Goal: Task Accomplishment & Management: Manage account settings

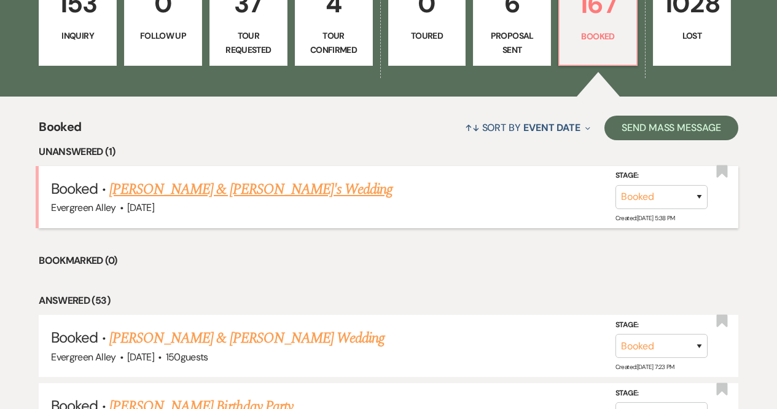
click at [207, 187] on link "[PERSON_NAME] & [PERSON_NAME]'s Wedding" at bounding box center [251, 189] width 284 height 22
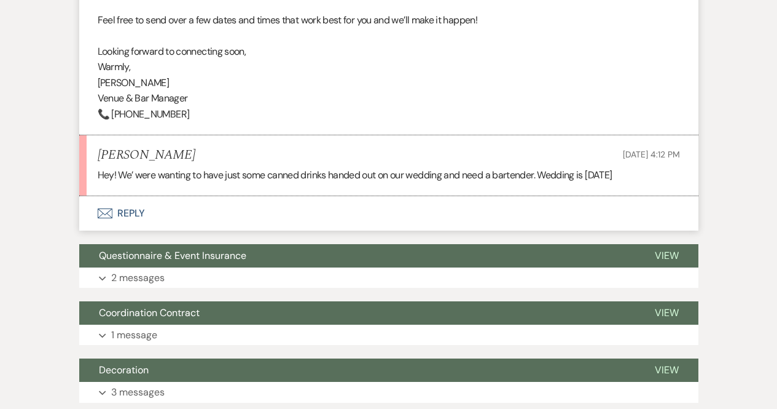
scroll to position [563, 0]
click at [199, 224] on button "Envelope Reply" at bounding box center [388, 213] width 619 height 34
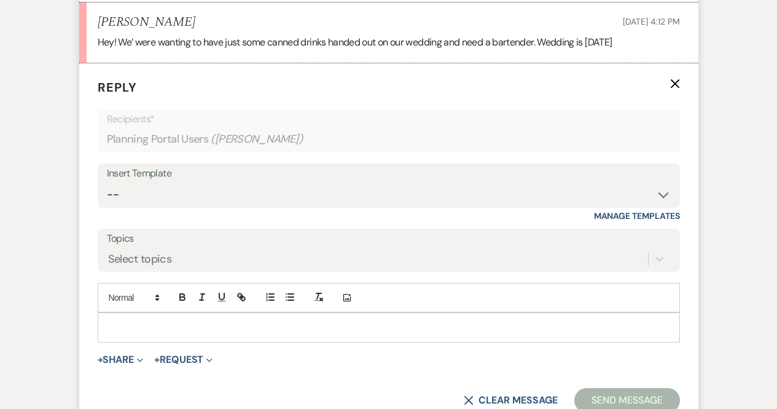
scroll to position [698, 0]
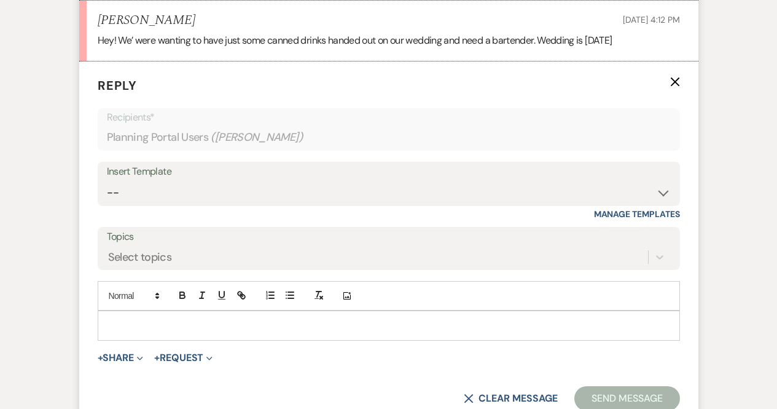
click at [181, 339] on div at bounding box center [388, 325] width 581 height 28
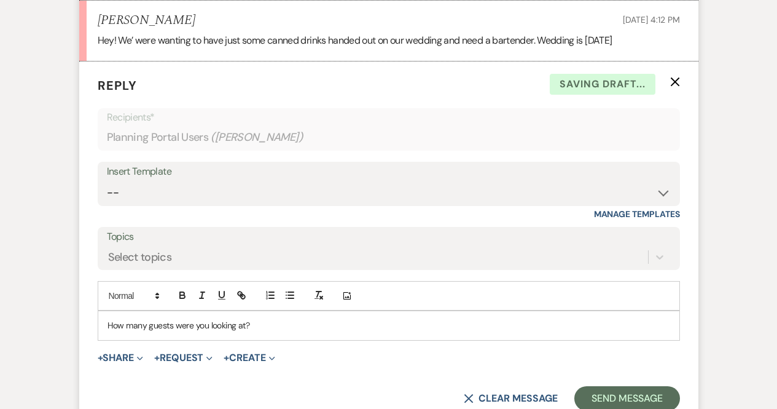
scroll to position [864, 0]
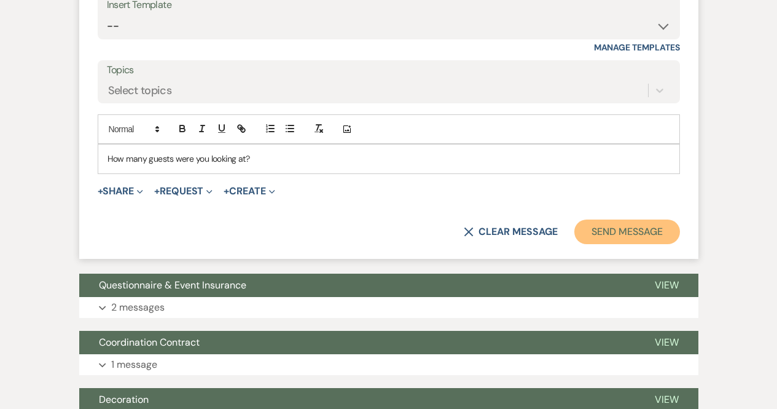
click at [606, 244] on button "Send Message" at bounding box center [627, 231] width 105 height 25
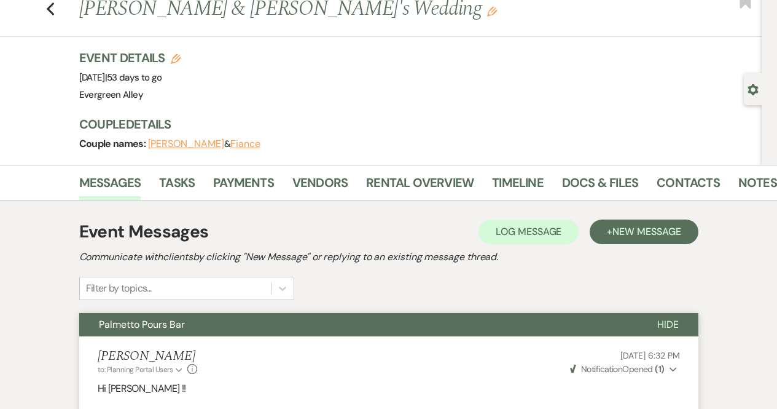
scroll to position [0, 0]
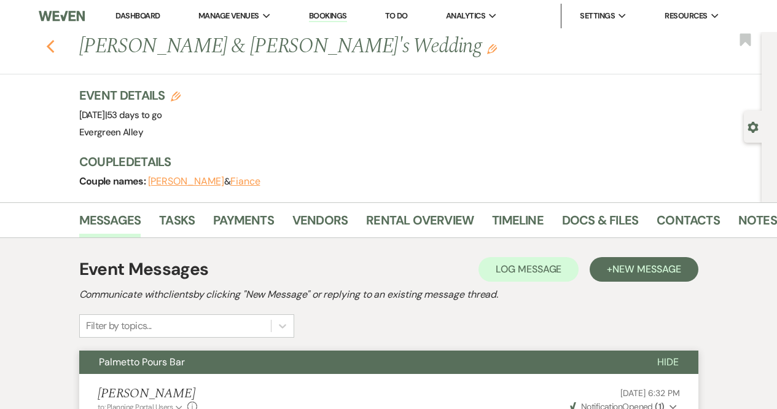
click at [54, 50] on use "button" at bounding box center [50, 47] width 8 height 14
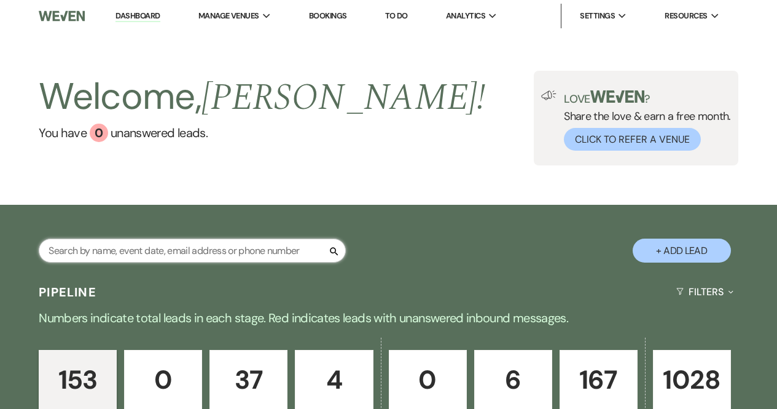
click at [247, 248] on input "text" at bounding box center [192, 250] width 307 height 24
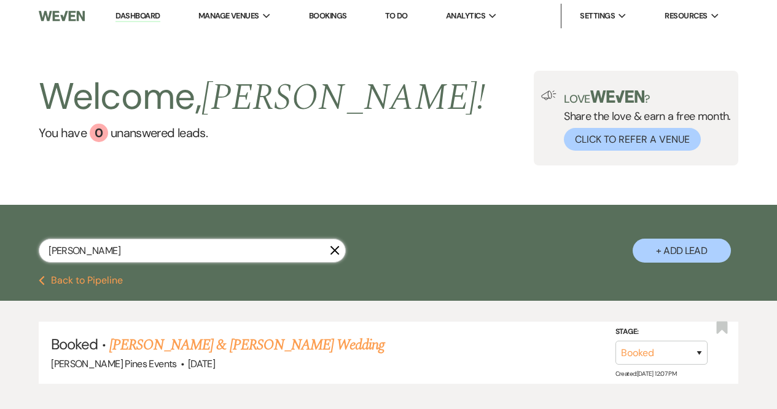
type input "terrill"
click at [340, 253] on icon "X" at bounding box center [335, 250] width 10 height 10
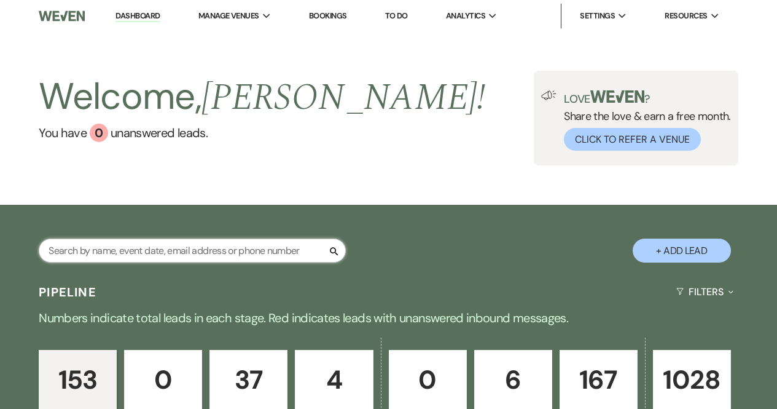
click at [265, 243] on input "text" at bounding box center [192, 250] width 307 height 24
type input "rebecca"
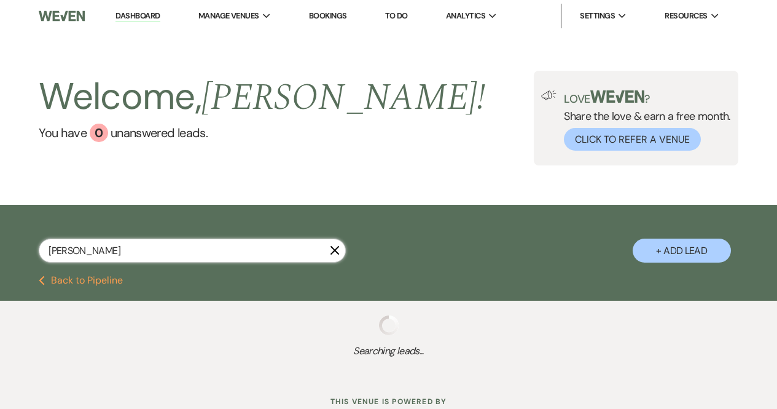
select select "8"
select select "6"
select select "8"
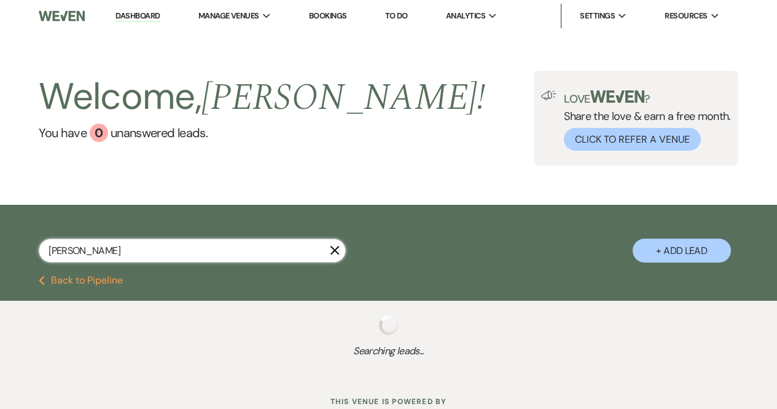
select select "5"
select select "8"
select select "5"
select select "8"
select select "5"
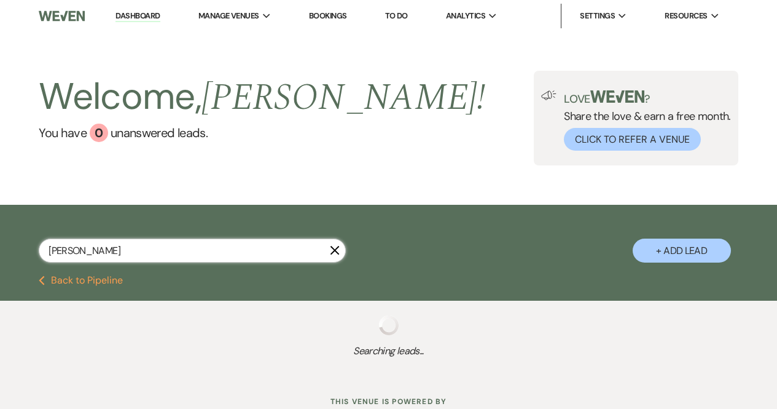
select select "8"
select select "5"
select select "8"
select select "5"
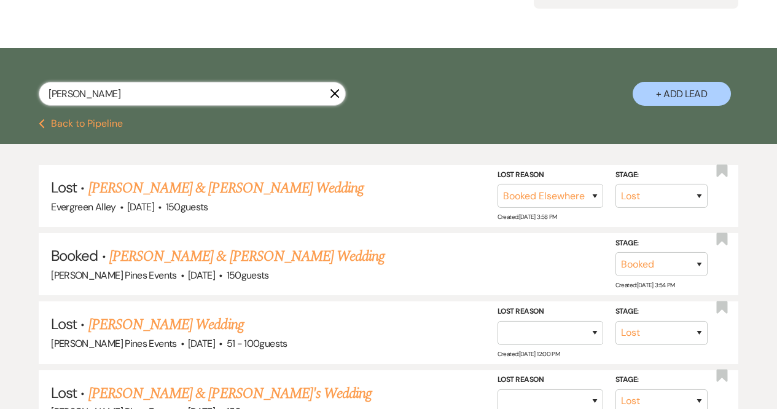
scroll to position [158, 0]
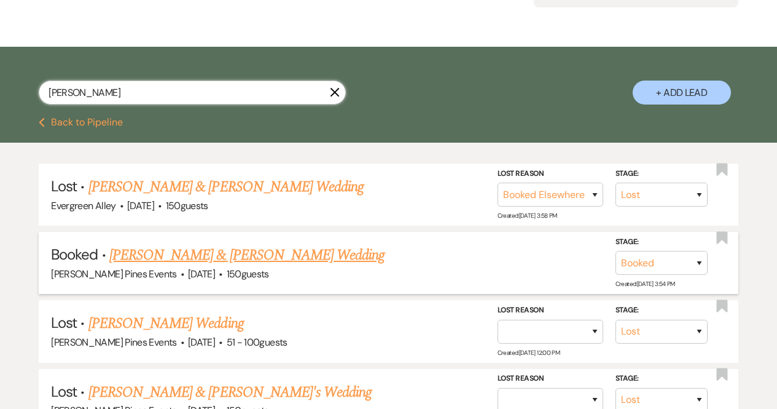
type input "rebecca"
click at [235, 259] on link "[PERSON_NAME] & [PERSON_NAME] Wedding" at bounding box center [246, 255] width 275 height 22
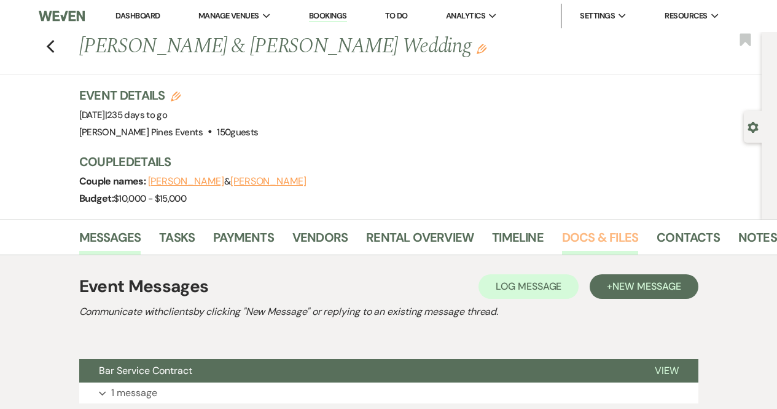
click at [590, 234] on link "Docs & Files" at bounding box center [600, 240] width 76 height 27
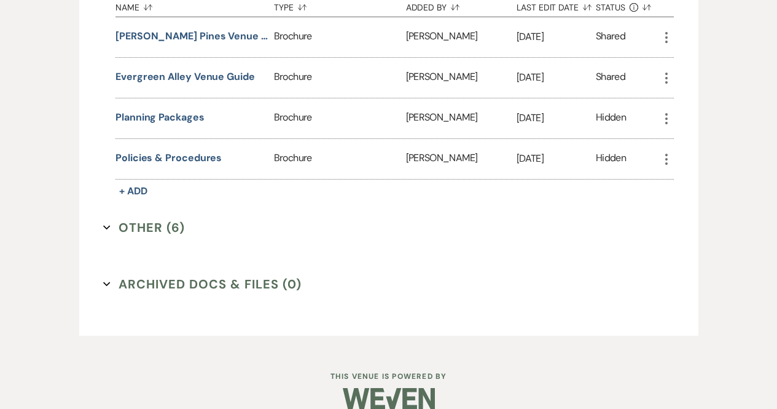
scroll to position [551, 0]
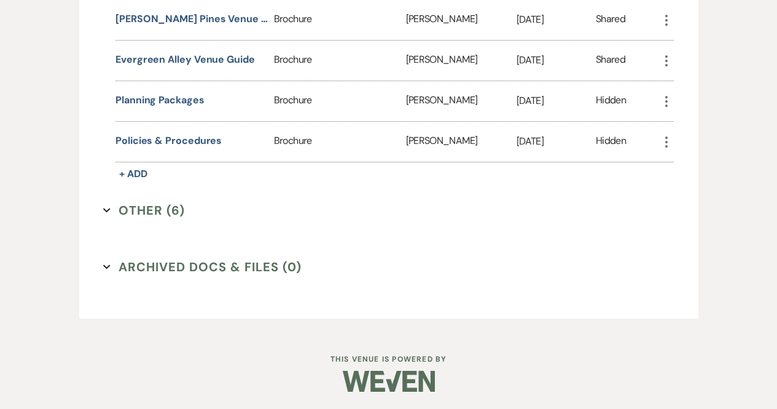
click at [159, 208] on button "Other (6) Expand" at bounding box center [144, 210] width 82 height 18
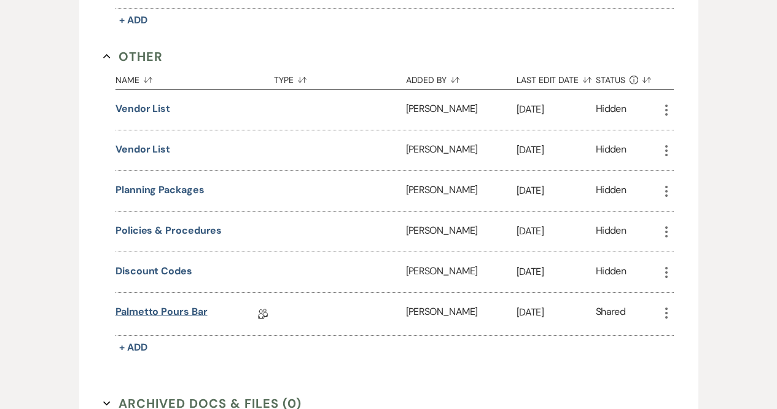
scroll to position [705, 0]
click at [182, 309] on link "Palmetto Pours Bar" at bounding box center [162, 313] width 92 height 19
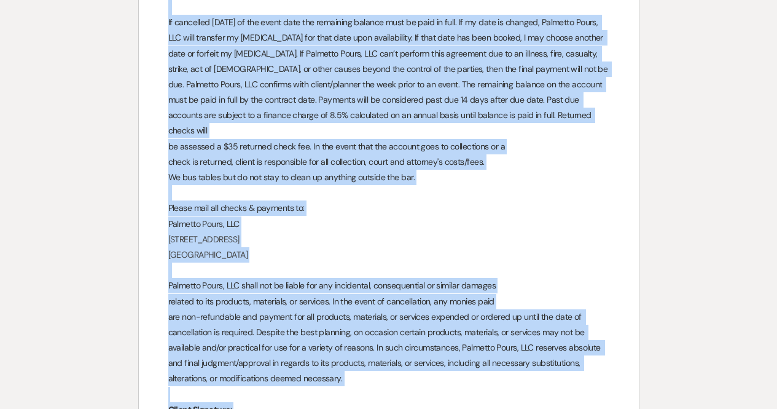
scroll to position [2952, 0]
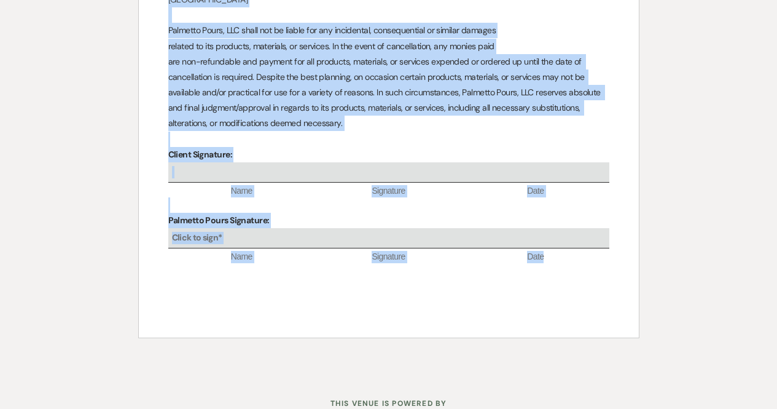
drag, startPoint x: 345, startPoint y: 90, endPoint x: 562, endPoint y: 210, distance: 247.3
copy div "Bar Service Agreement Event Date: ﻿ 04/04/2026 ﻿ Event Location: ﻿ Parker Pines…"
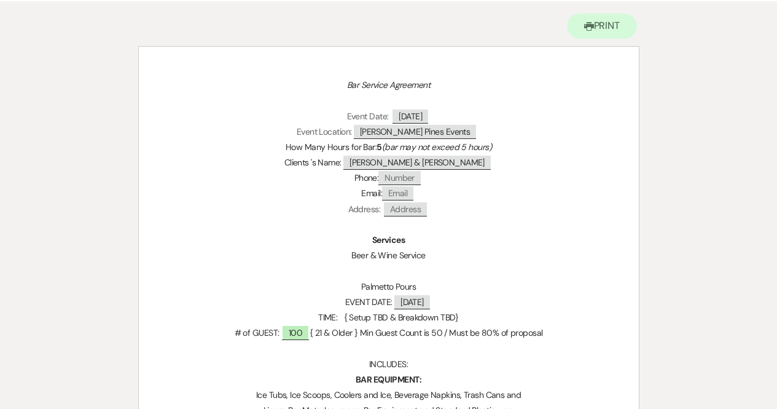
scroll to position [0, 0]
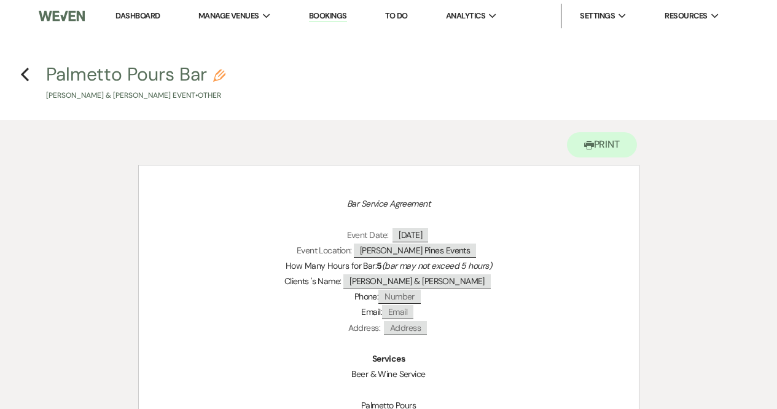
click at [31, 73] on h4 "Previous Palmetto Pours Bar Pencil Jacob Kline & Rebecca Alexander's Event • Ot…" at bounding box center [388, 81] width 777 height 40
click at [29, 73] on icon "Previous" at bounding box center [24, 74] width 9 height 15
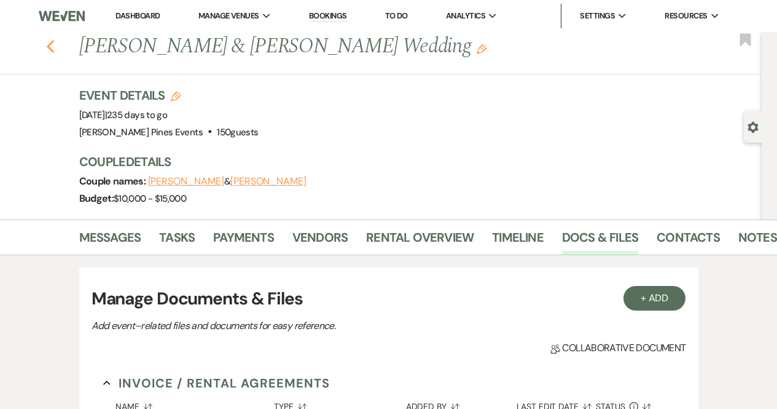
click at [55, 48] on icon "Previous" at bounding box center [50, 46] width 9 height 15
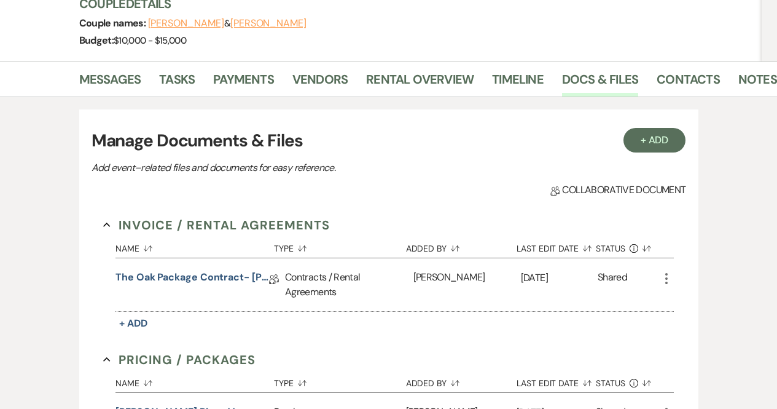
select select "8"
select select "6"
select select "8"
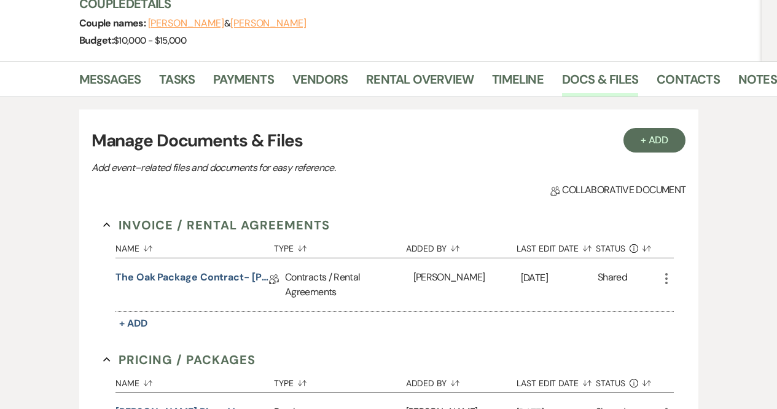
select select "5"
select select "8"
select select "5"
select select "8"
select select "5"
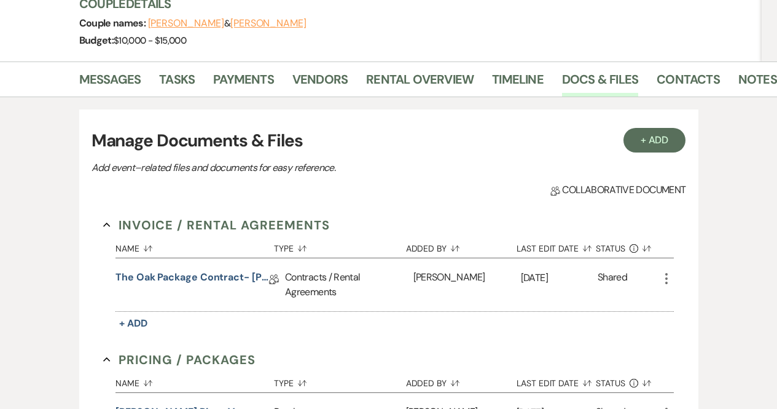
select select "8"
select select "5"
select select "8"
select select "5"
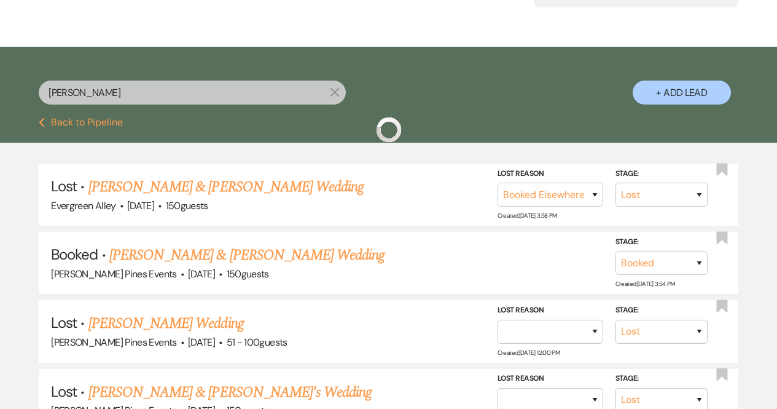
click at [68, 125] on button "Previous Back to Pipeline" at bounding box center [81, 122] width 84 height 10
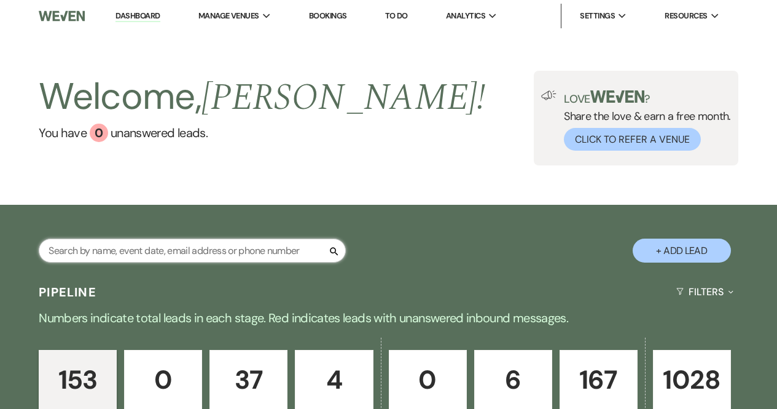
click at [173, 253] on input "text" at bounding box center [192, 250] width 307 height 24
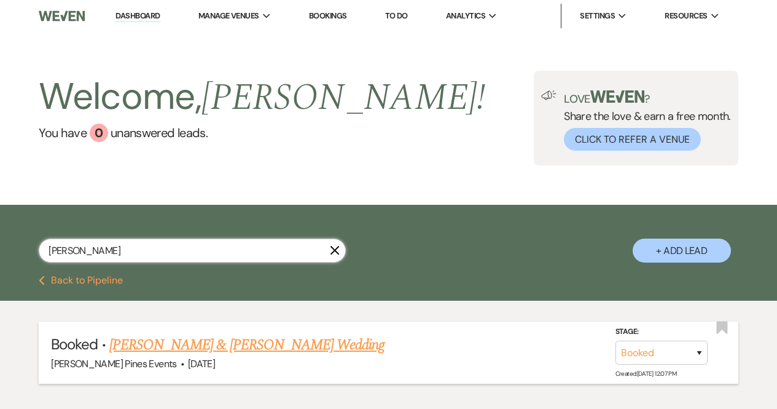
type input "terrill"
click at [216, 345] on link "[PERSON_NAME] & [PERSON_NAME] Wedding" at bounding box center [246, 345] width 275 height 22
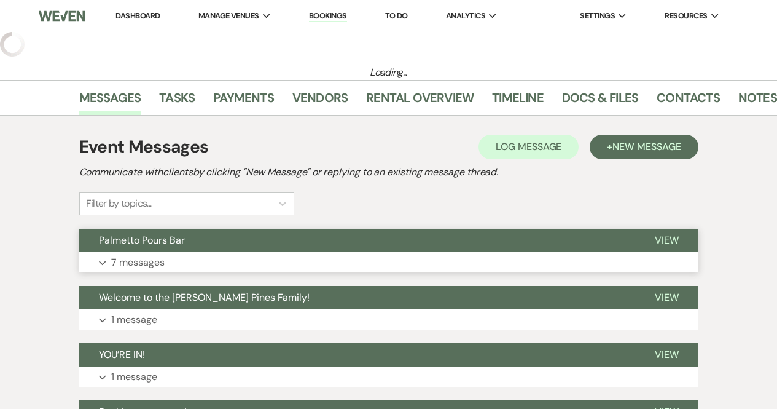
click at [220, 266] on button "Expand 7 messages" at bounding box center [388, 262] width 619 height 21
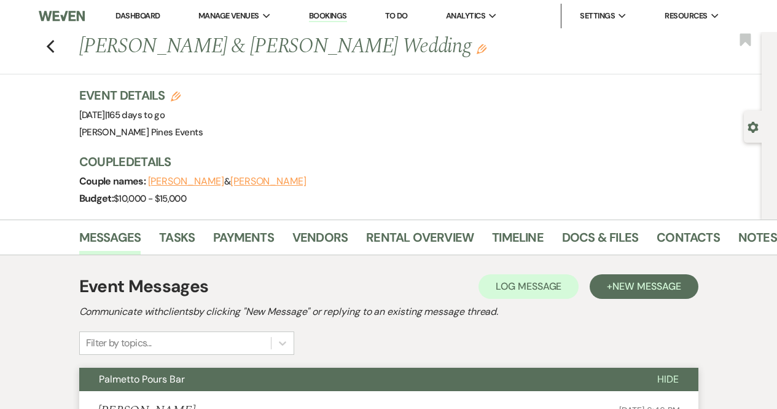
click at [588, 377] on button "Palmetto Pours Bar" at bounding box center [358, 379] width 559 height 23
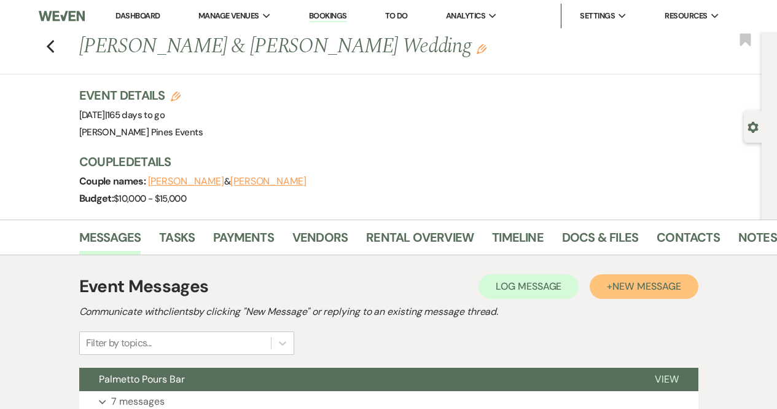
click at [664, 286] on span "New Message" at bounding box center [647, 286] width 68 height 13
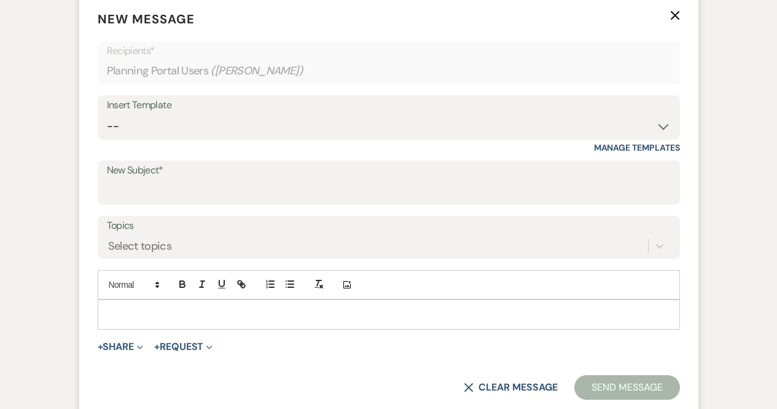
scroll to position [397, 0]
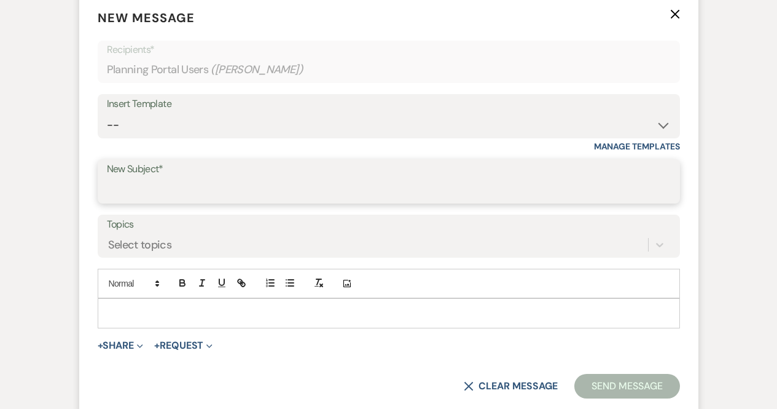
click at [189, 182] on input "New Subject*" at bounding box center [389, 190] width 564 height 24
type input "Bar Contract"
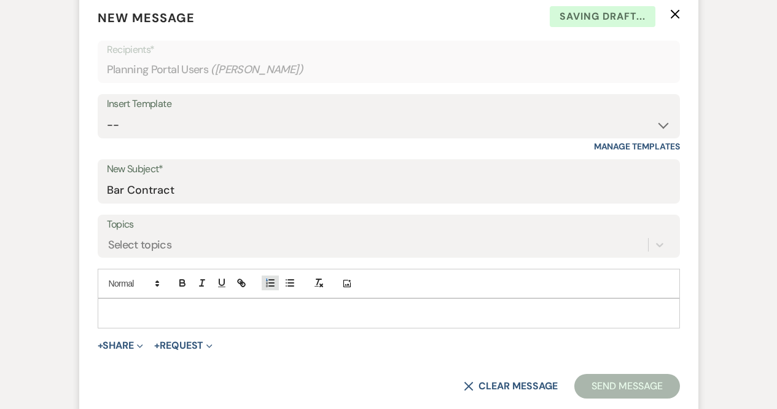
type button "ordered"
type button "bullet"
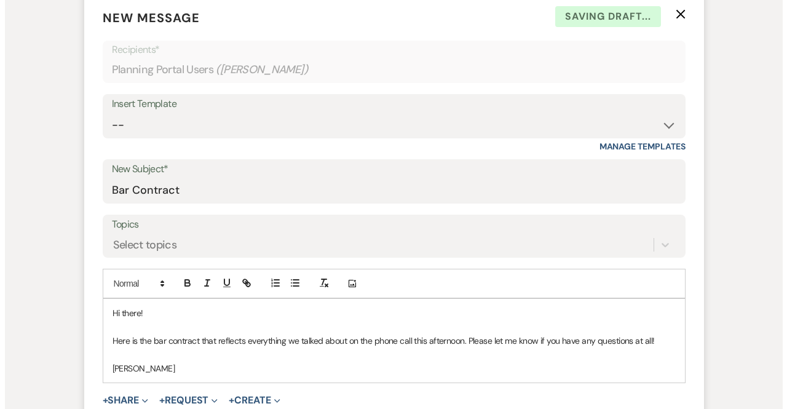
scroll to position [542, 0]
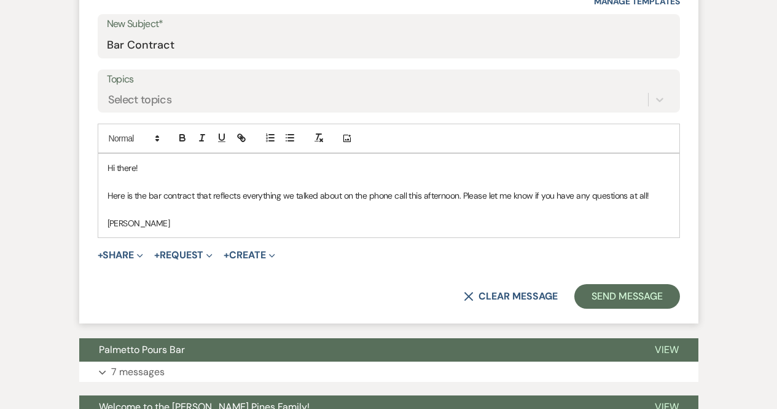
click at [113, 248] on span "+ Share Expand Doc Upload Documents Add Photo Images Pref Vendors Preferred ven…" at bounding box center [121, 255] width 46 height 15
click at [120, 254] on button "+ Share Expand" at bounding box center [121, 255] width 46 height 10
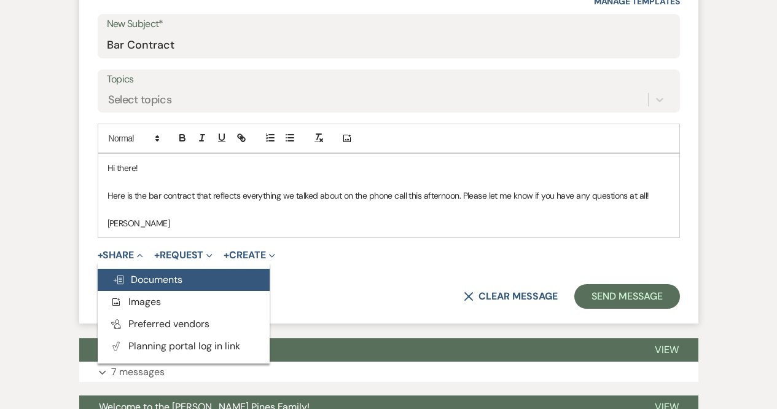
click at [141, 280] on span "Doc Upload Documents" at bounding box center [147, 279] width 70 height 13
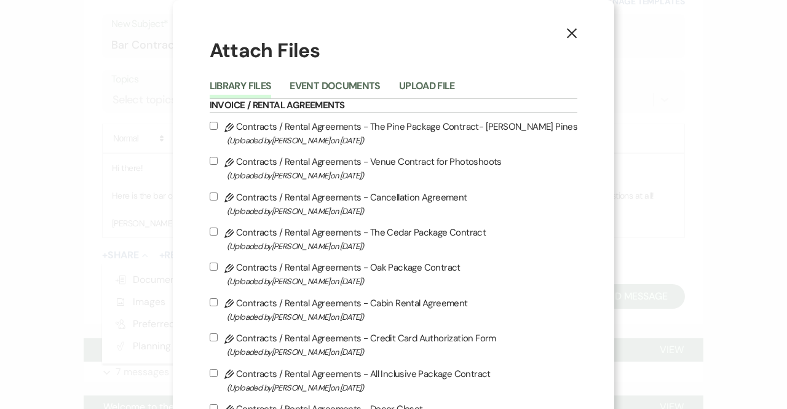
click at [377, 295] on div "Pencil Contracts / Rental Agreements - The Pine Package Contract- Parker Pines …" at bounding box center [394, 292] width 368 height 347
click at [368, 292] on div "Pencil Contracts / Rental Agreements - The Pine Package Contract- Parker Pines …" at bounding box center [394, 292] width 368 height 347
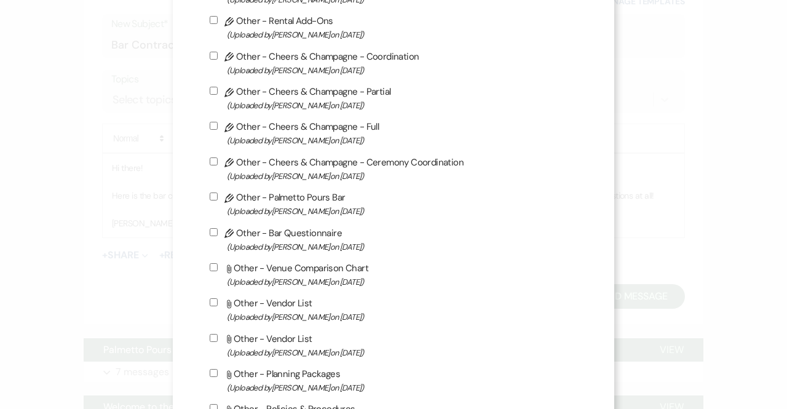
scroll to position [992, 0]
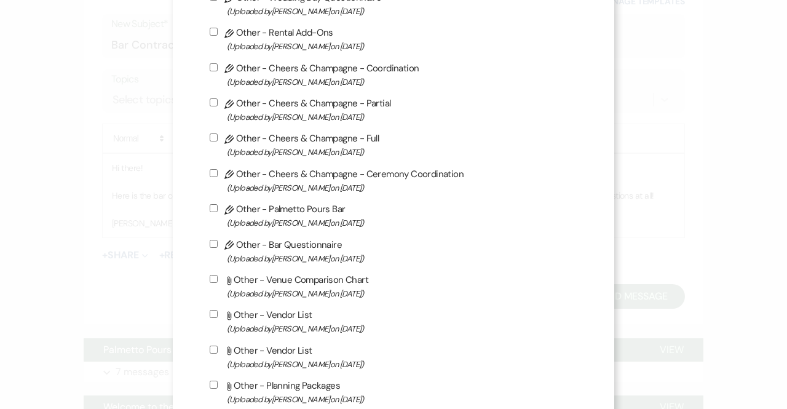
click at [294, 223] on label "Pencil Other - Palmetto Pours Bar (Uploaded by Lindsay Mcavoy on Jan 12th, 2025…" at bounding box center [394, 215] width 368 height 29
click at [218, 212] on input "Pencil Other - Palmetto Pours Bar (Uploaded by Lindsay Mcavoy on Jan 12th, 2025…" at bounding box center [214, 208] width 8 height 8
checkbox input "true"
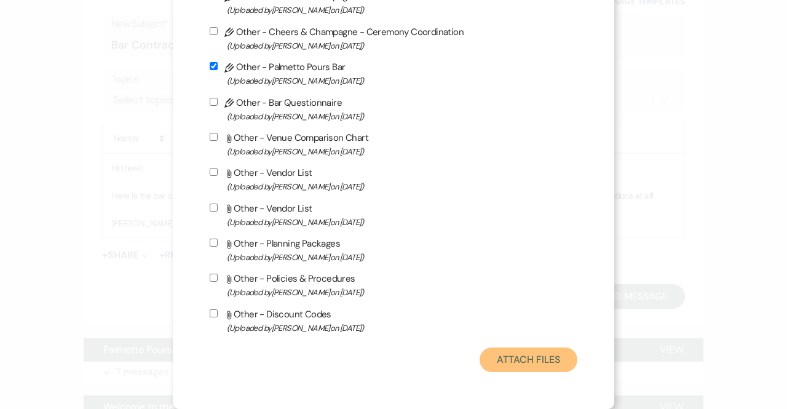
click at [521, 359] on button "Attach Files" at bounding box center [528, 359] width 98 height 25
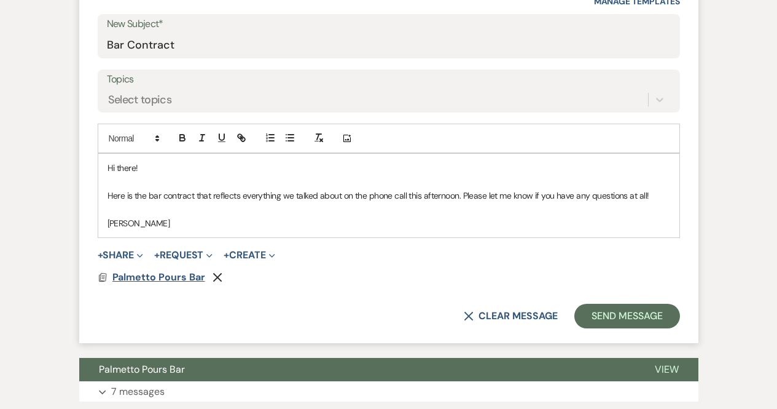
click at [136, 275] on span "Palmetto Pours Bar" at bounding box center [158, 276] width 93 height 13
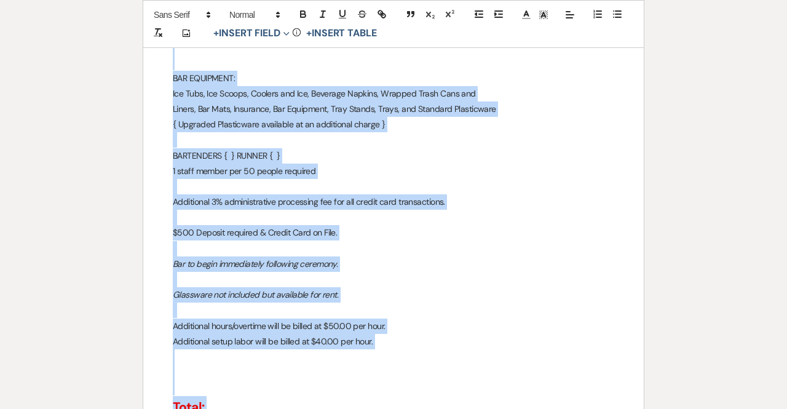
scroll to position [1030, 0]
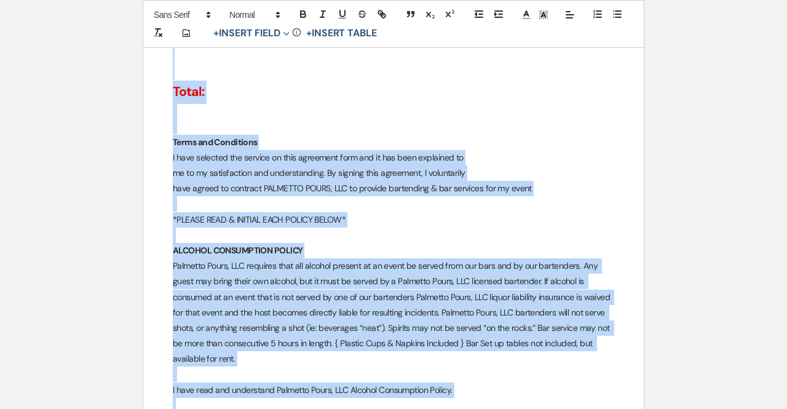
drag, startPoint x: 288, startPoint y: 202, endPoint x: 588, endPoint y: 437, distance: 381.7
click at [588, 408] on html "Dashboard Manage Venues Expand Parker Pines Events Evergreen Alley Bookings To …" at bounding box center [393, 93] width 787 height 1270
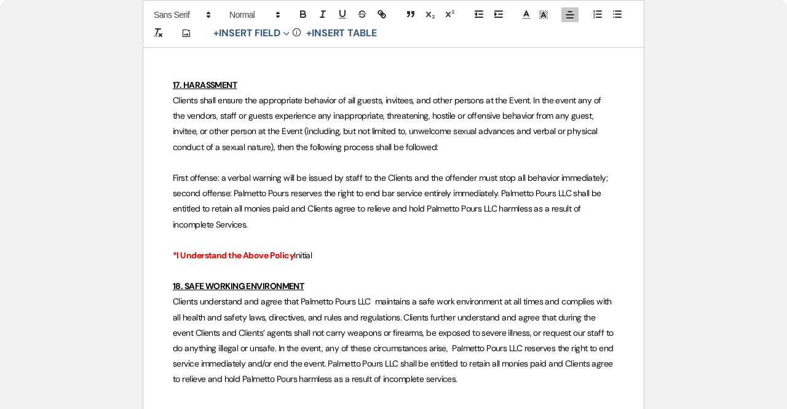
scroll to position [864, 0]
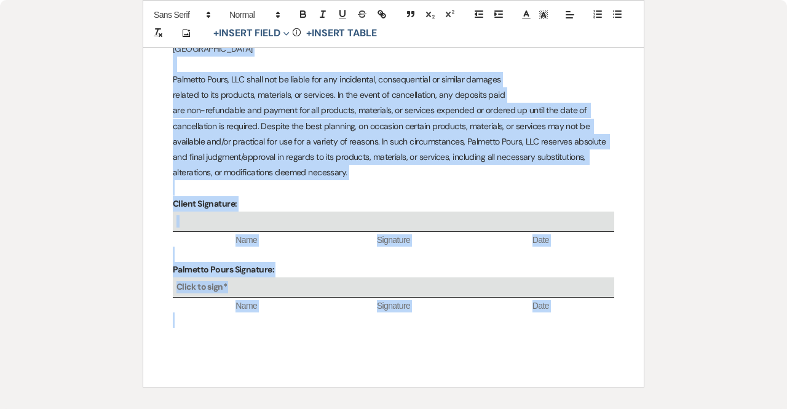
drag, startPoint x: 159, startPoint y: 69, endPoint x: 575, endPoint y: 417, distance: 542.3
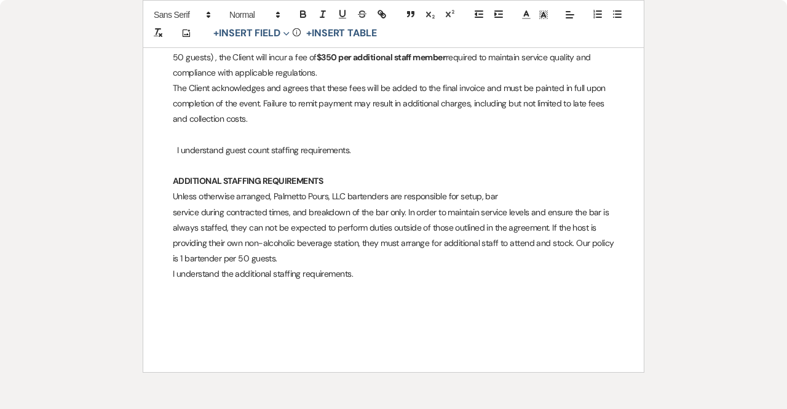
scroll to position [580, 0]
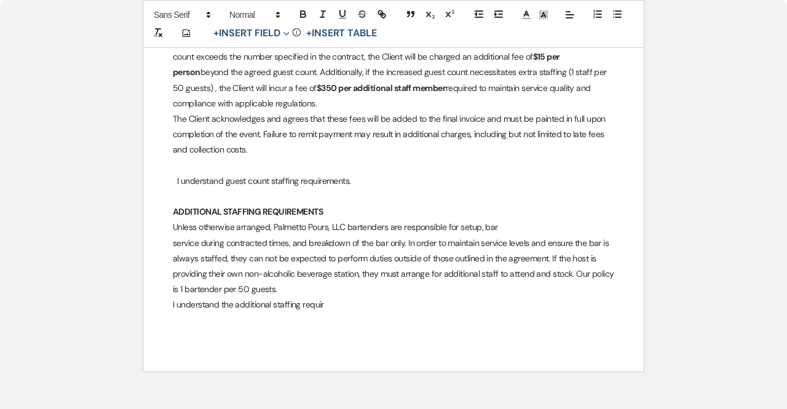
drag, startPoint x: 382, startPoint y: 313, endPoint x: 183, endPoint y: 120, distance: 276.9
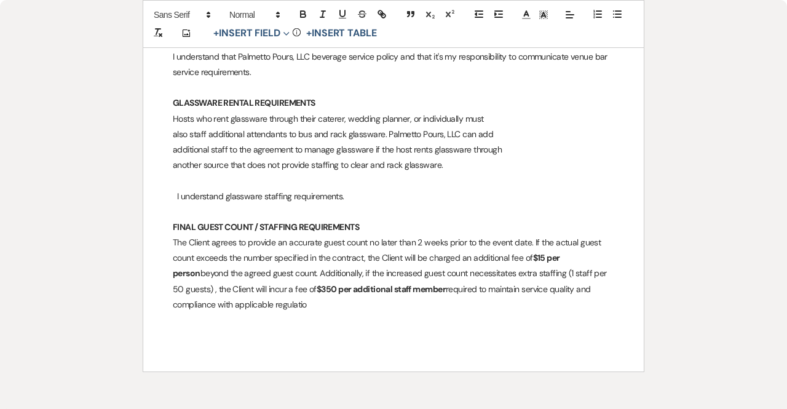
scroll to position [379, 0]
drag, startPoint x: 304, startPoint y: 307, endPoint x: 127, endPoint y: 20, distance: 336.7
click at [127, 20] on div "Printer Print Saving ... Add Photo + Insert Field Expand Standard Field Smart F…" at bounding box center [393, 59] width 787 height 700
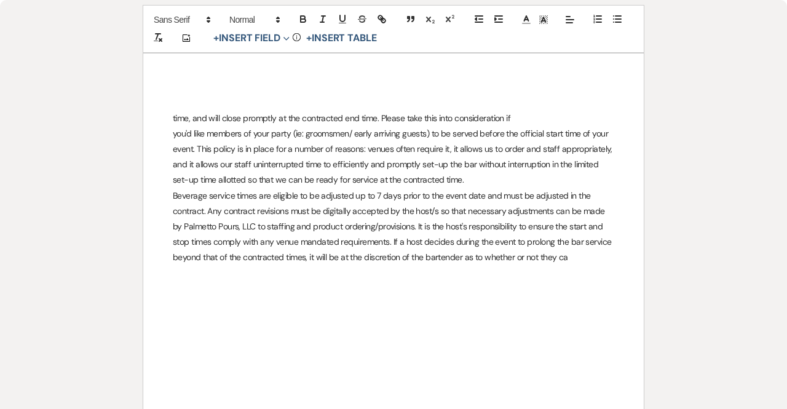
scroll to position [135, 0]
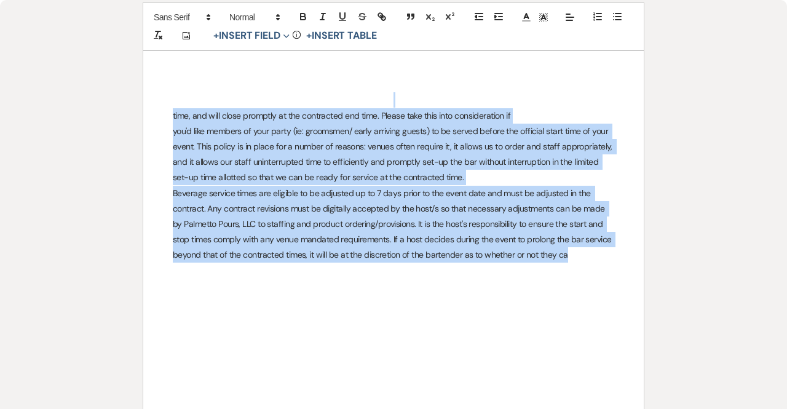
drag, startPoint x: 612, startPoint y: 271, endPoint x: 76, endPoint y: 106, distance: 560.1
click at [76, 106] on div "Printer Print Saved! Add Photo + Insert Field Expand Standard Field Smart Field…" at bounding box center [393, 205] width 787 height 504
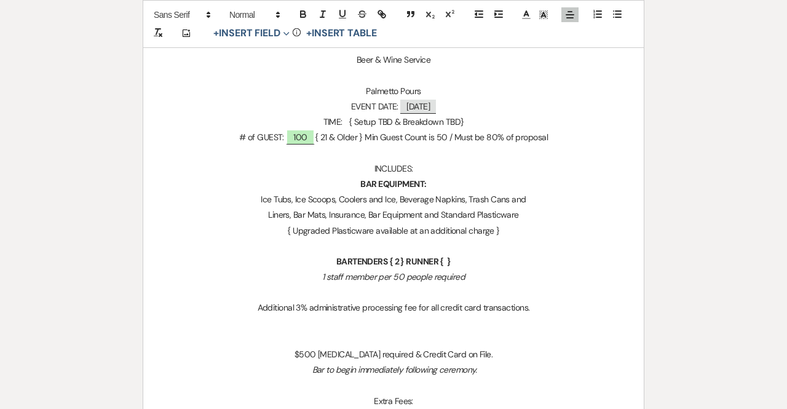
scroll to position [350, 0]
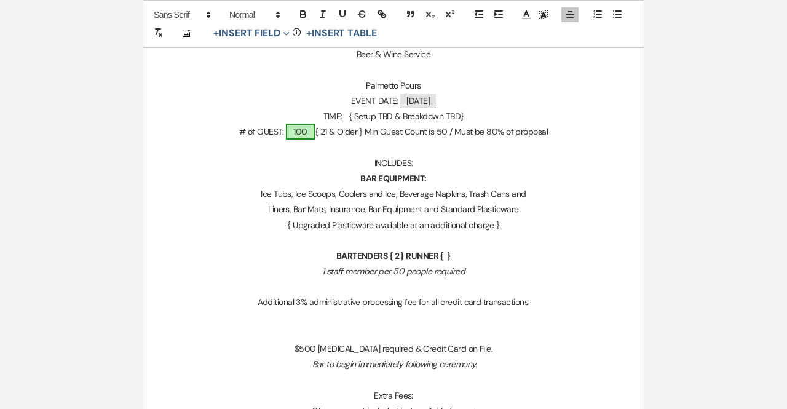
click at [308, 135] on span "100" at bounding box center [300, 132] width 28 height 16
select select "owner"
select select "custom_placeholder"
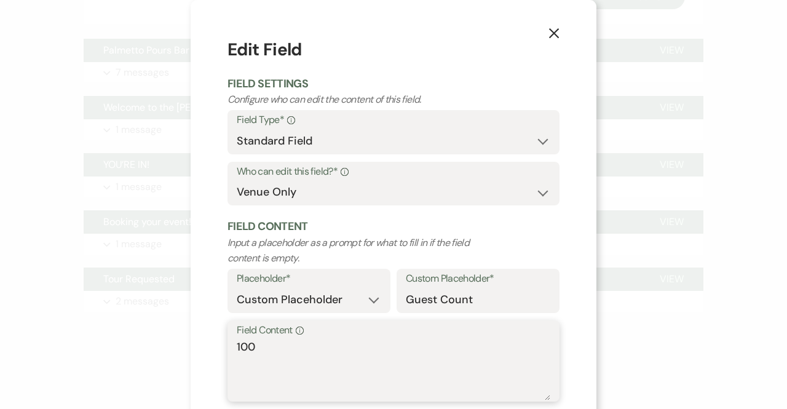
click at [278, 356] on textarea "100" at bounding box center [393, 369] width 313 height 61
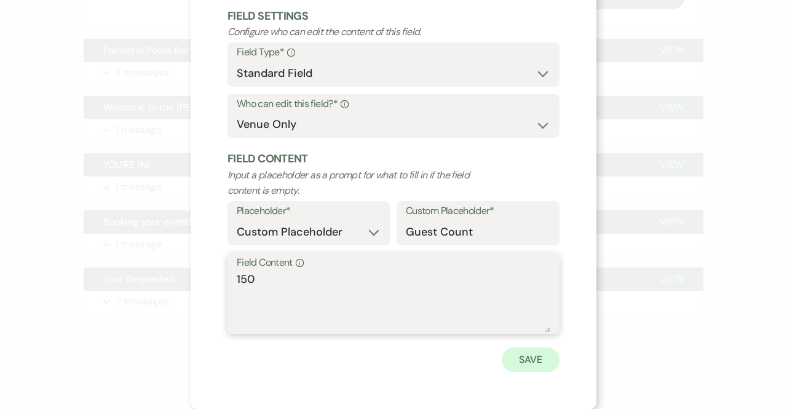
type textarea "150"
click at [525, 358] on button "Save" at bounding box center [530, 359] width 58 height 25
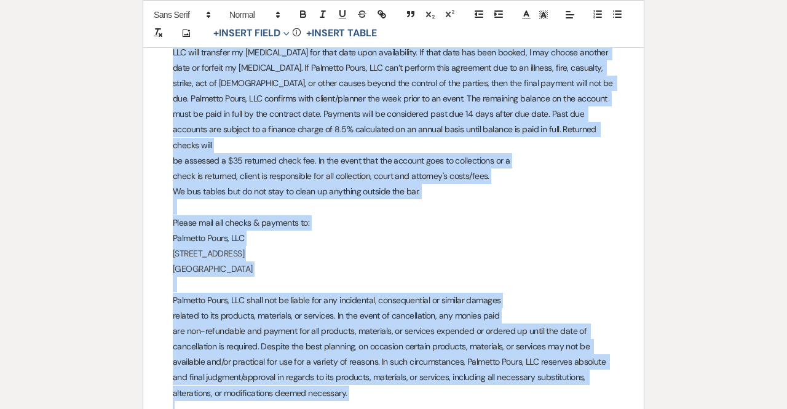
scroll to position [2903, 0]
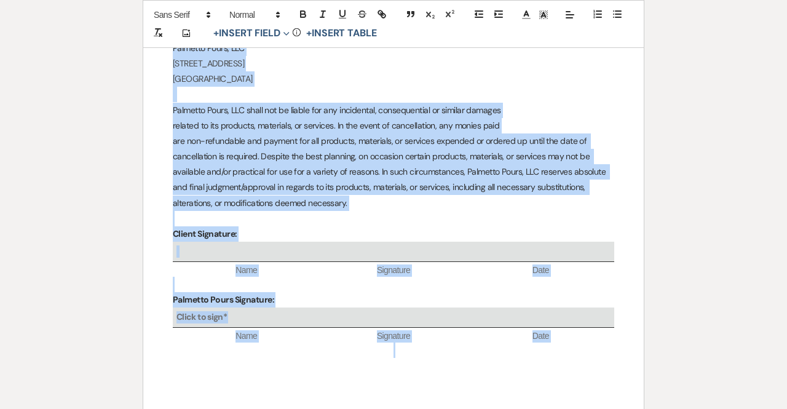
drag, startPoint x: 332, startPoint y: 234, endPoint x: 568, endPoint y: 438, distance: 311.5
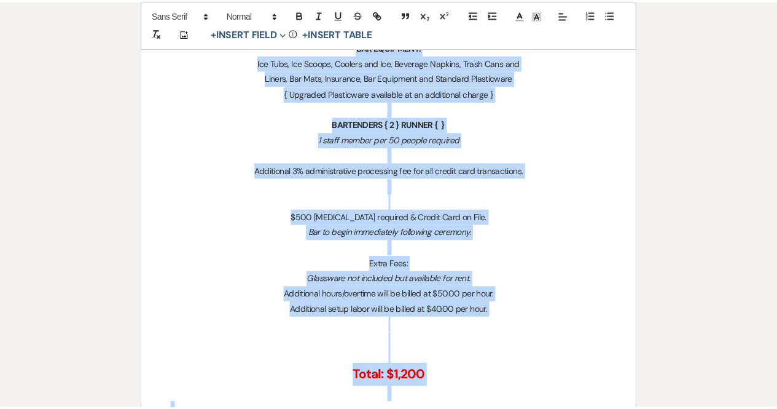
scroll to position [0, 0]
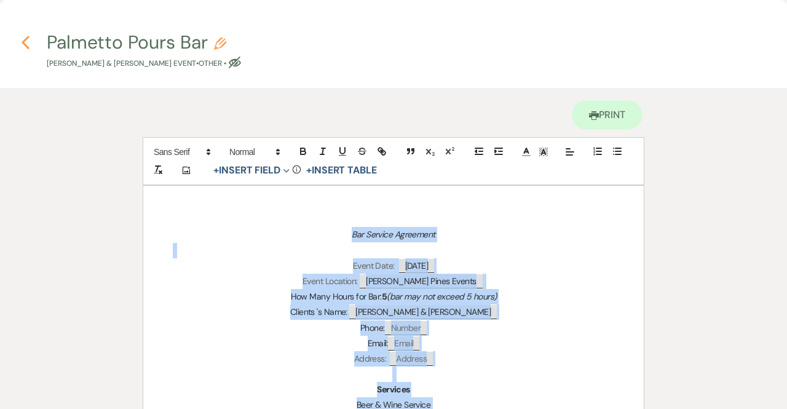
click at [24, 37] on icon "Previous" at bounding box center [25, 42] width 9 height 15
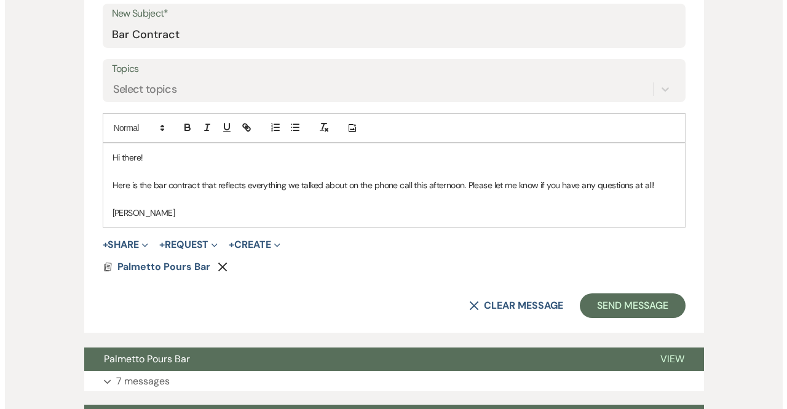
scroll to position [552, 0]
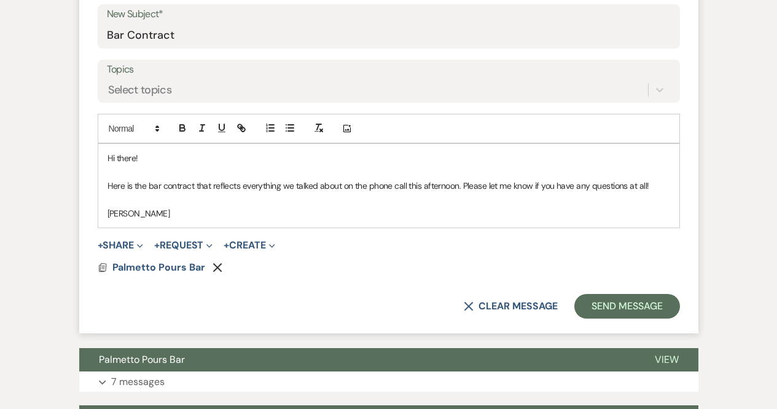
click at [216, 264] on icon "Remove" at bounding box center [218, 267] width 10 height 10
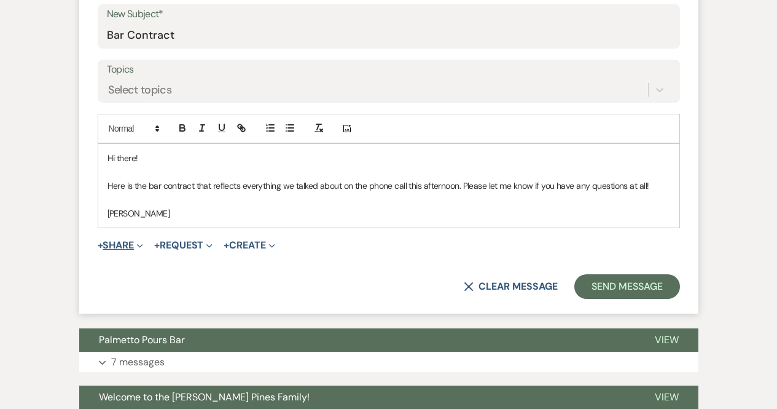
click at [139, 238] on span "Expand" at bounding box center [138, 244] width 9 height 13
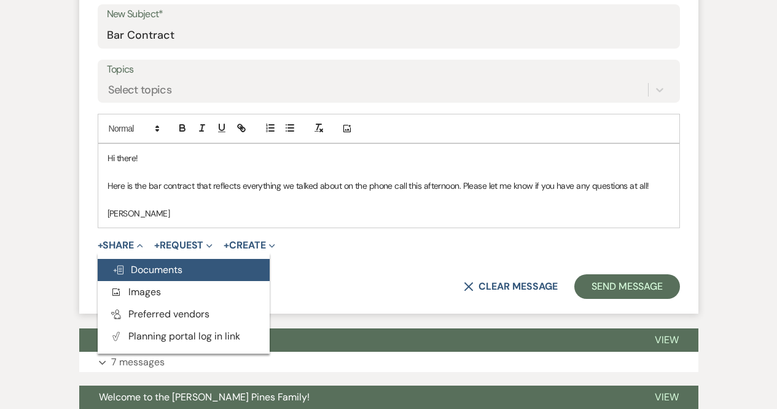
click at [155, 274] on span "Doc Upload Documents" at bounding box center [147, 269] width 70 height 13
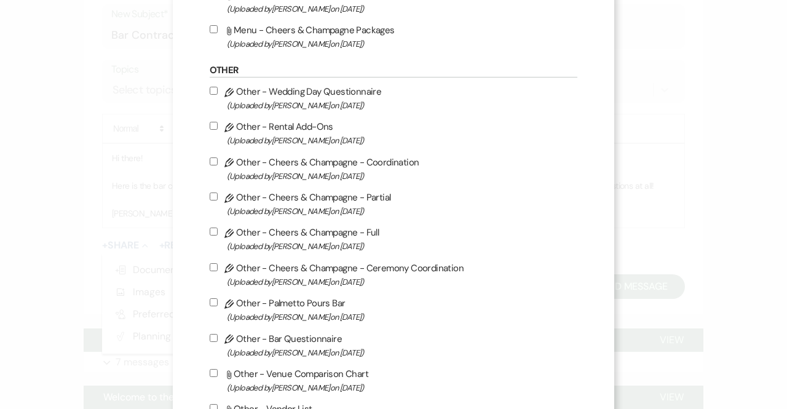
scroll to position [913, 0]
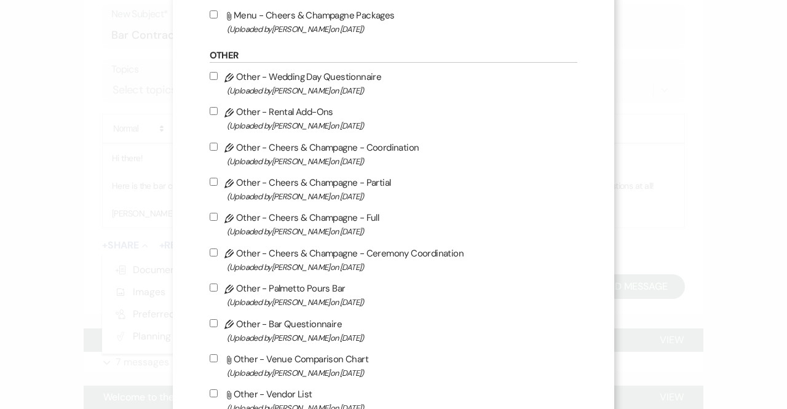
click at [301, 296] on label "Pencil Other - Palmetto Pours Bar (Uploaded by Lindsay Mcavoy on Jan 12th, 2025…" at bounding box center [394, 294] width 368 height 29
click at [218, 291] on input "Pencil Other - Palmetto Pours Bar (Uploaded by Lindsay Mcavoy on Jan 12th, 2025…" at bounding box center [214, 287] width 8 height 8
checkbox input "true"
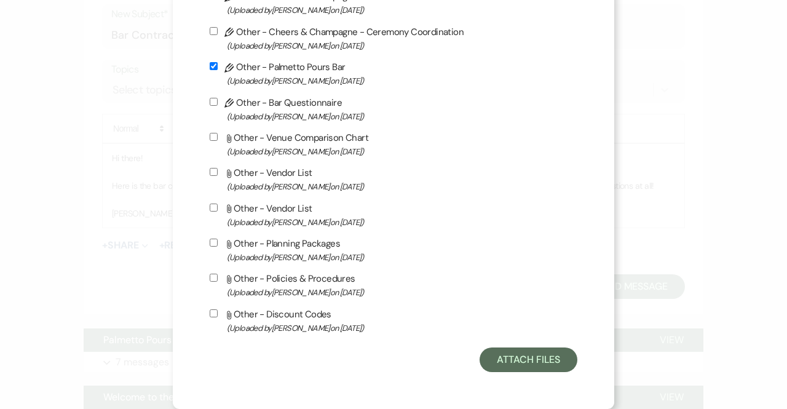
scroll to position [1149, 0]
click at [511, 360] on button "Attach Files" at bounding box center [528, 359] width 98 height 25
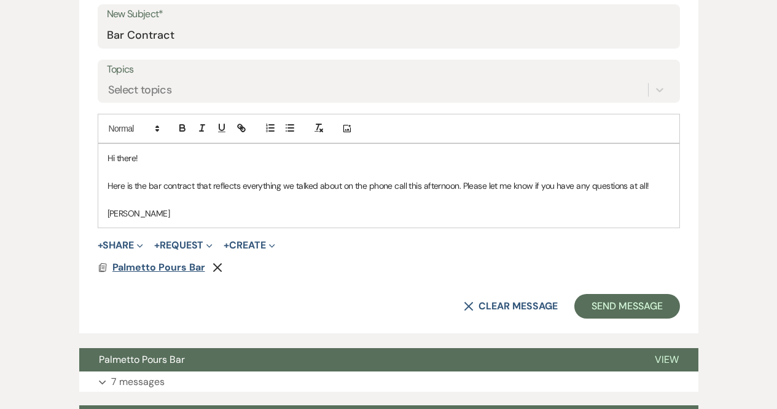
click at [140, 261] on span "Palmetto Pours Bar" at bounding box center [158, 267] width 93 height 13
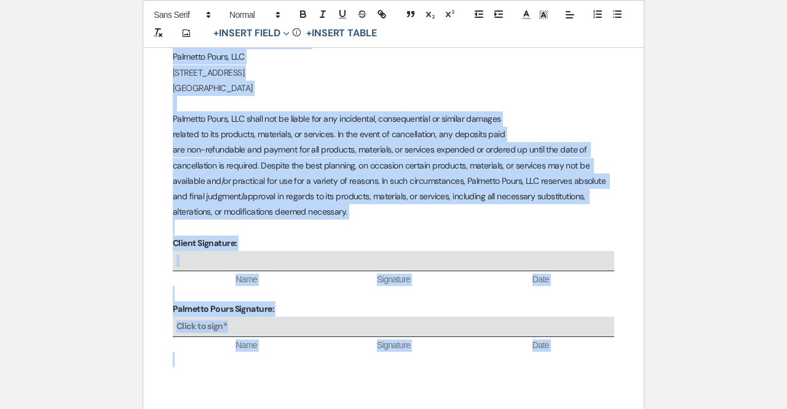
scroll to position [2981, 0]
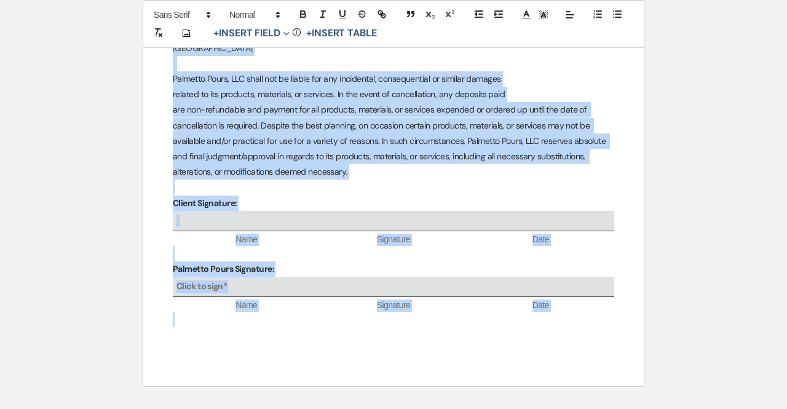
drag, startPoint x: 345, startPoint y: 233, endPoint x: 570, endPoint y: 431, distance: 299.6
click at [570, 408] on html "Dashboard Manage Venues Expand Parker Pines Events Evergreen Alley Bookings To …" at bounding box center [393, 83] width 787 height 1270
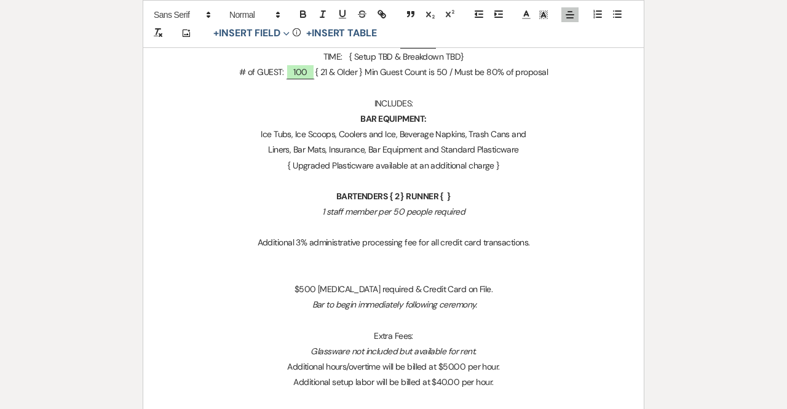
scroll to position [411, 0]
click at [533, 161] on p "{ Upgraded Plasticware available at an additional charge }" at bounding box center [393, 164] width 441 height 15
click at [353, 119] on p "BAR EQUIPMENT:" at bounding box center [393, 118] width 441 height 15
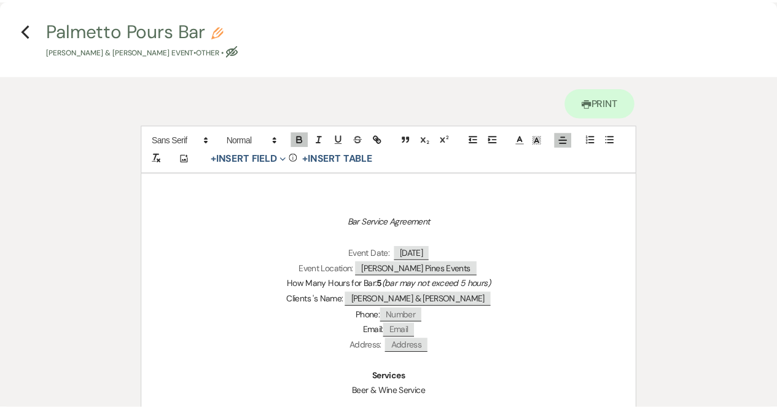
scroll to position [0, 0]
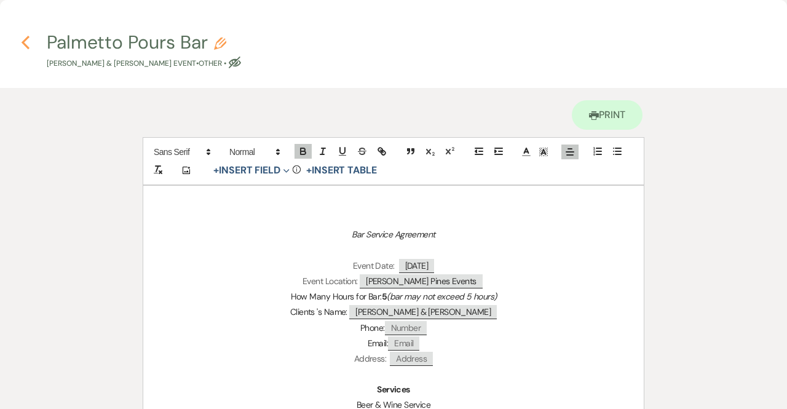
click at [23, 41] on use "button" at bounding box center [26, 43] width 8 height 14
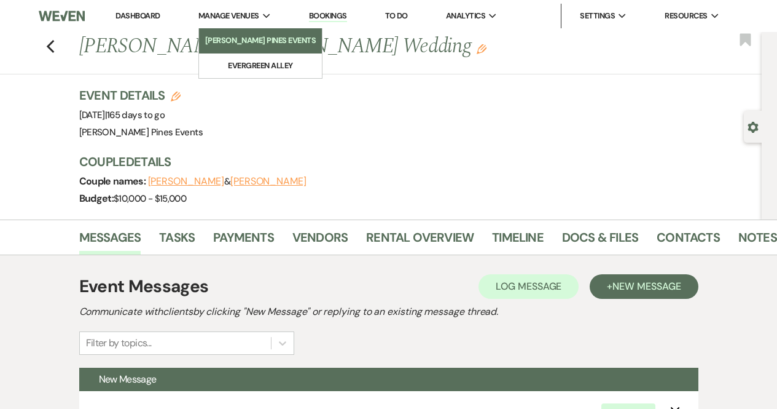
click at [226, 47] on li "[PERSON_NAME] Pines Events" at bounding box center [260, 40] width 111 height 12
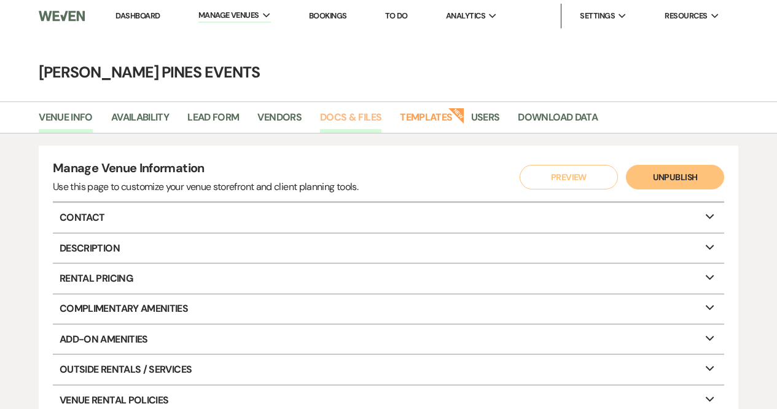
click at [357, 115] on link "Docs & Files" at bounding box center [350, 120] width 61 height 23
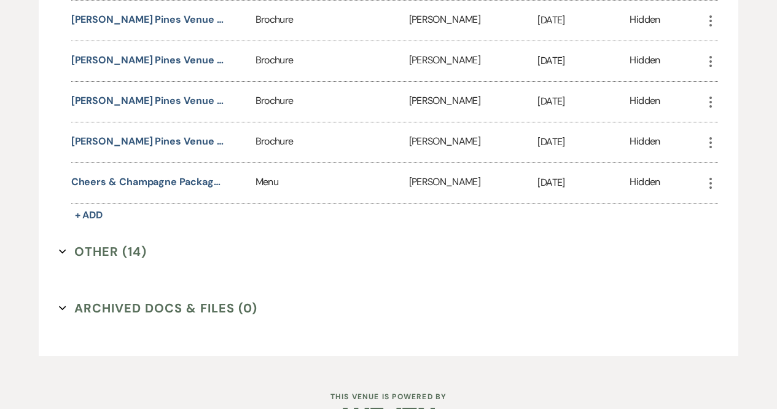
scroll to position [1174, 0]
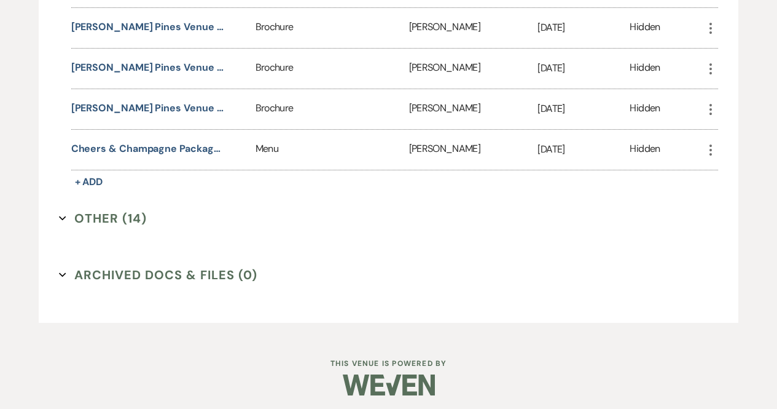
click at [114, 210] on button "Other (14) Expand" at bounding box center [103, 218] width 88 height 18
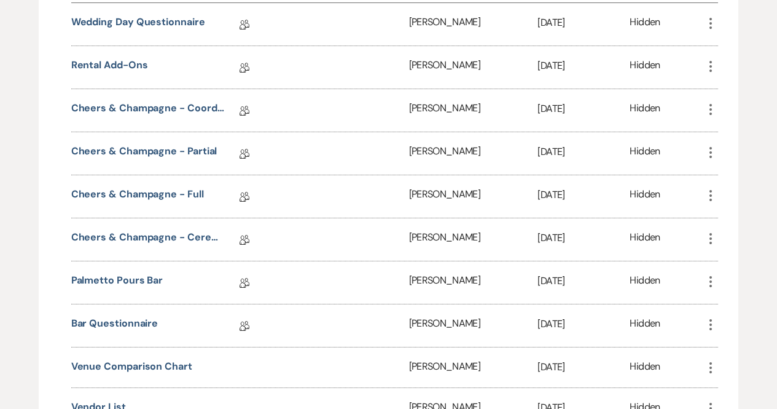
scroll to position [1426, 0]
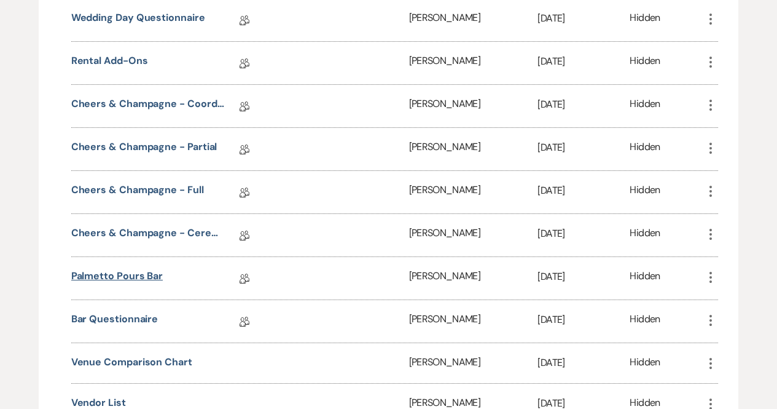
click at [147, 272] on link "Palmetto Pours Bar" at bounding box center [117, 278] width 92 height 19
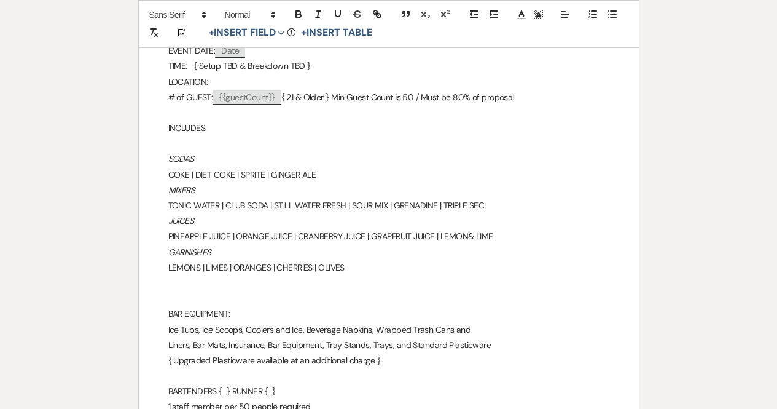
scroll to position [458, 0]
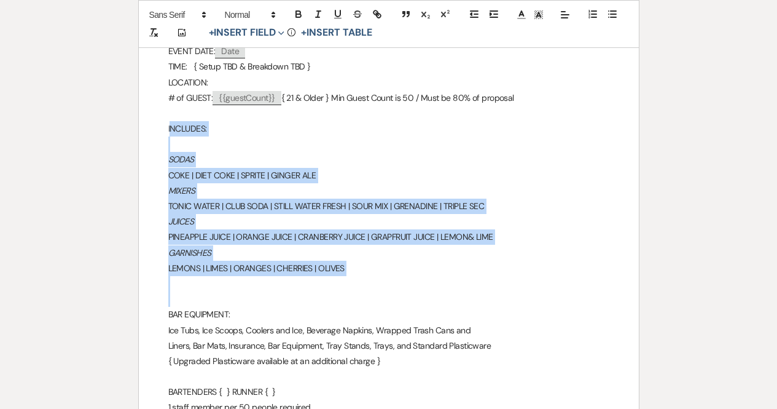
drag, startPoint x: 170, startPoint y: 130, endPoint x: 363, endPoint y: 294, distance: 253.4
click at [363, 294] on p at bounding box center [388, 298] width 441 height 15
drag, startPoint x: 371, startPoint y: 273, endPoint x: 149, endPoint y: 136, distance: 259.9
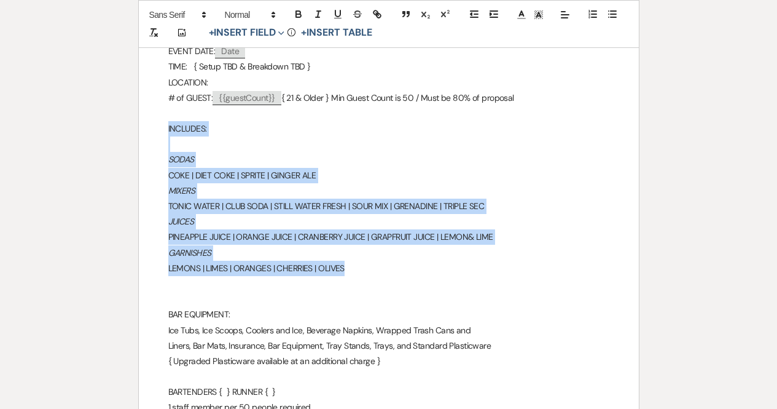
copy div "INCLUDES: SODAS COKE | DIET COKE | SPRITE | GINGER ALE MIXERS TONIC WATER | CLU…"
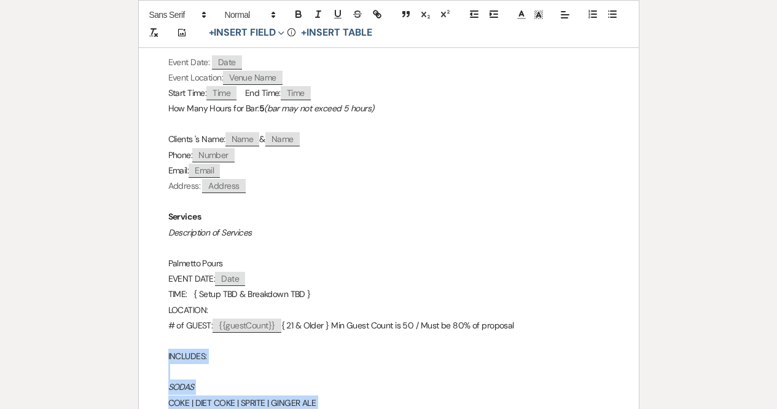
scroll to position [0, 0]
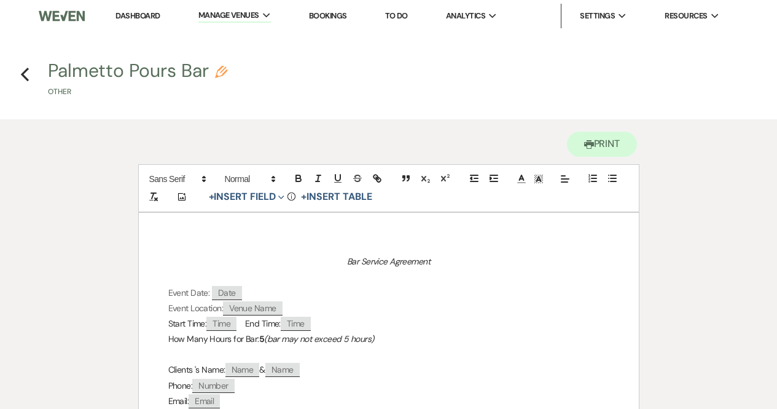
click at [147, 22] on li "Dashboard" at bounding box center [137, 16] width 57 height 25
click at [146, 17] on link "Dashboard" at bounding box center [138, 15] width 44 height 10
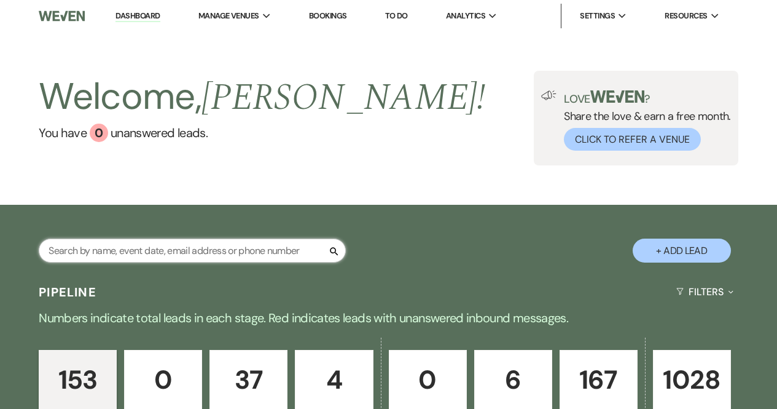
click at [224, 246] on input "text" at bounding box center [192, 250] width 307 height 24
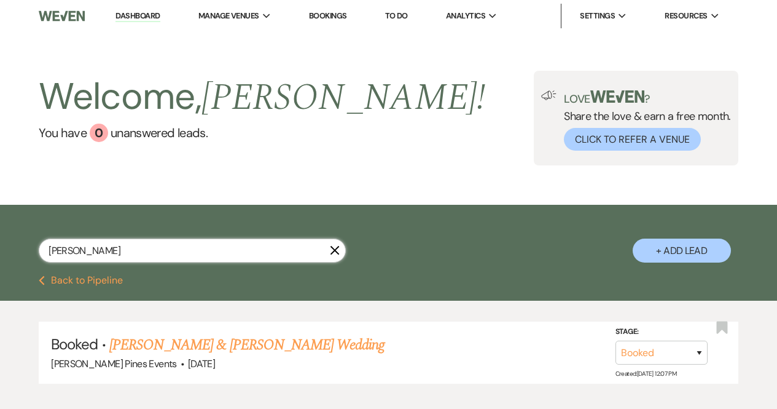
scroll to position [74, 0]
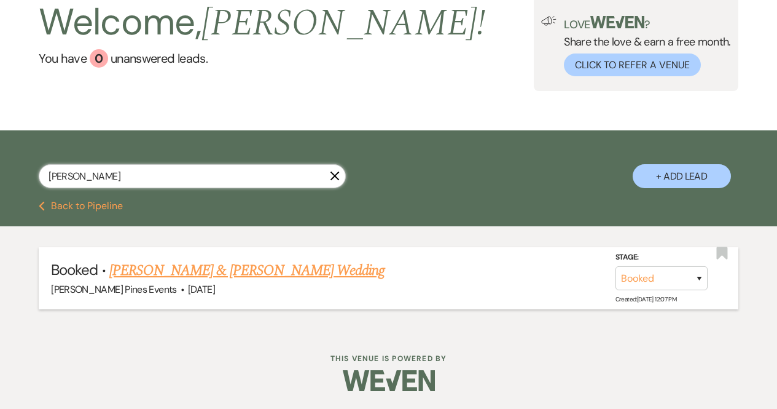
type input "terrill"
click at [231, 272] on link "[PERSON_NAME] & [PERSON_NAME] Wedding" at bounding box center [246, 270] width 275 height 22
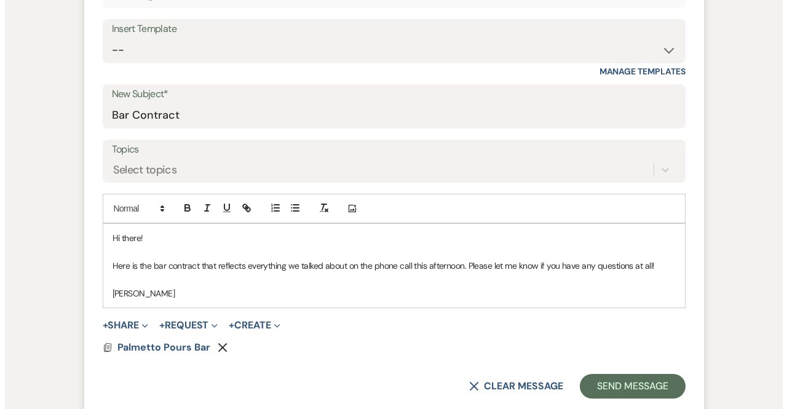
scroll to position [473, 0]
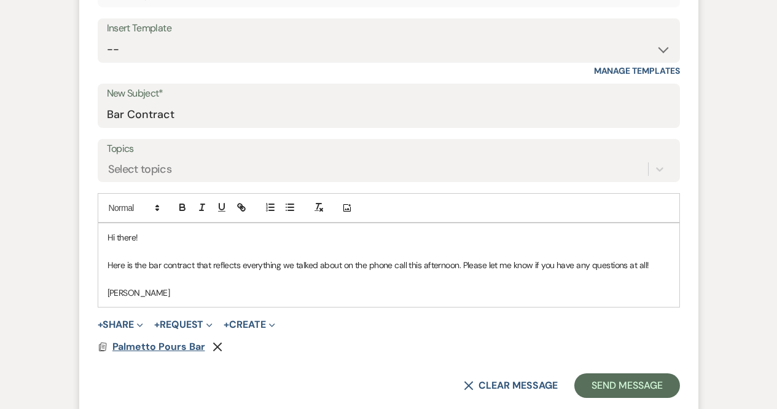
click at [140, 349] on span "Palmetto Pours Bar" at bounding box center [158, 346] width 93 height 13
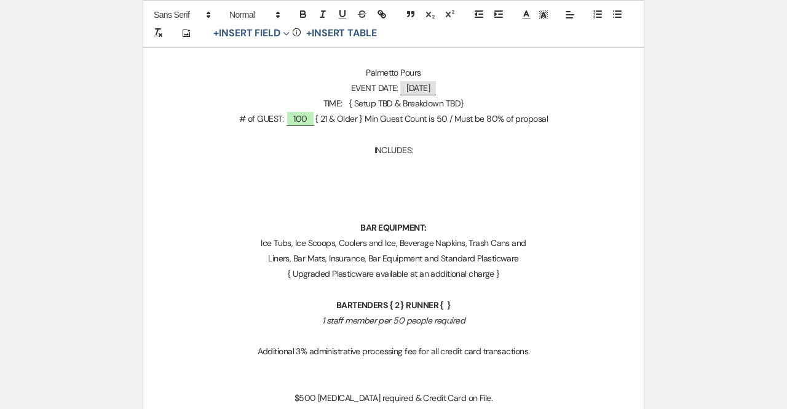
scroll to position [365, 0]
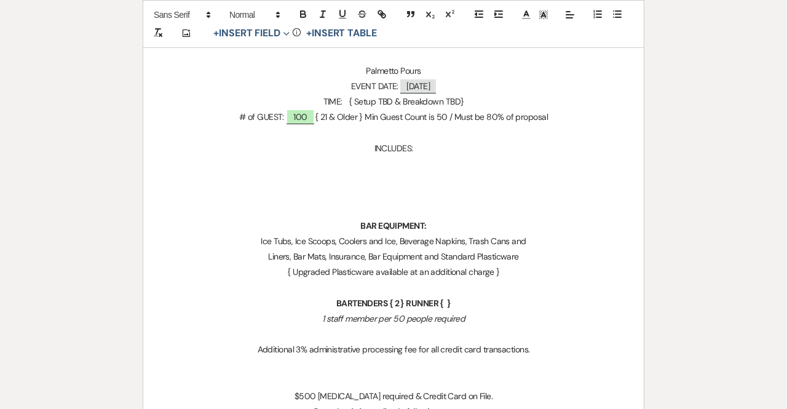
click at [401, 169] on p at bounding box center [393, 163] width 441 height 15
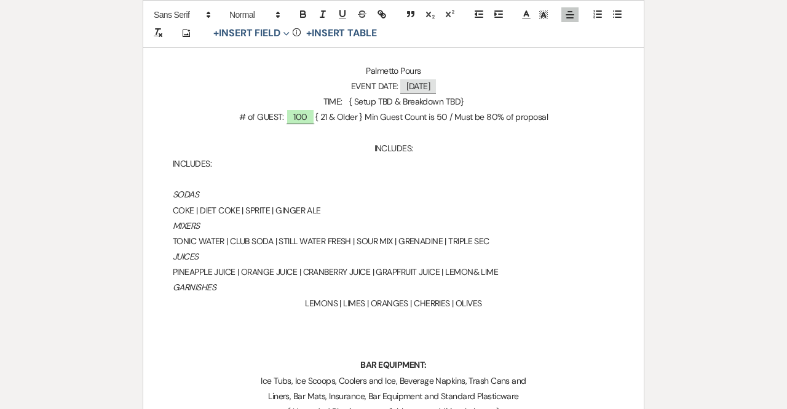
click at [401, 169] on p "INCLUDES:" at bounding box center [393, 163] width 441 height 15
drag, startPoint x: 167, startPoint y: 166, endPoint x: 257, endPoint y: 175, distance: 90.2
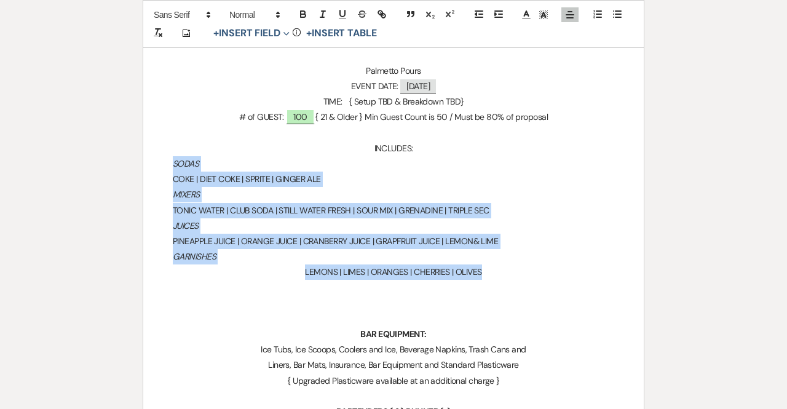
drag, startPoint x: 175, startPoint y: 165, endPoint x: 490, endPoint y: 277, distance: 335.3
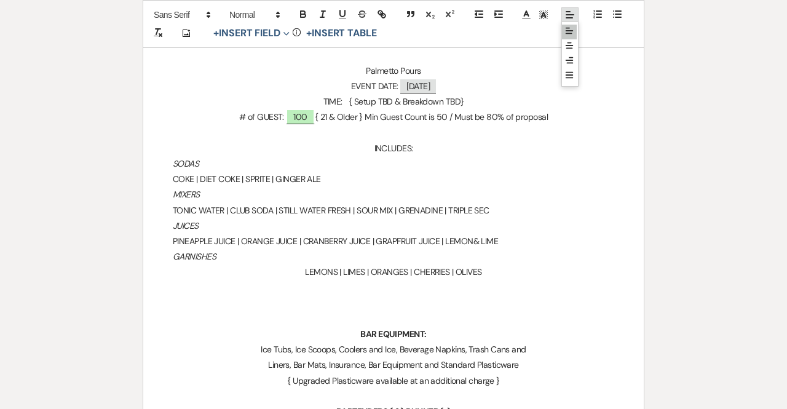
click at [576, 18] on span at bounding box center [569, 14] width 17 height 15
click at [569, 58] on line at bounding box center [570, 58] width 3 height 0
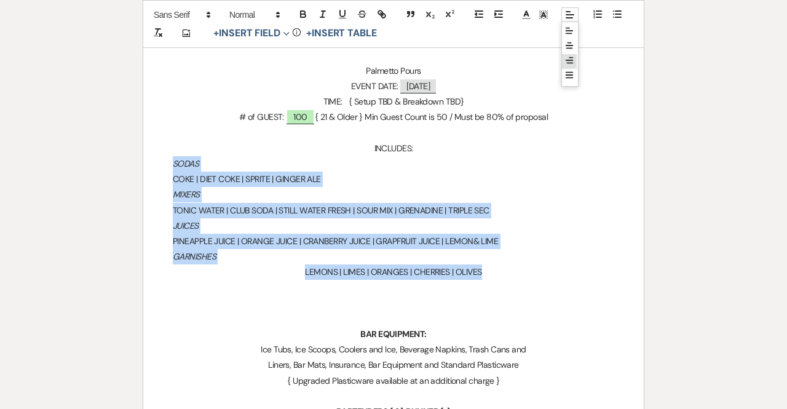
scroll to position [30, 0]
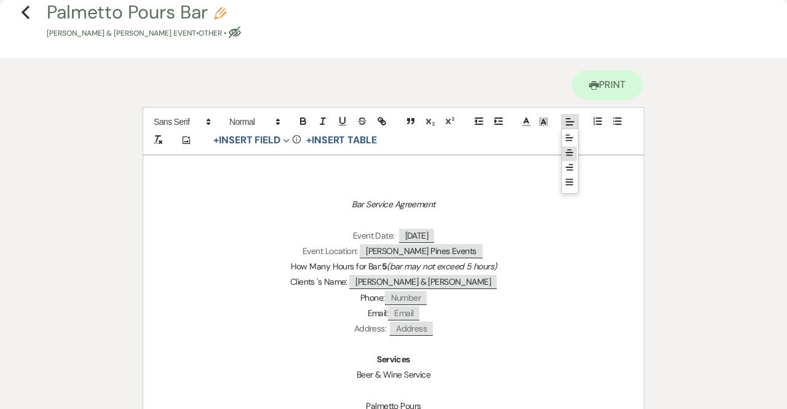
click at [571, 147] on icon at bounding box center [569, 152] width 10 height 10
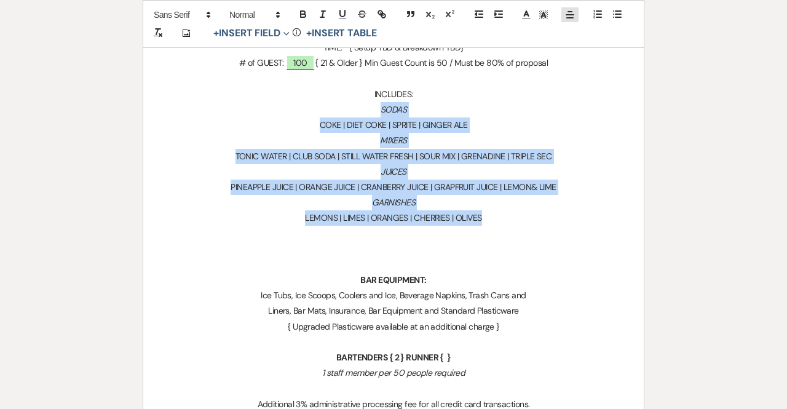
scroll to position [446, 0]
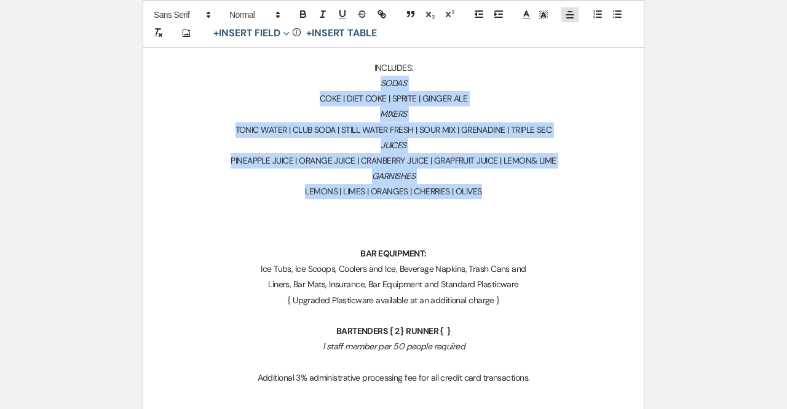
click at [601, 197] on p "LEMONS | LIMES | ORANGES | CHERRIES | OLIVES" at bounding box center [393, 191] width 441 height 15
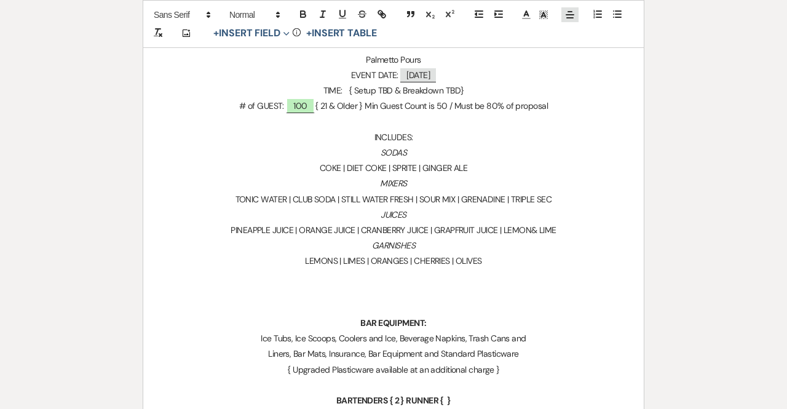
scroll to position [376, 0]
drag, startPoint x: 380, startPoint y: 157, endPoint x: 421, endPoint y: 159, distance: 41.2
click at [421, 159] on p "SODAS" at bounding box center [393, 153] width 441 height 15
click at [309, 7] on button "button" at bounding box center [302, 14] width 17 height 15
drag, startPoint x: 374, startPoint y: 184, endPoint x: 416, endPoint y: 186, distance: 42.4
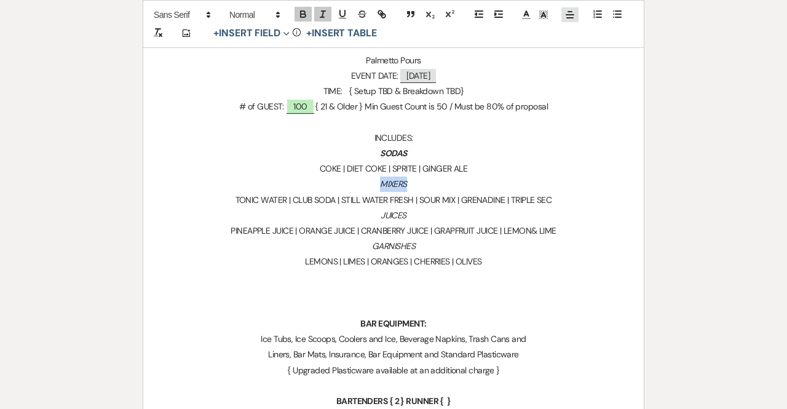
click at [416, 186] on p "MIXERS" at bounding box center [393, 183] width 441 height 15
click at [309, 13] on button "button" at bounding box center [302, 14] width 17 height 15
drag, startPoint x: 377, startPoint y: 218, endPoint x: 435, endPoint y: 222, distance: 57.3
click at [435, 222] on p "JUICES" at bounding box center [393, 215] width 441 height 15
click at [301, 6] on div at bounding box center [342, 15] width 98 height 18
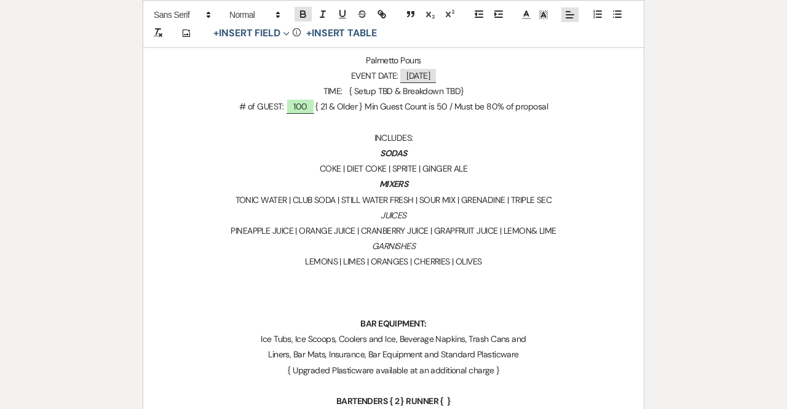
click at [301, 11] on icon "button" at bounding box center [303, 12] width 4 height 3
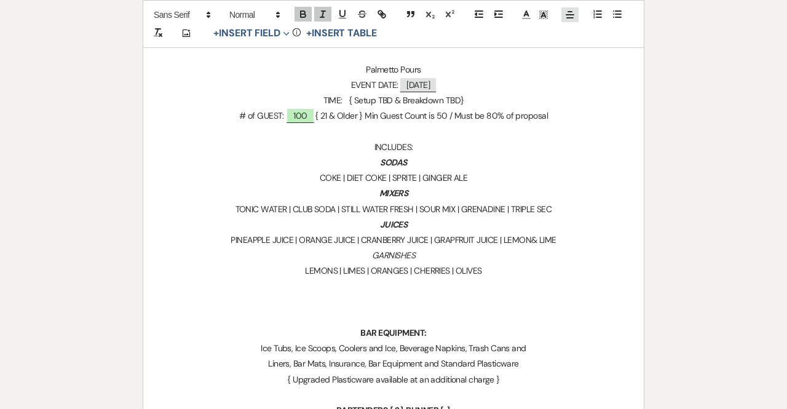
scroll to position [391, 0]
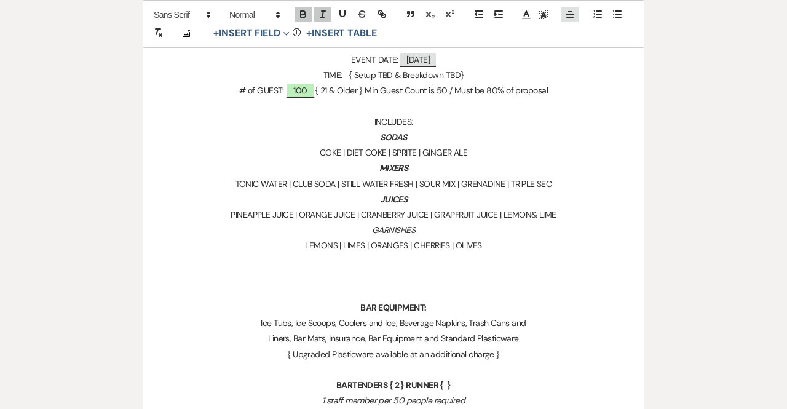
click at [361, 234] on p "GARNISHES" at bounding box center [393, 229] width 441 height 15
drag, startPoint x: 407, startPoint y: 235, endPoint x: 435, endPoint y: 235, distance: 27.0
click at [435, 235] on p "GARNISHES" at bounding box center [393, 229] width 441 height 15
click at [304, 11] on icon "button" at bounding box center [303, 12] width 4 height 3
click at [506, 256] on p at bounding box center [393, 260] width 441 height 15
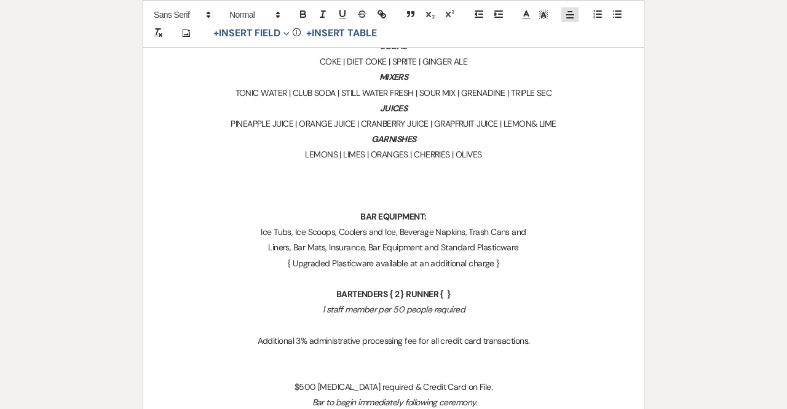
scroll to position [484, 0]
click at [354, 212] on p "BAR EQUIPMENT:" at bounding box center [393, 215] width 441 height 15
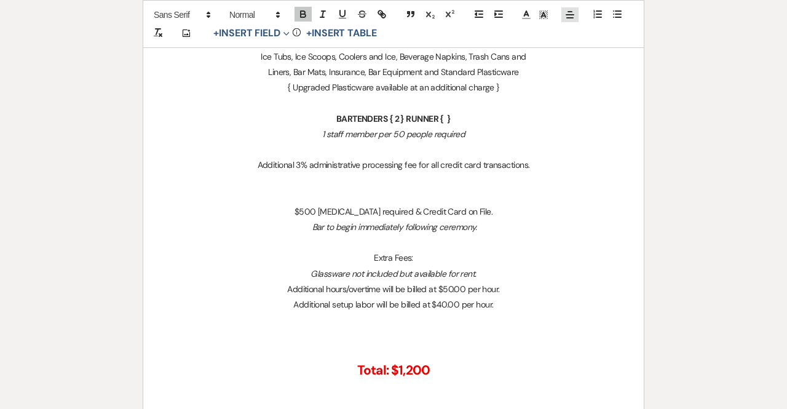
scroll to position [643, 0]
click at [445, 120] on strong "BARTENDERS { 2 } RUNNER { }" at bounding box center [393, 117] width 114 height 11
click at [398, 124] on strong "BARTENDERS { 2 } RUNNER { 1 }" at bounding box center [393, 117] width 117 height 11
click at [506, 138] on p "1 staff member per 50 people required" at bounding box center [393, 133] width 441 height 15
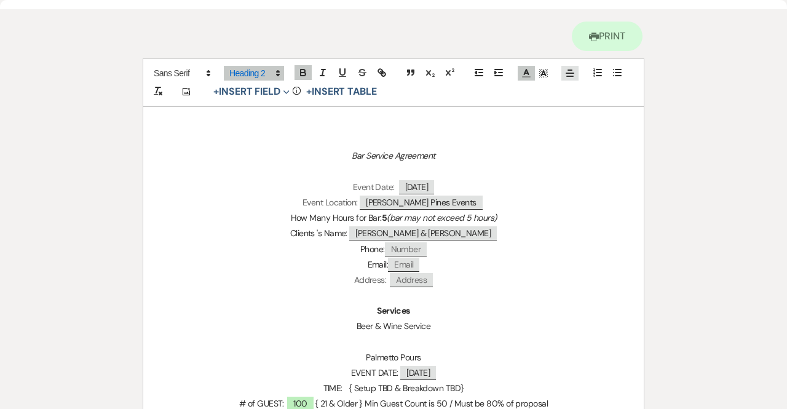
scroll to position [0, 0]
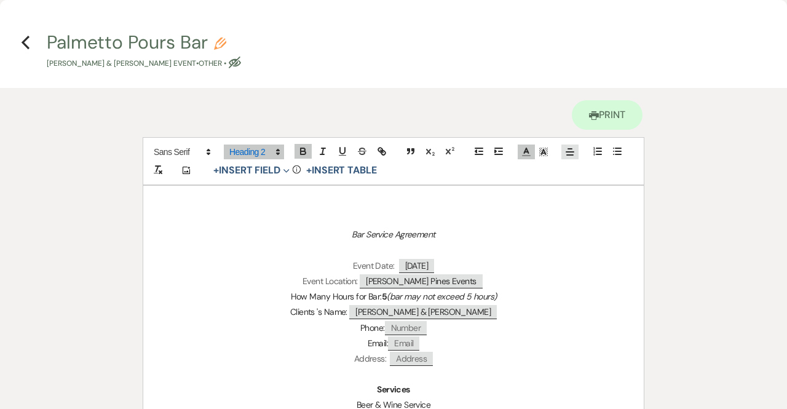
click at [222, 37] on button "Palmetto Pours Bar Pencil Muniya Bethea & Terrill Samuel's Event • Other • Eye …" at bounding box center [144, 51] width 194 height 36
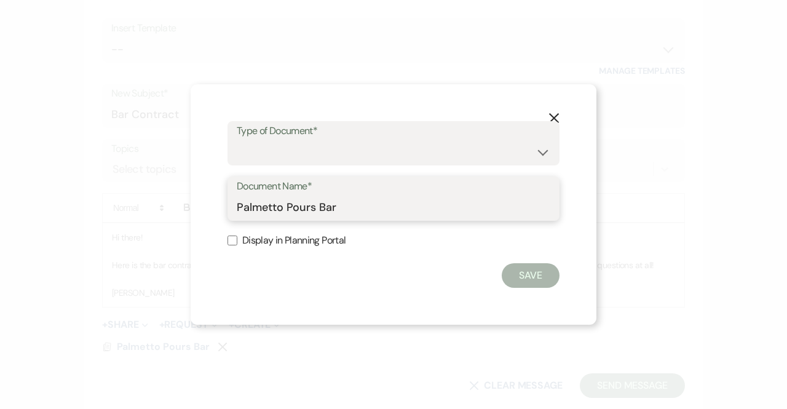
click at [374, 209] on input "Palmetto Pours Bar" at bounding box center [393, 207] width 313 height 24
type input "Bar Contract"
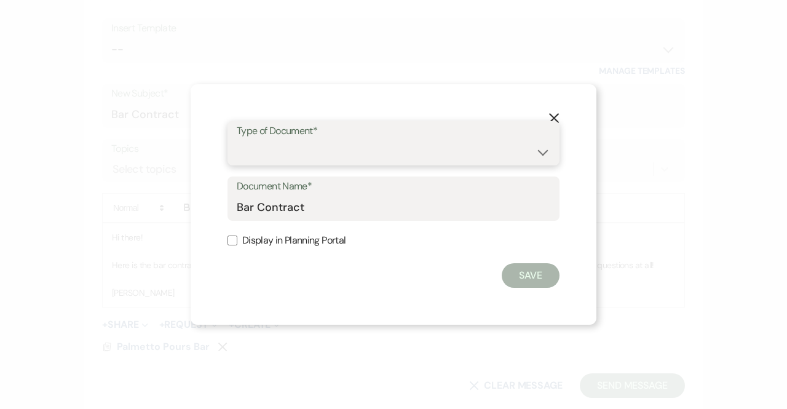
click at [399, 144] on select "Special Event Insurance Vendor Certificate of Insurance Contracts / Rental Agre…" at bounding box center [393, 152] width 313 height 24
select select "0"
click at [237, 140] on select "Special Event Insurance Vendor Certificate of Insurance Contracts / Rental Agre…" at bounding box center [393, 152] width 313 height 24
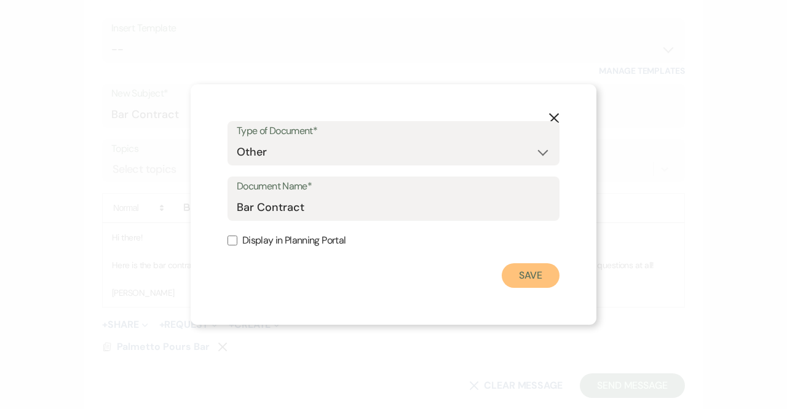
click at [519, 269] on button "Save" at bounding box center [530, 275] width 58 height 25
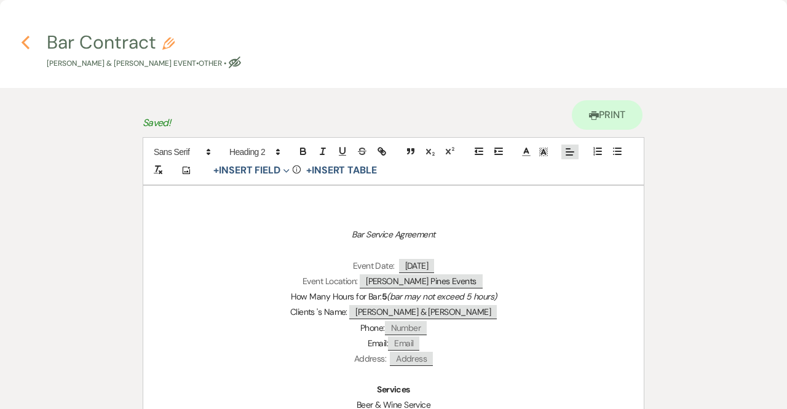
click at [25, 44] on use "button" at bounding box center [26, 43] width 8 height 14
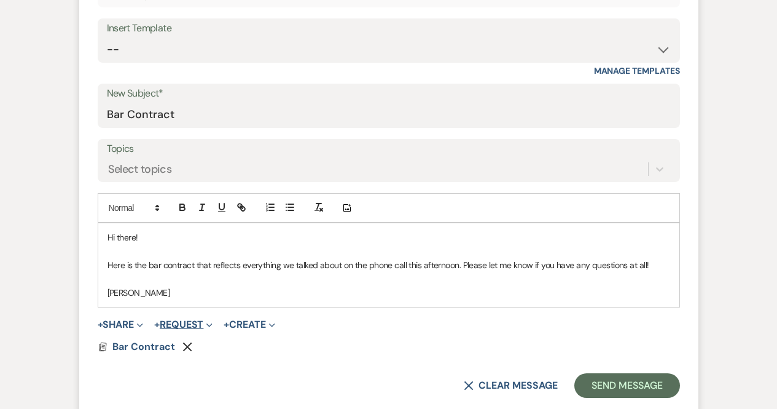
click at [200, 324] on button "+ Request Expand" at bounding box center [183, 325] width 58 height 10
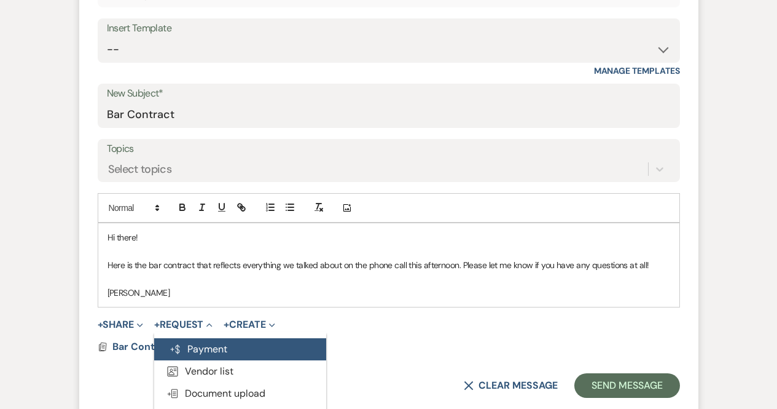
click at [206, 345] on button "Generate Payment Payment" at bounding box center [240, 349] width 172 height 22
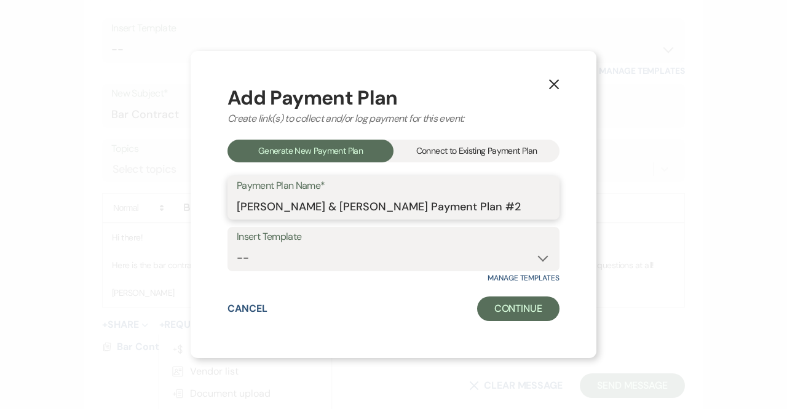
drag, startPoint x: 521, startPoint y: 214, endPoint x: 203, endPoint y: 234, distance: 318.3
click at [203, 234] on div "X Add Payment Plan Create link(s) to collect and/or log payment for this event:…" at bounding box center [394, 204] width 406 height 307
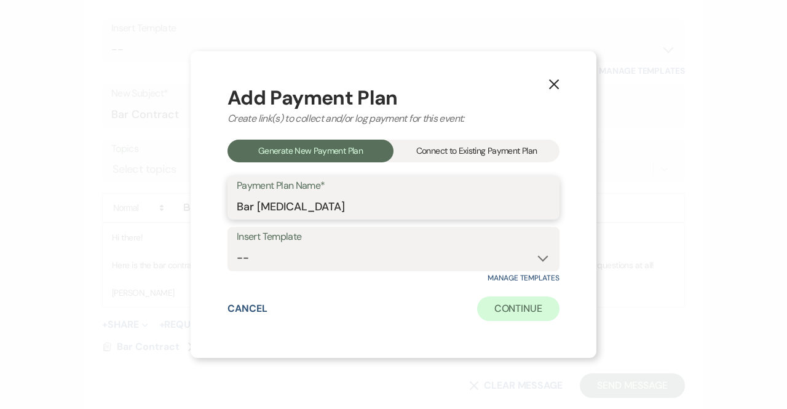
type input "Bar Retainer"
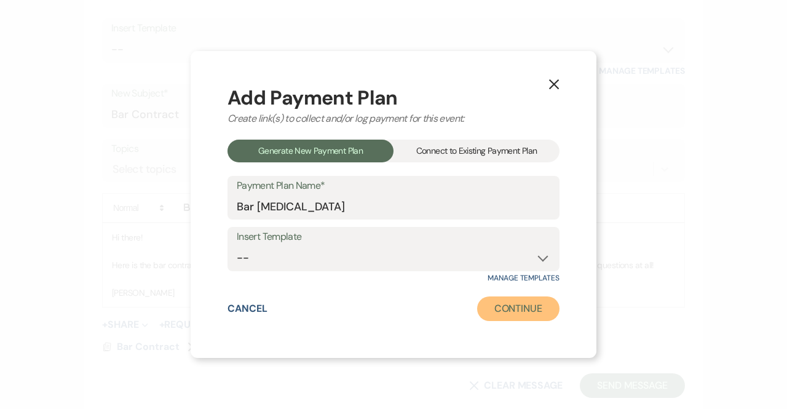
click at [498, 302] on button "Continue" at bounding box center [518, 308] width 82 height 25
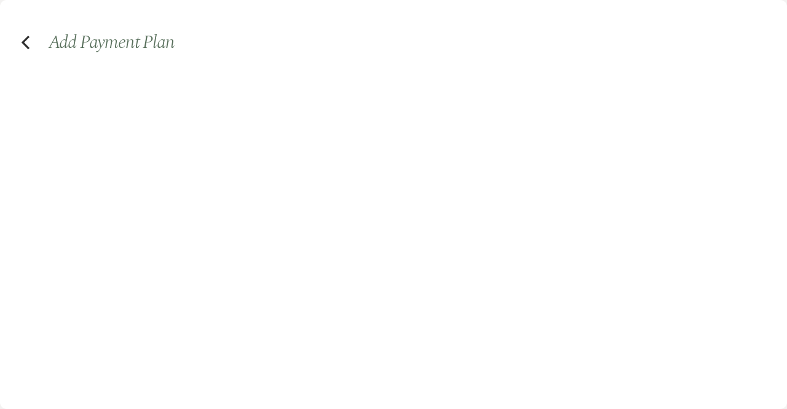
select select "2"
select select "percentage"
select select "true"
select select "client"
select select "weeks"
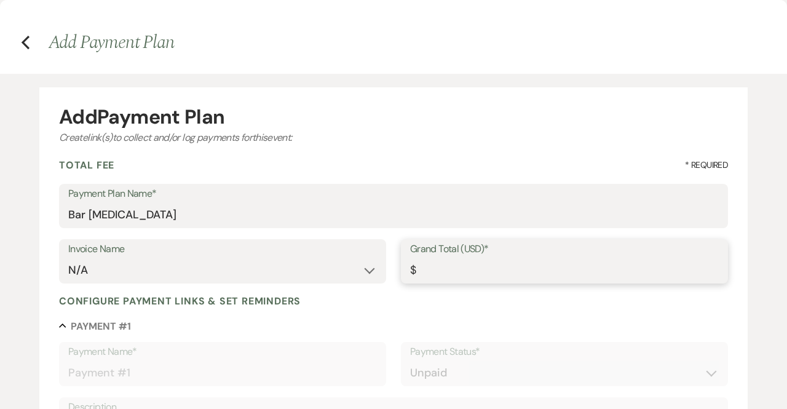
click at [534, 269] on input "Grand Total (USD)*" at bounding box center [564, 270] width 309 height 24
type input "5"
type input "5.00"
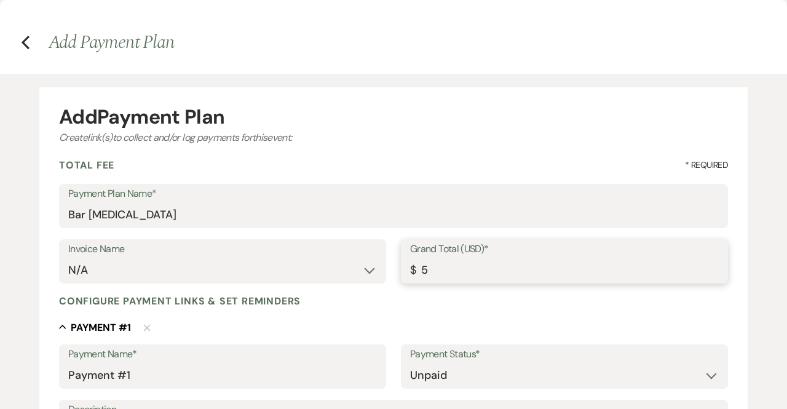
type input "50"
type input "50.00"
type input "500"
type input "500.00"
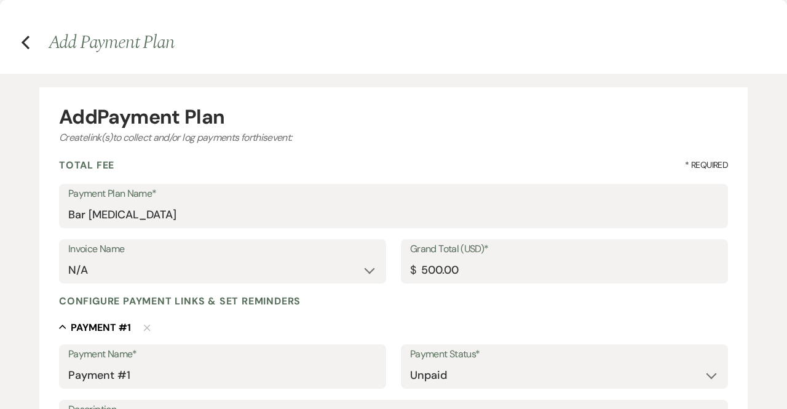
click at [446, 324] on div "Collapse Payment # 1 Delete" at bounding box center [393, 327] width 669 height 15
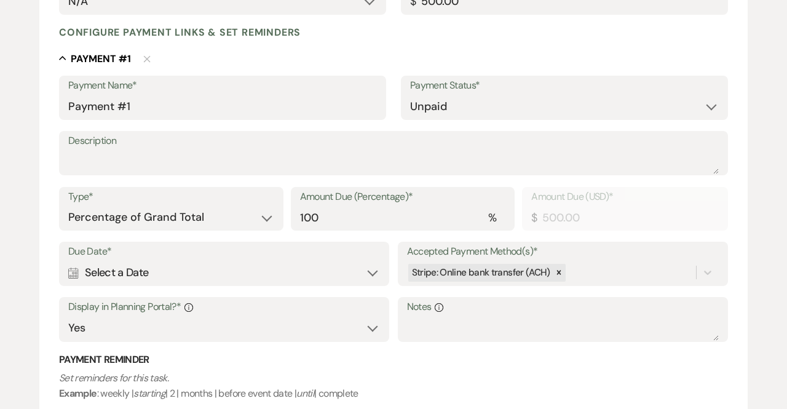
scroll to position [272, 0]
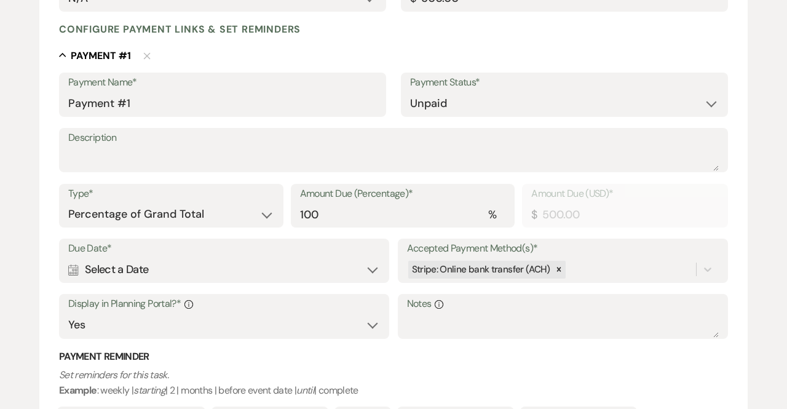
click at [132, 275] on div "Calendar Select a Date Expand" at bounding box center [224, 270] width 312 height 24
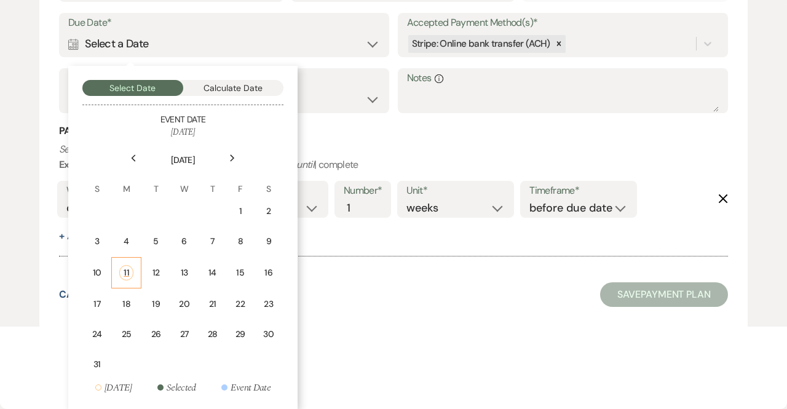
click at [126, 276] on div "11" at bounding box center [126, 272] width 14 height 15
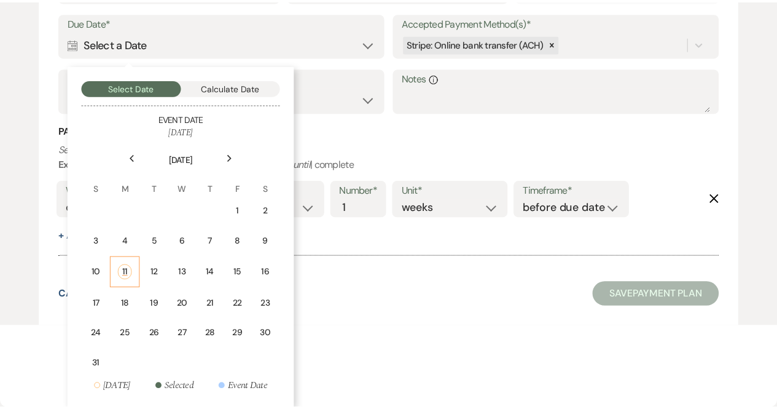
scroll to position [444, 0]
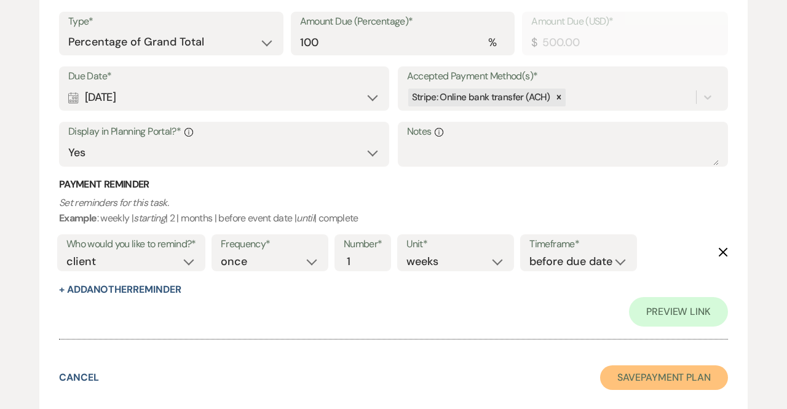
click at [621, 369] on button "Save Payment Plan" at bounding box center [664, 377] width 128 height 25
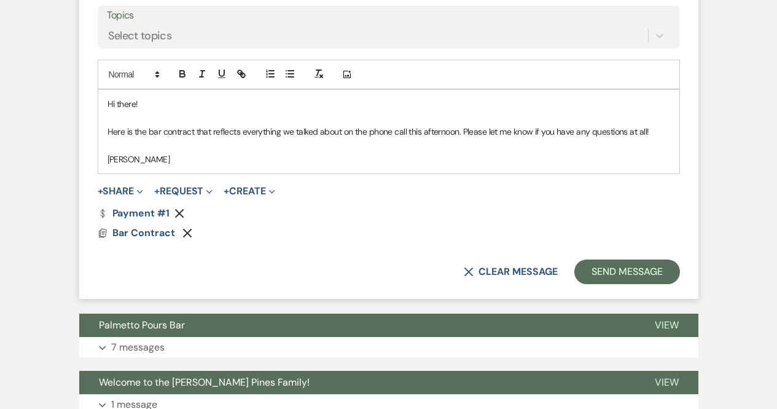
scroll to position [607, 0]
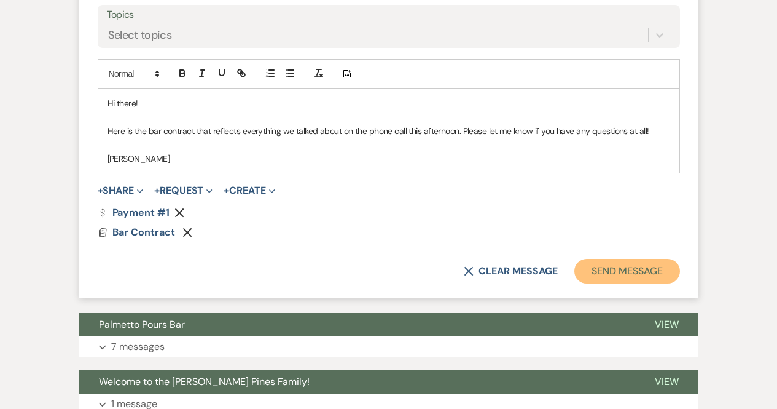
click at [639, 272] on button "Send Message" at bounding box center [627, 271] width 105 height 25
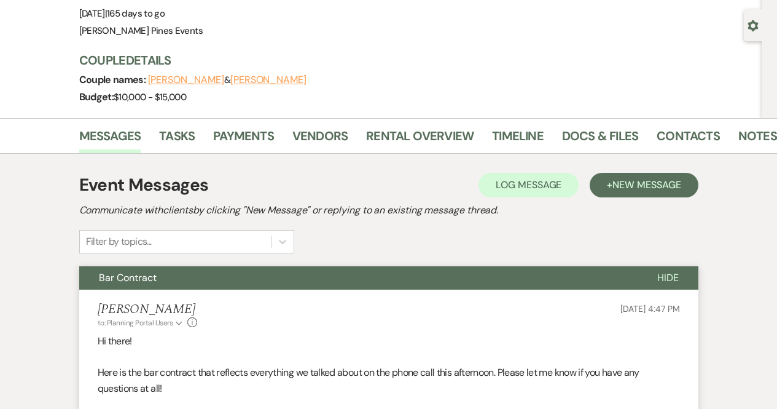
scroll to position [0, 0]
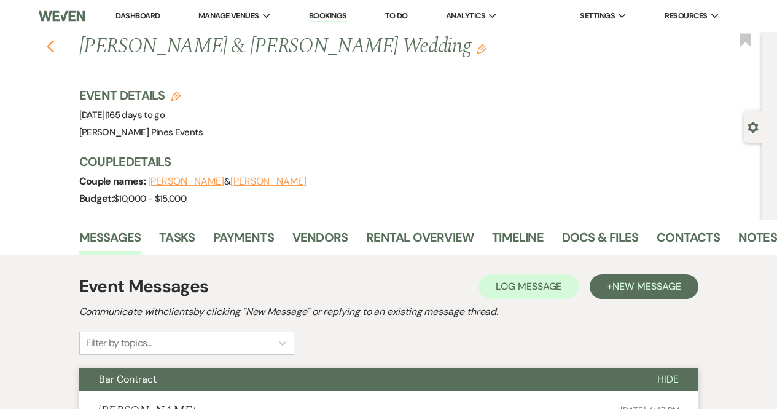
click at [55, 41] on icon "Previous" at bounding box center [50, 46] width 9 height 15
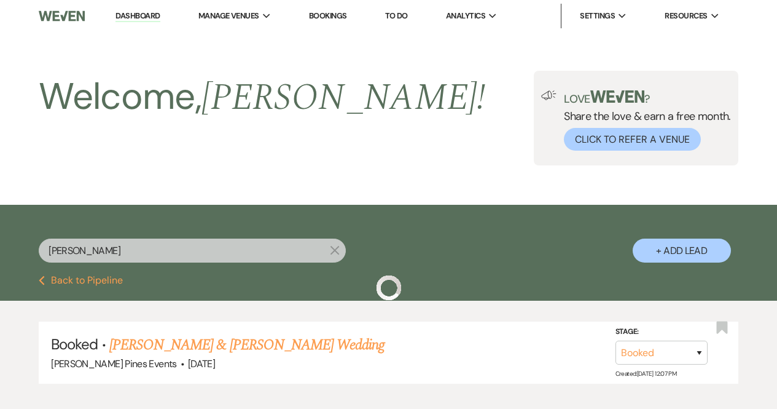
scroll to position [74, 0]
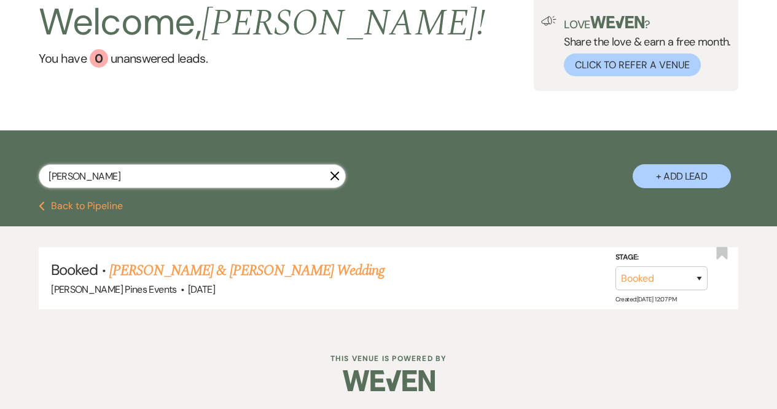
click at [328, 171] on input "terrill" at bounding box center [192, 176] width 307 height 24
click at [315, 176] on input "terrill" at bounding box center [192, 176] width 307 height 24
type input "kelsey"
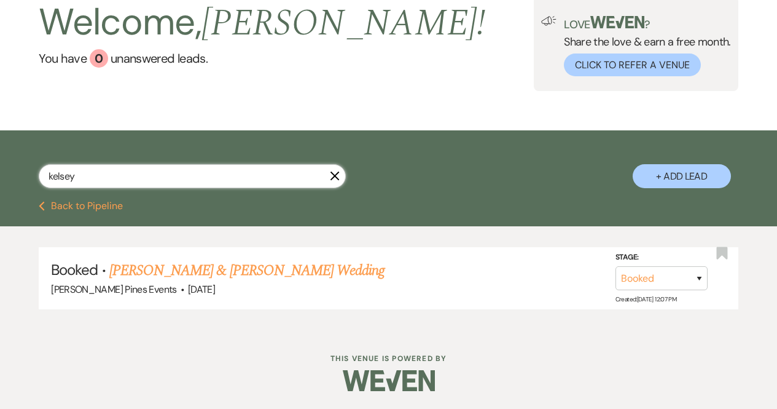
scroll to position [44, 0]
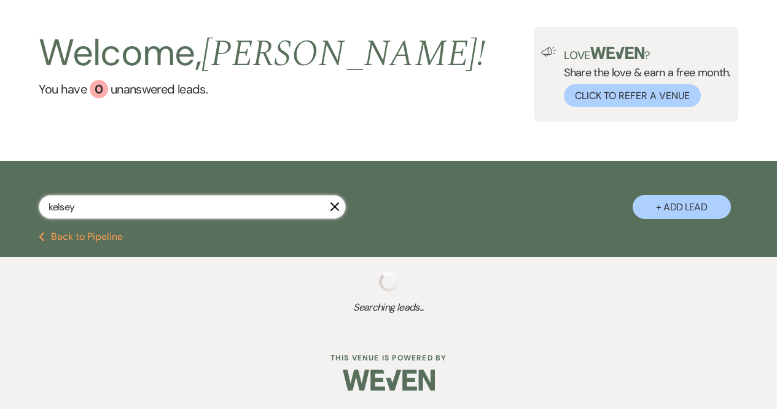
select select "6"
select select "2"
select select "8"
select select "5"
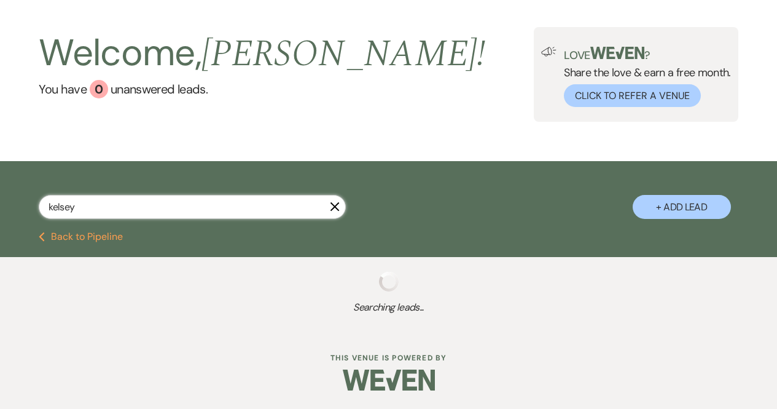
select select "8"
select select "5"
select select "8"
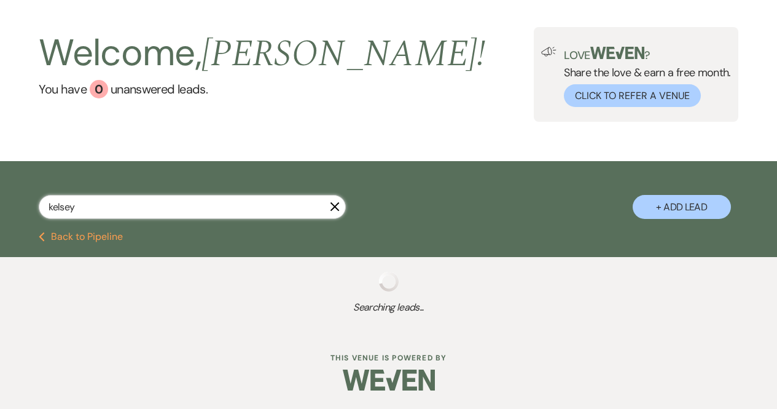
select select "8"
select select "1"
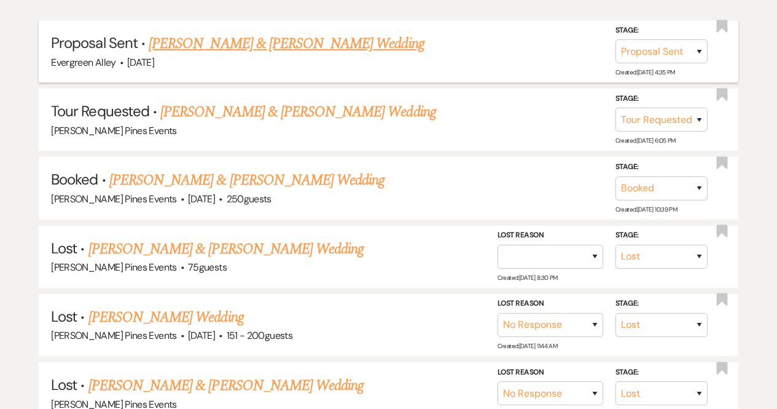
scroll to position [302, 0]
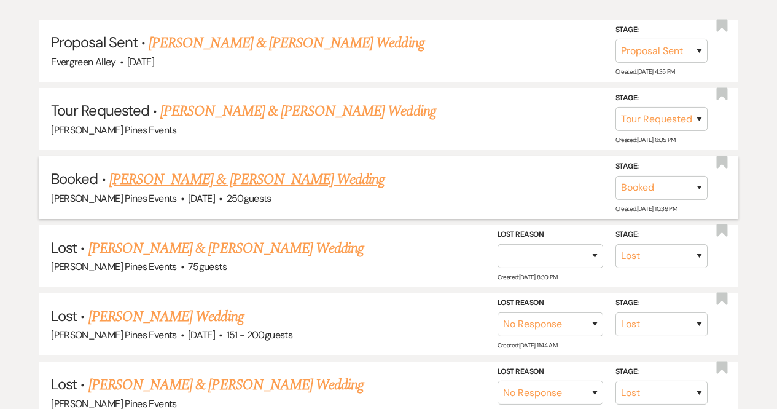
type input "kelsey"
click at [275, 176] on link "[PERSON_NAME] & [PERSON_NAME] Wedding" at bounding box center [246, 179] width 275 height 22
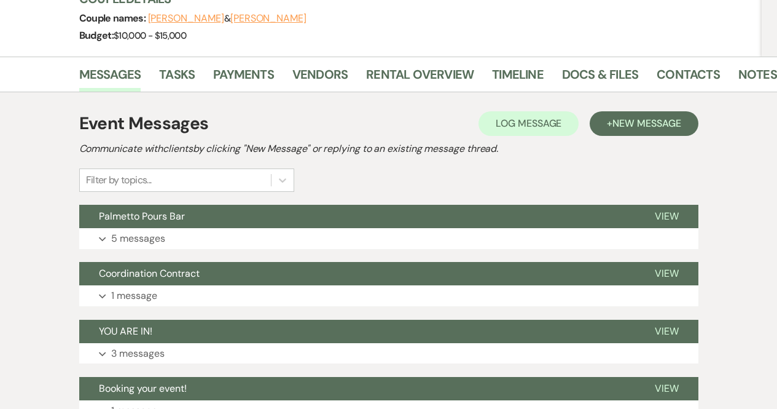
scroll to position [163, 0]
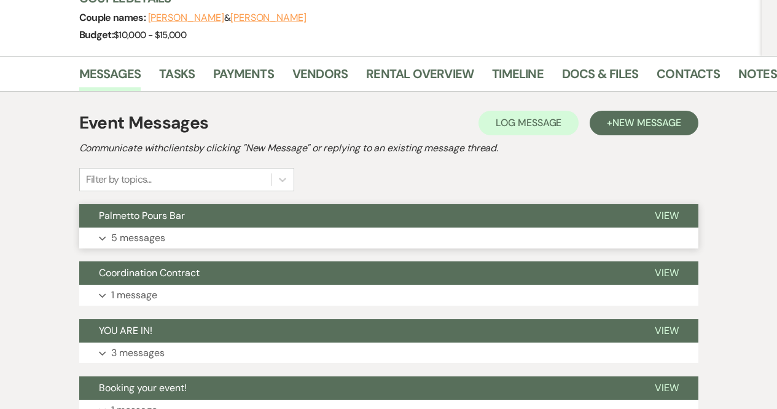
click at [198, 233] on button "Expand 5 messages" at bounding box center [388, 237] width 619 height 21
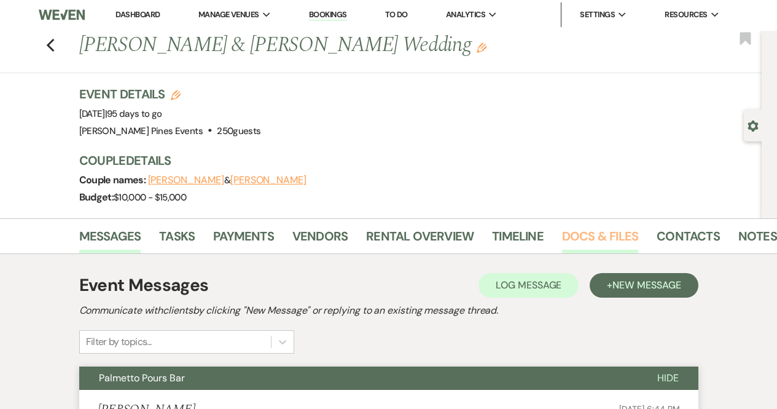
scroll to position [0, 0]
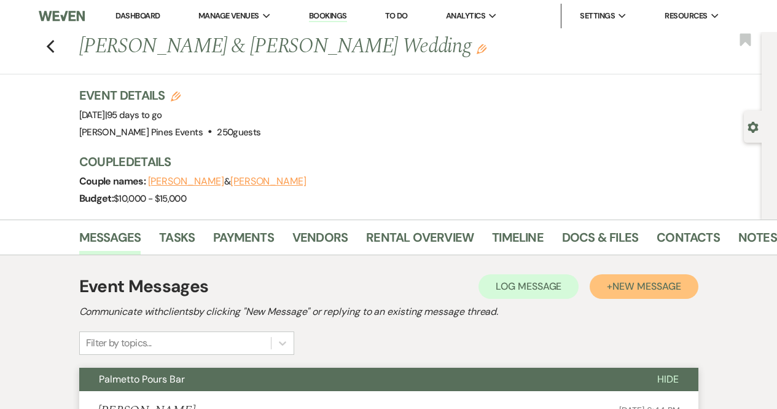
click at [660, 283] on span "New Message" at bounding box center [647, 286] width 68 height 13
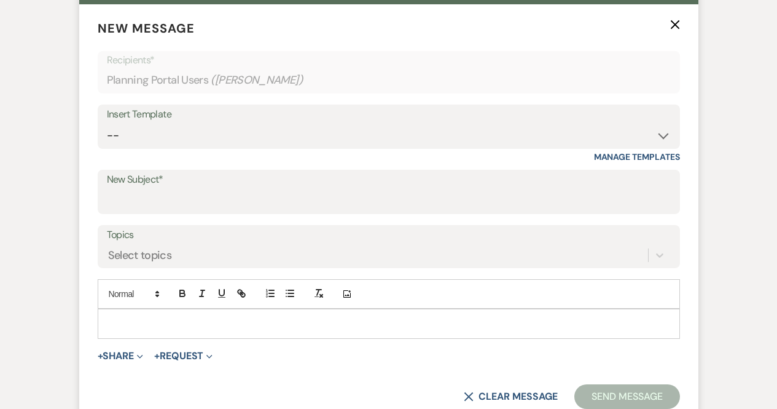
scroll to position [387, 0]
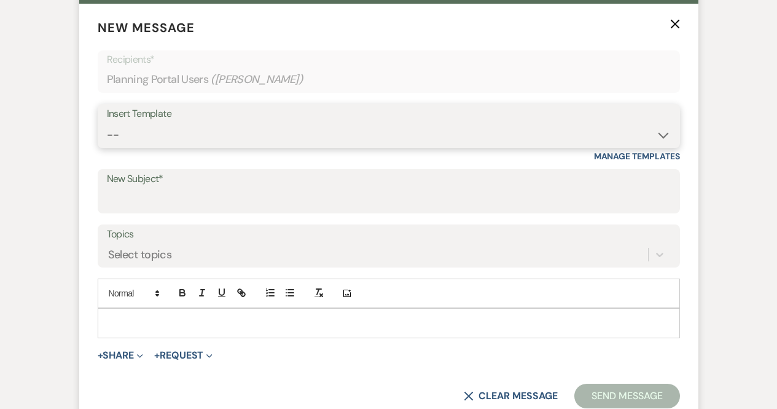
click at [254, 137] on select "-- Weven Planning Portal Introduction (Booked Events) Contract (Pre-Booked Lead…" at bounding box center [389, 135] width 564 height 24
click at [235, 127] on select "-- Weven Planning Portal Introduction (Booked Events) Contract (Pre-Booked Lead…" at bounding box center [389, 135] width 564 height 24
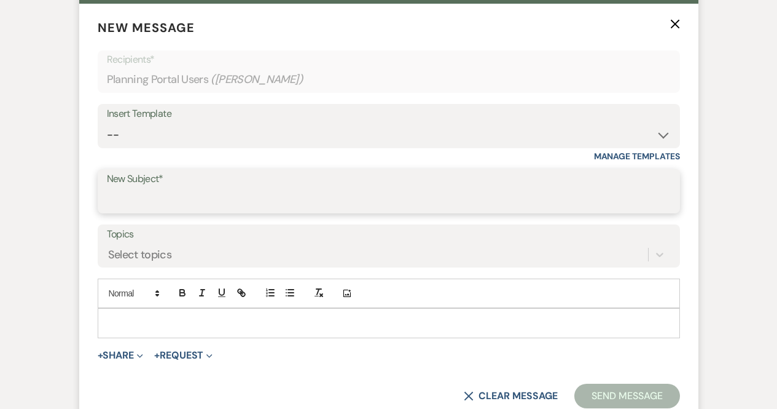
click at [160, 202] on input "New Subject*" at bounding box center [389, 200] width 564 height 24
type input "Bar Contract"
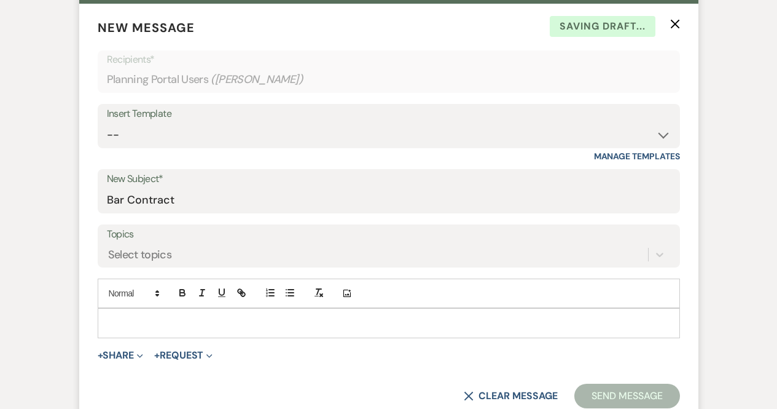
click at [212, 324] on p at bounding box center [389, 323] width 563 height 14
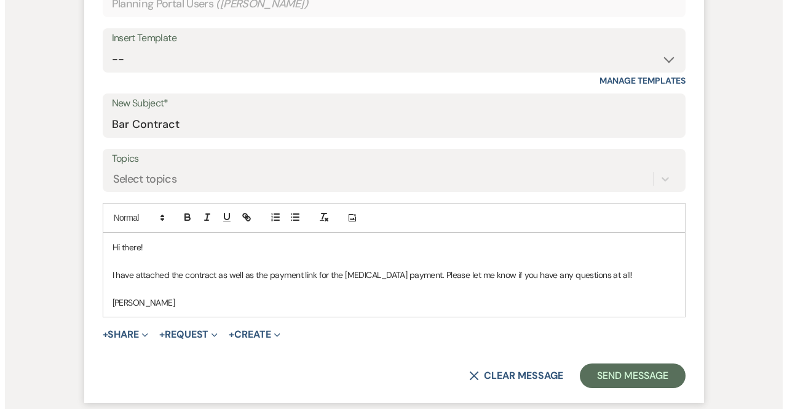
scroll to position [463, 0]
click at [401, 277] on p "I have attached the contract as well as the payment link for the retainer payme…" at bounding box center [389, 274] width 563 height 14
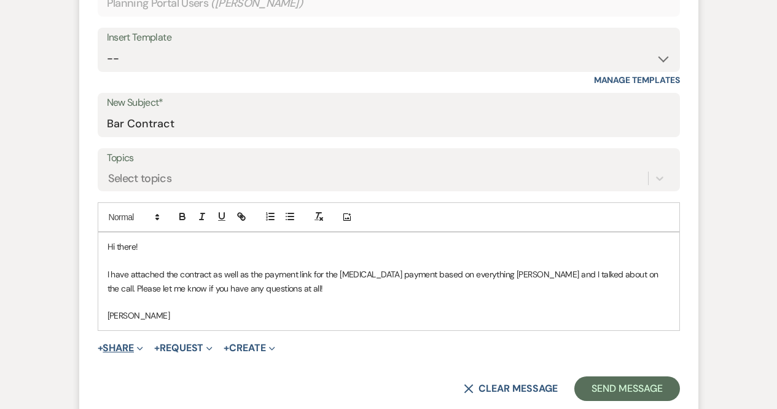
click at [132, 348] on button "+ Share Expand" at bounding box center [121, 348] width 46 height 10
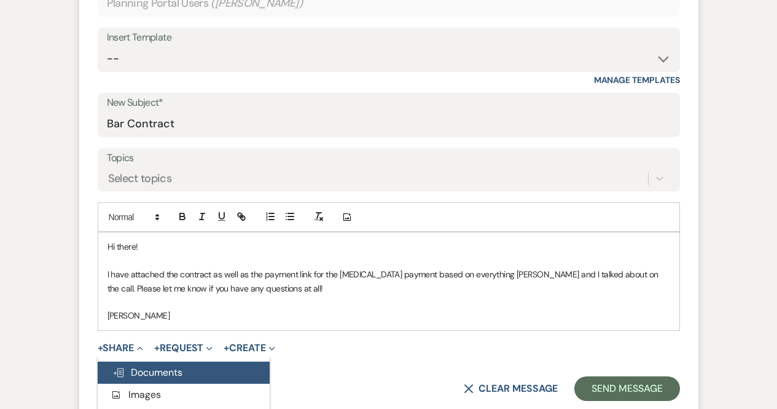
click at [155, 380] on button "Doc Upload Documents" at bounding box center [184, 372] width 172 height 22
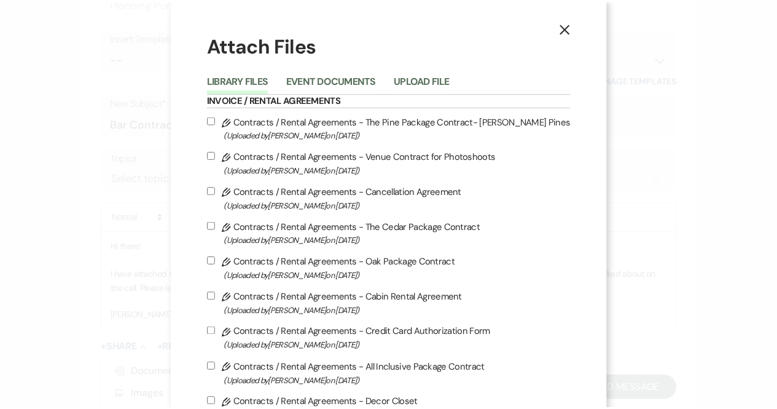
scroll to position [0, 0]
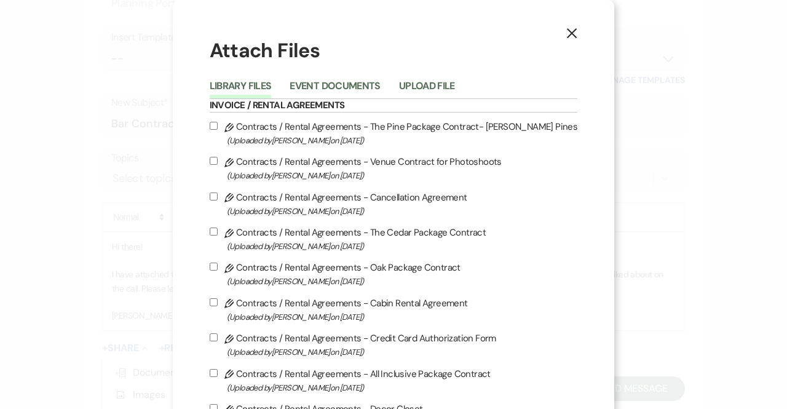
click at [567, 32] on use "button" at bounding box center [572, 33] width 10 height 10
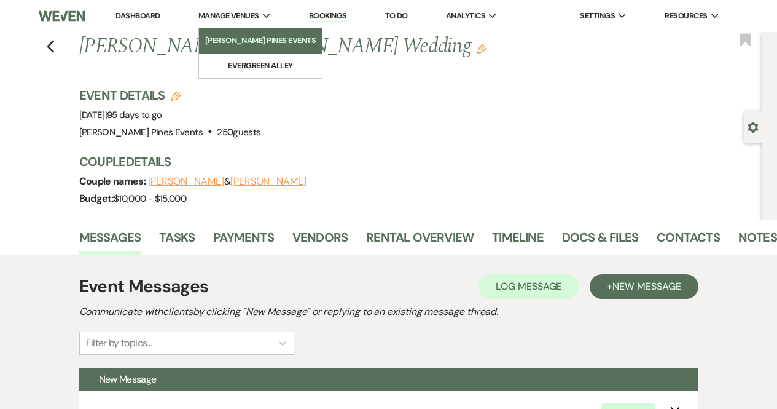
click at [233, 44] on li "[PERSON_NAME] Pines Events" at bounding box center [260, 40] width 111 height 12
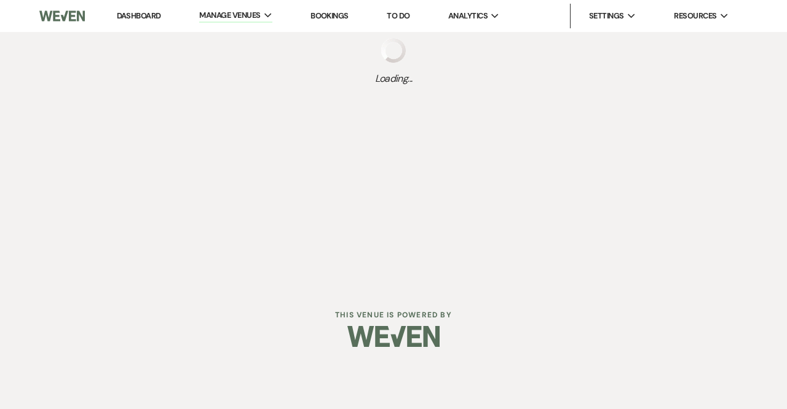
click at [133, 17] on link "Dashboard" at bounding box center [139, 15] width 44 height 10
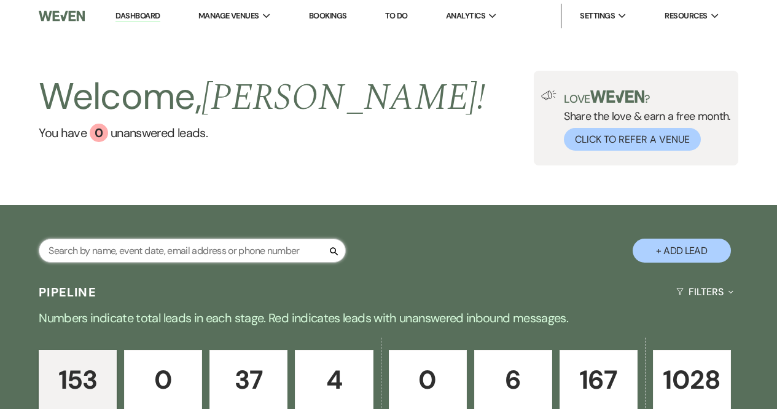
click at [233, 250] on input "text" at bounding box center [192, 250] width 307 height 24
type input "rebecca"
select select "8"
select select "6"
select select "8"
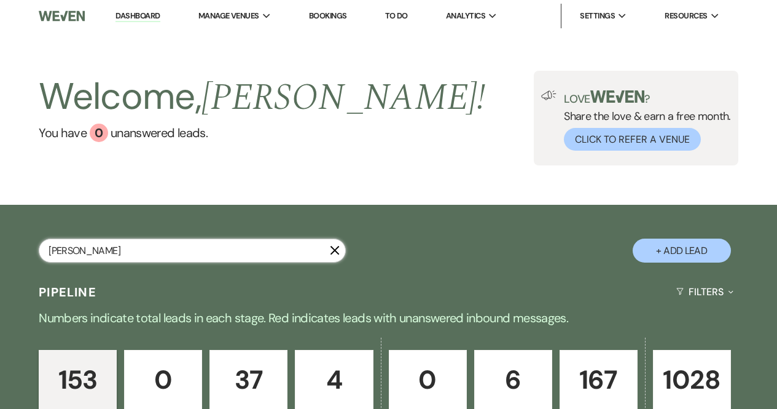
select select "8"
select select "5"
select select "8"
select select "5"
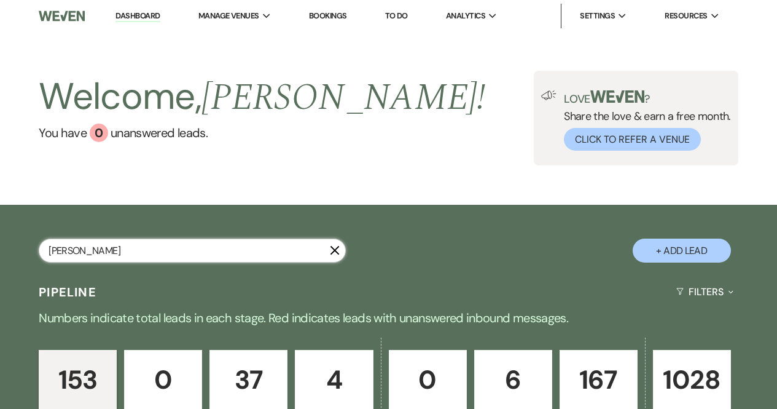
select select "8"
select select "5"
select select "8"
select select "5"
select select "8"
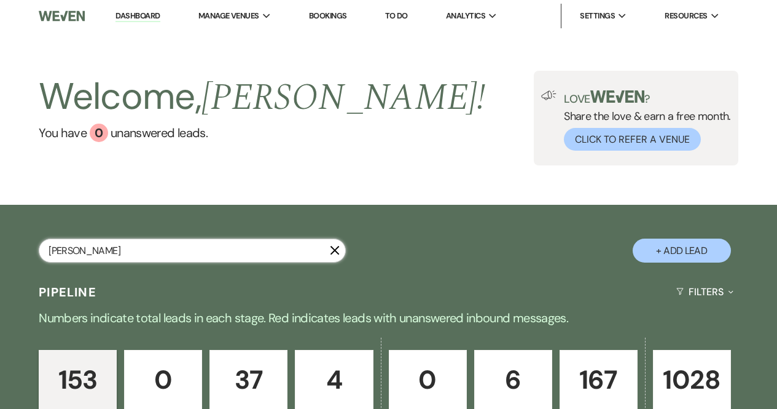
select select "5"
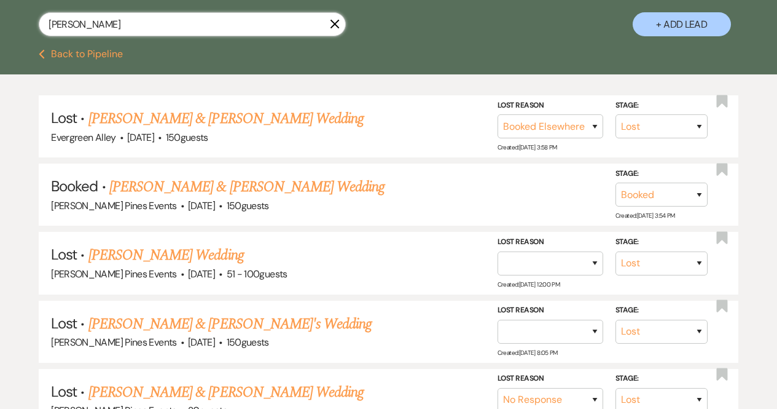
scroll to position [230, 0]
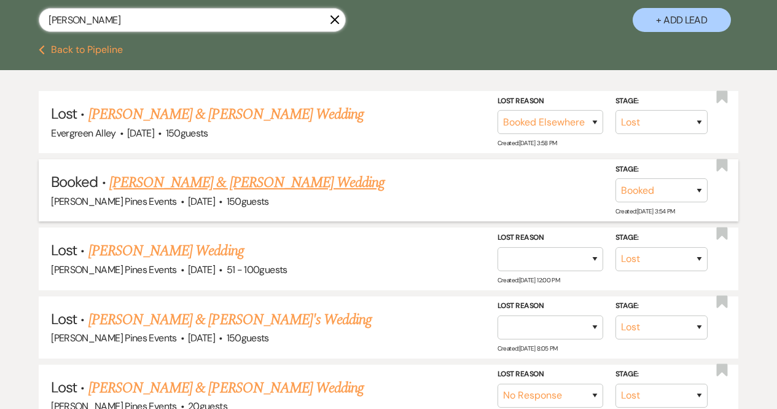
type input "rebecca"
click at [262, 179] on link "[PERSON_NAME] & [PERSON_NAME] Wedding" at bounding box center [246, 182] width 275 height 22
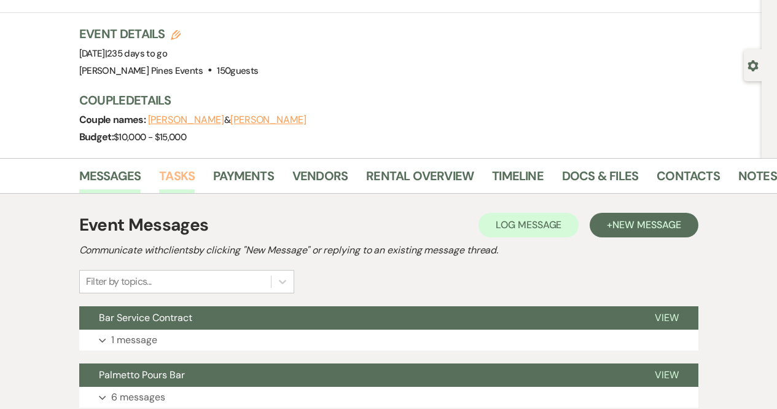
scroll to position [61, 0]
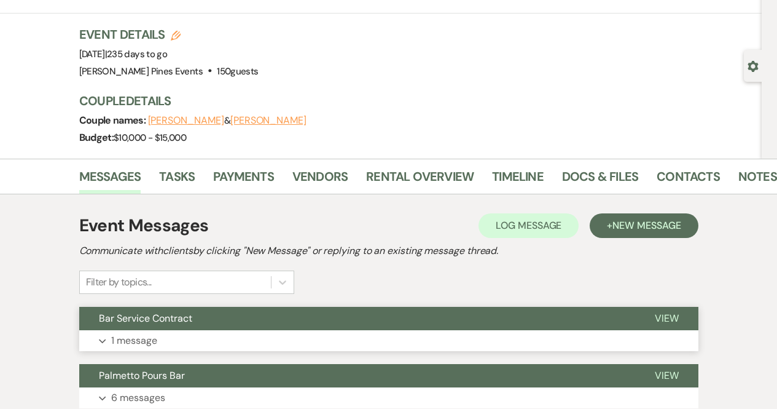
click at [355, 329] on button "Bar Service Contract" at bounding box center [357, 318] width 556 height 23
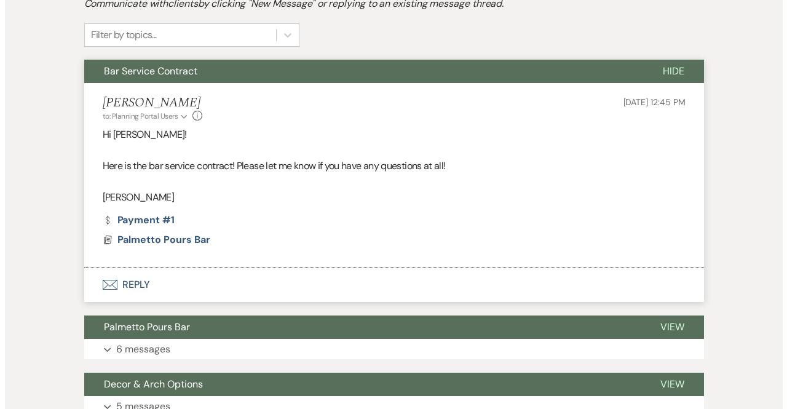
scroll to position [317, 0]
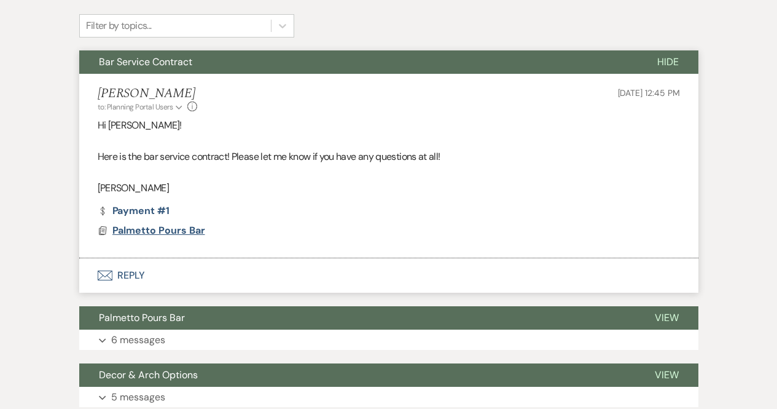
click at [170, 227] on span "Palmetto Pours Bar" at bounding box center [158, 230] width 93 height 13
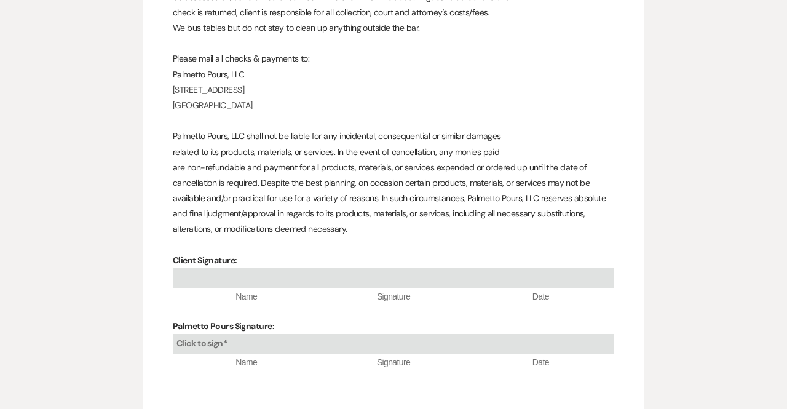
scroll to position [2845, 0]
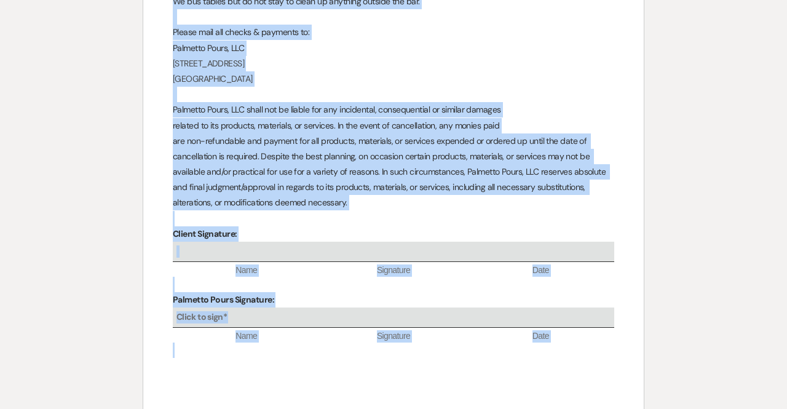
drag, startPoint x: 337, startPoint y: 179, endPoint x: 608, endPoint y: 329, distance: 309.5
copy div "Bar Service Agreement Event Date: ﻿ 04/04/2026 ﻿ Event Location: ﻿ Parker Pines…"
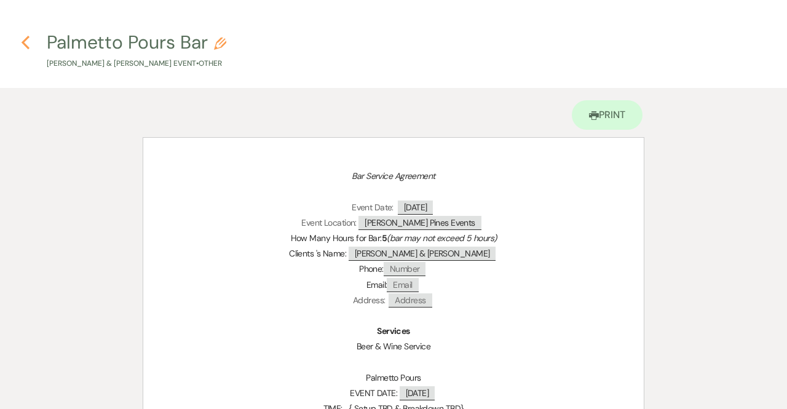
click at [28, 39] on icon "Previous" at bounding box center [25, 42] width 9 height 15
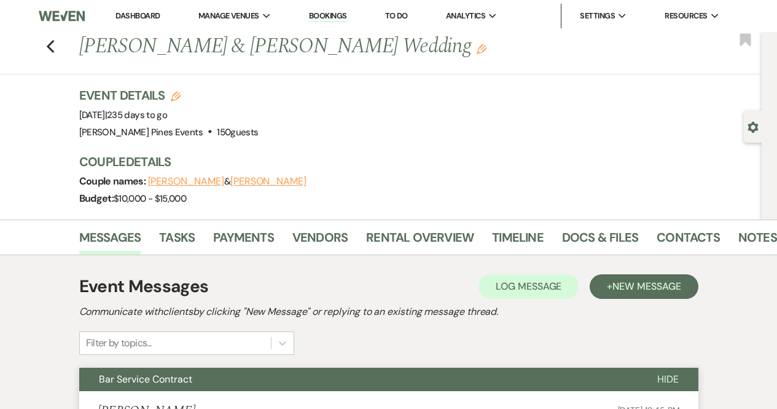
click at [130, 21] on li "Dashboard" at bounding box center [137, 16] width 57 height 25
click at [130, 20] on link "Dashboard" at bounding box center [138, 15] width 44 height 10
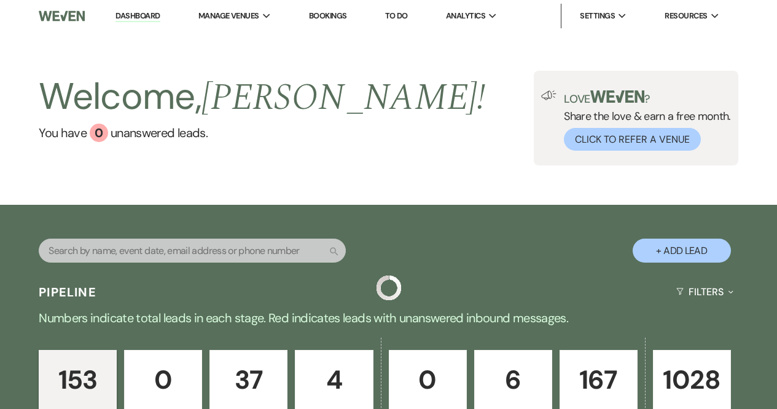
click at [237, 264] on div "Search" at bounding box center [192, 255] width 307 height 34
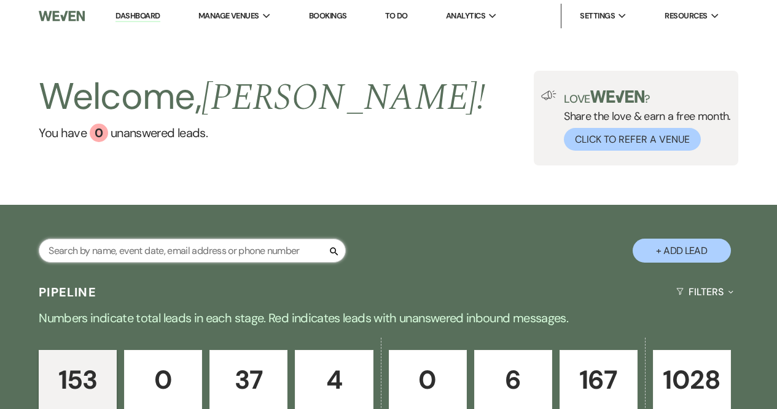
click at [235, 253] on input "text" at bounding box center [192, 250] width 307 height 24
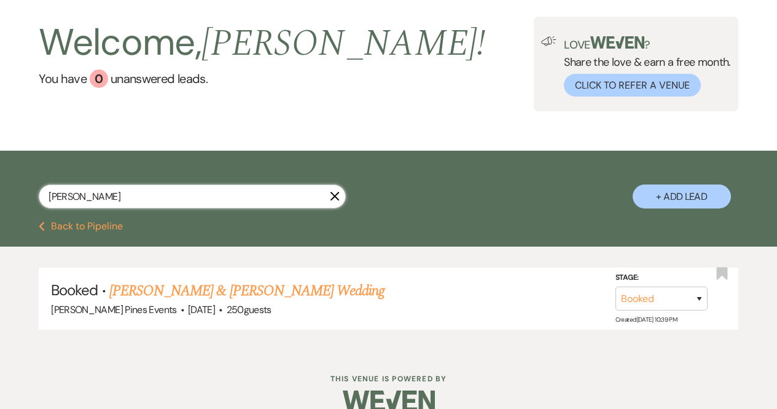
scroll to position [74, 0]
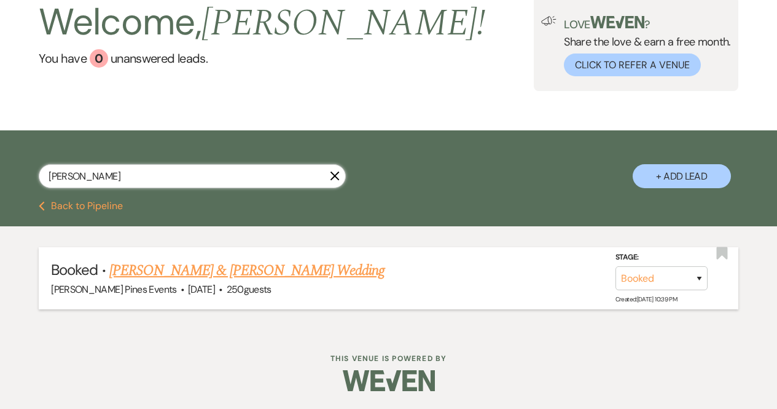
type input "cagle"
click at [239, 278] on link "[PERSON_NAME] & [PERSON_NAME] Wedding" at bounding box center [246, 270] width 275 height 22
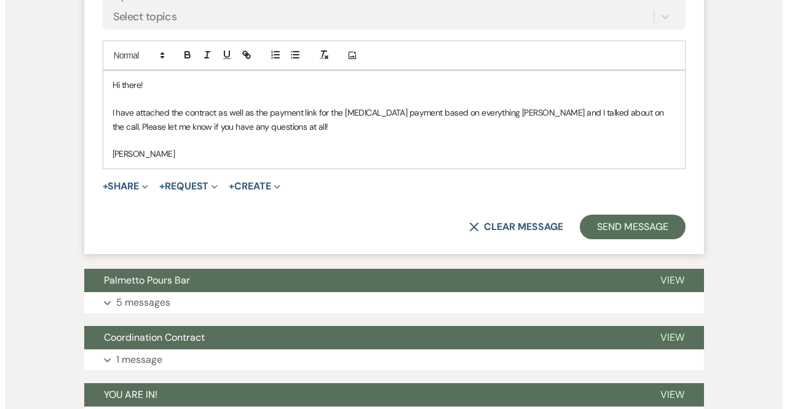
scroll to position [626, 0]
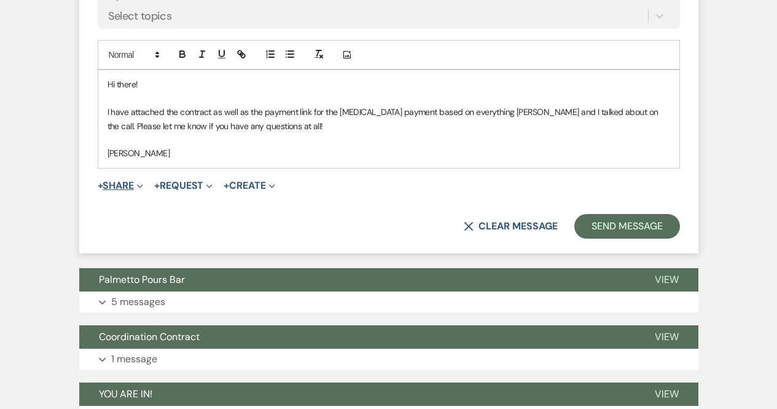
click at [130, 184] on button "+ Share Expand" at bounding box center [121, 186] width 46 height 10
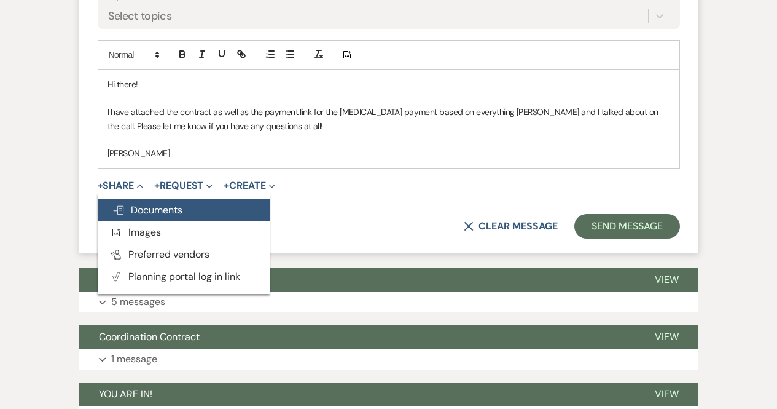
click at [140, 208] on span "Doc Upload Documents" at bounding box center [147, 209] width 70 height 13
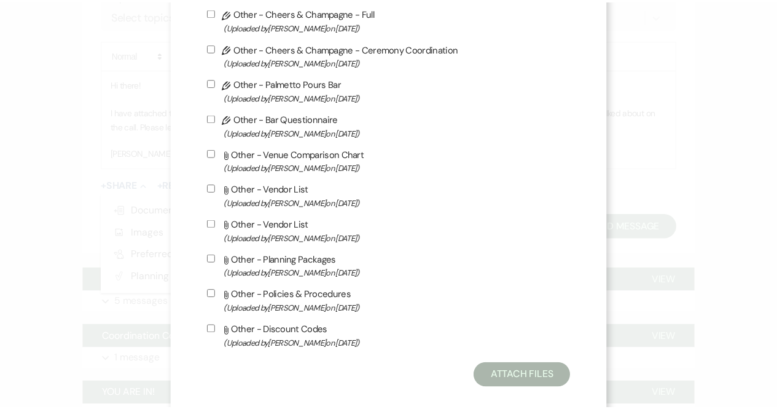
scroll to position [1136, 0]
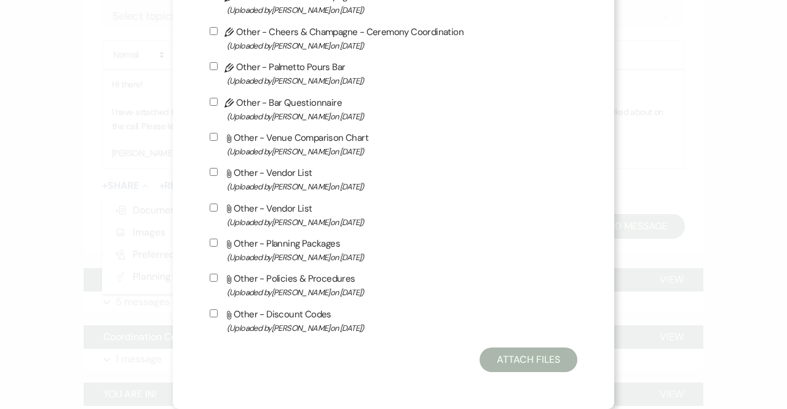
click at [304, 68] on div "Pencil Other - Wedding Day Questionnaire (Uploaded by Sarah Christopher on Oct …" at bounding box center [394, 91] width 368 height 487
click at [308, 74] on label "Pencil Other - Palmetto Pours Bar (Uploaded by Lindsay Mcavoy on Jan 12th, 2025…" at bounding box center [394, 73] width 368 height 29
click at [218, 70] on input "Pencil Other - Palmetto Pours Bar (Uploaded by Lindsay Mcavoy on Jan 12th, 2025…" at bounding box center [214, 66] width 8 height 8
checkbox input "true"
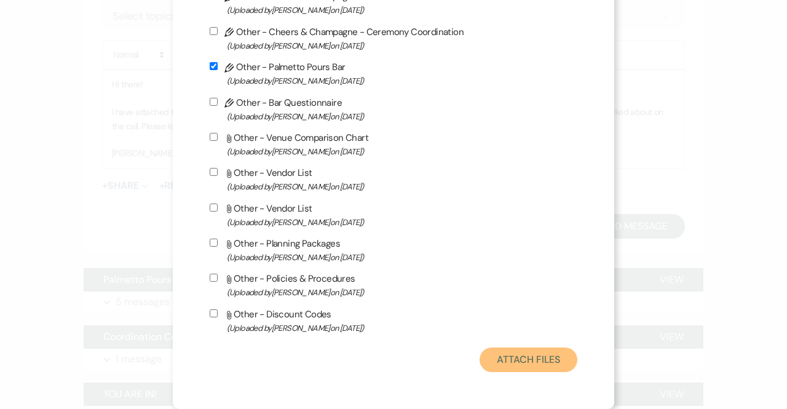
click at [521, 372] on button "Attach Files" at bounding box center [528, 359] width 98 height 25
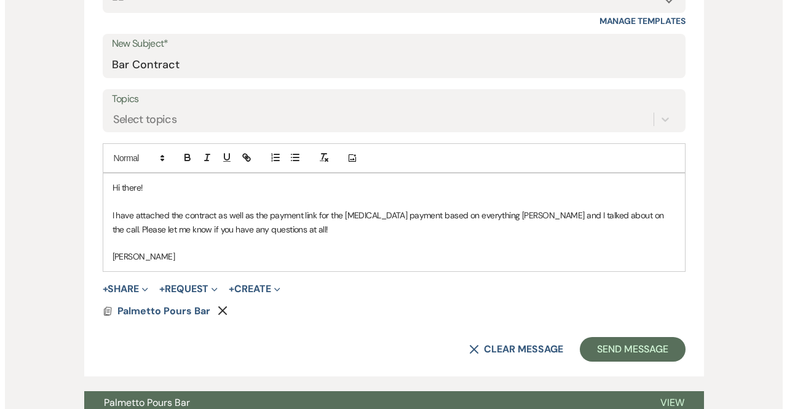
scroll to position [543, 0]
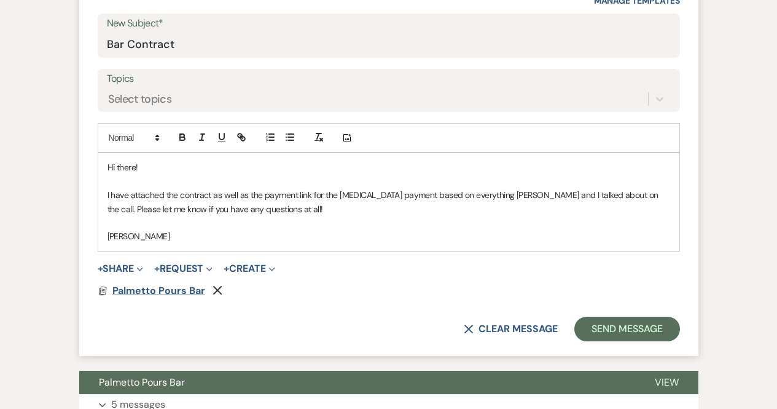
click at [181, 283] on span "Palmetto Pours Bar" at bounding box center [158, 290] width 93 height 15
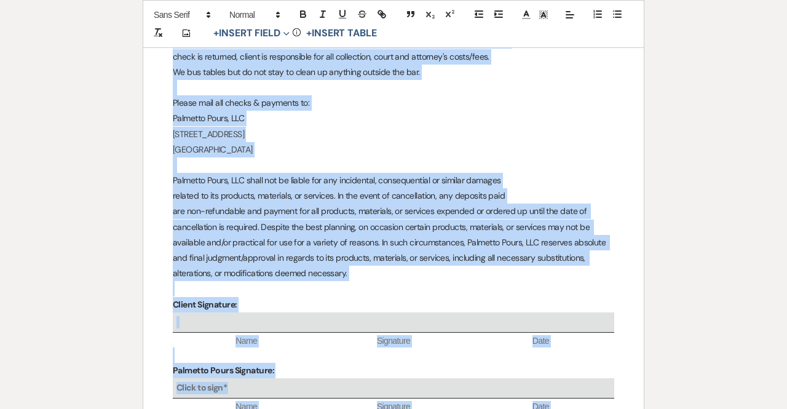
scroll to position [2981, 0]
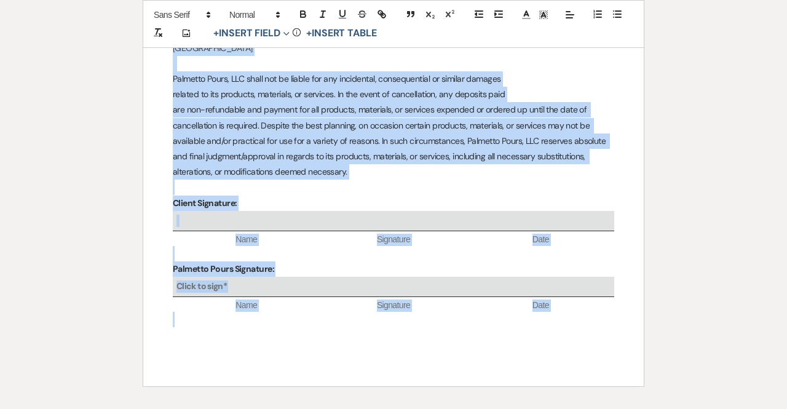
drag, startPoint x: 339, startPoint y: 161, endPoint x: 672, endPoint y: 424, distance: 424.0
click at [672, 408] on html "Dashboard Manage Venues Expand Parker Pines Events Evergreen Alley Bookings To …" at bounding box center [393, 99] width 787 height 1284
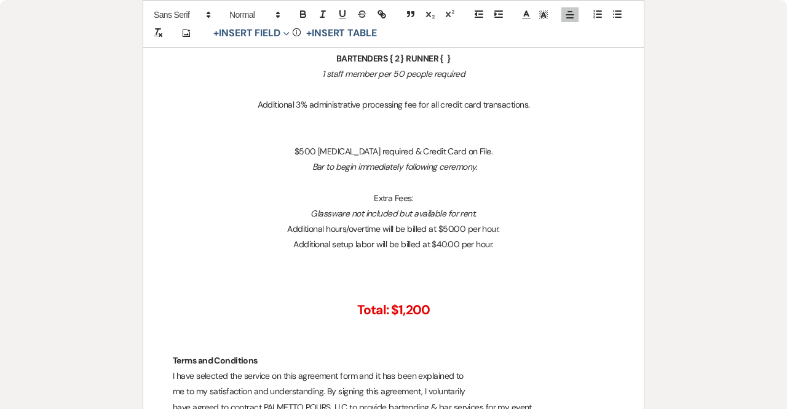
scroll to position [548, 0]
click at [412, 309] on strong "Total: $1,200" at bounding box center [393, 309] width 73 height 17
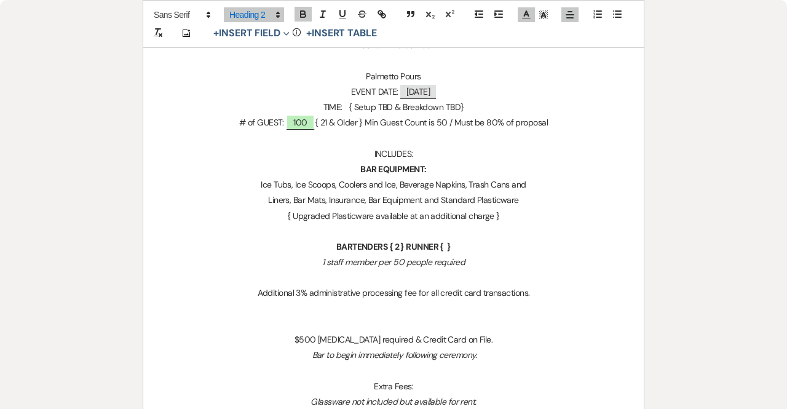
scroll to position [345, 0]
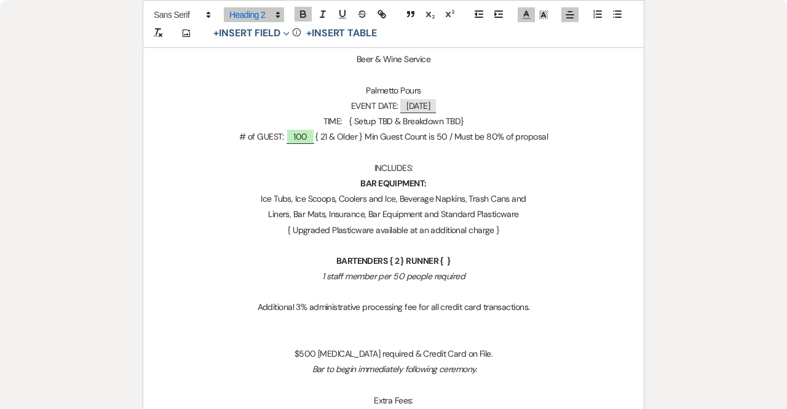
click at [403, 262] on strong "BARTENDERS { 2 } RUNNER { }" at bounding box center [393, 260] width 114 height 11
click at [398, 264] on strong "BARTENDERS { 2 } RUNNER { }" at bounding box center [393, 260] width 114 height 11
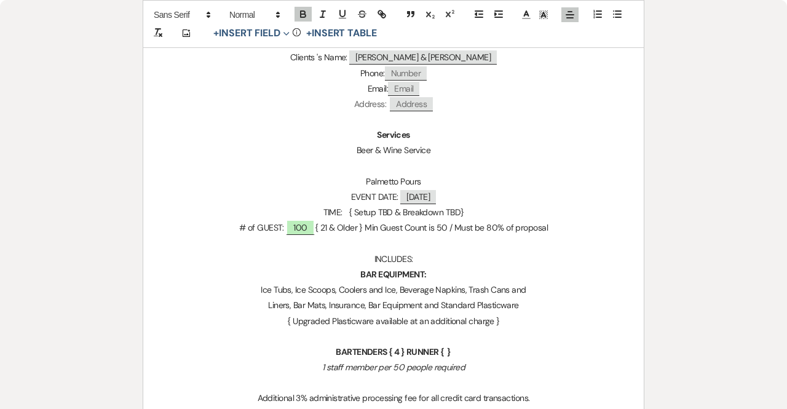
scroll to position [250, 0]
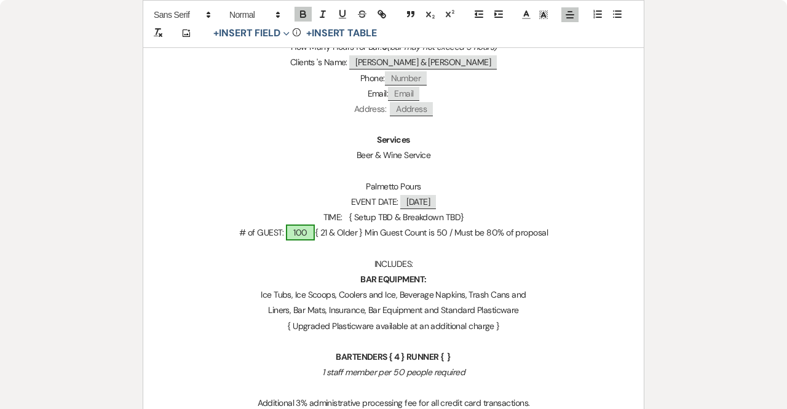
click at [303, 230] on span "100" at bounding box center [300, 232] width 28 height 16
select select "owner"
select select "custom_placeholder"
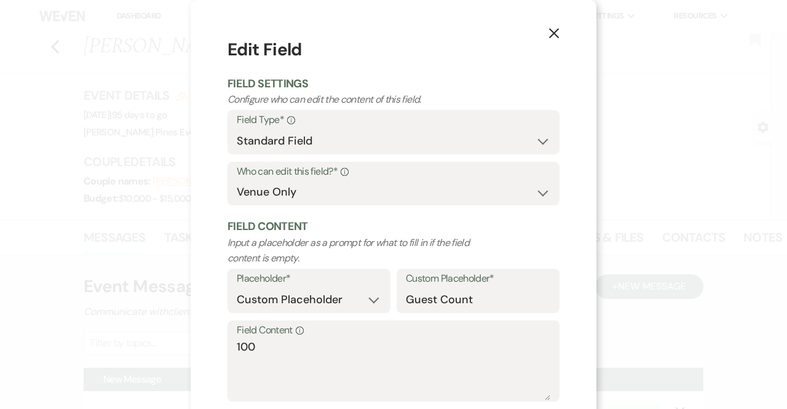
click at [231, 350] on div "Field Content Info 100" at bounding box center [393, 361] width 332 height 82
click at [237, 349] on textarea "100" at bounding box center [393, 369] width 313 height 61
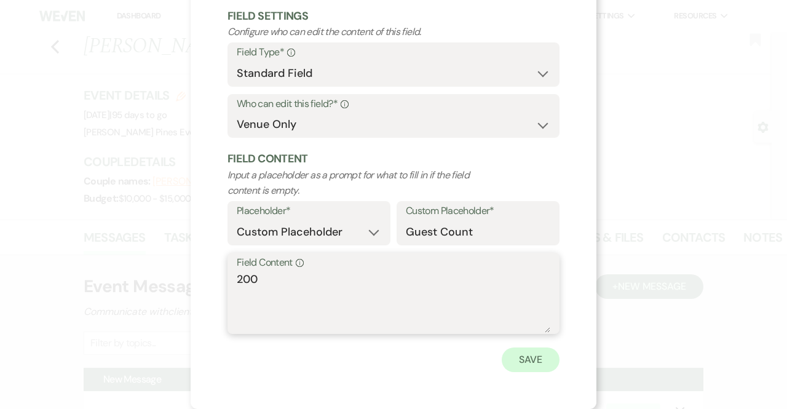
type textarea "200"
click at [541, 366] on button "Save" at bounding box center [530, 359] width 58 height 25
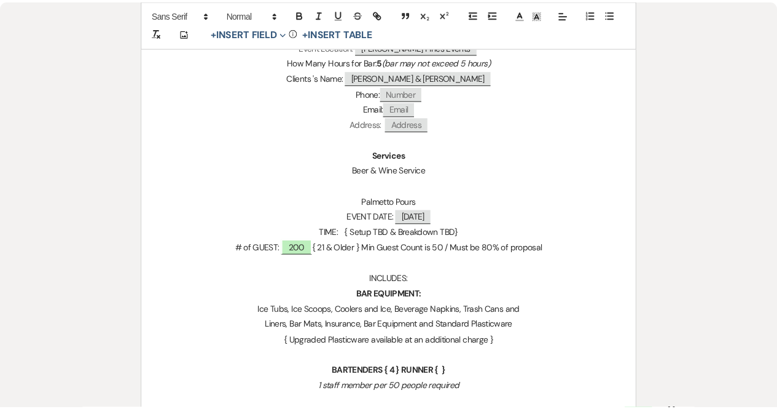
scroll to position [0, 0]
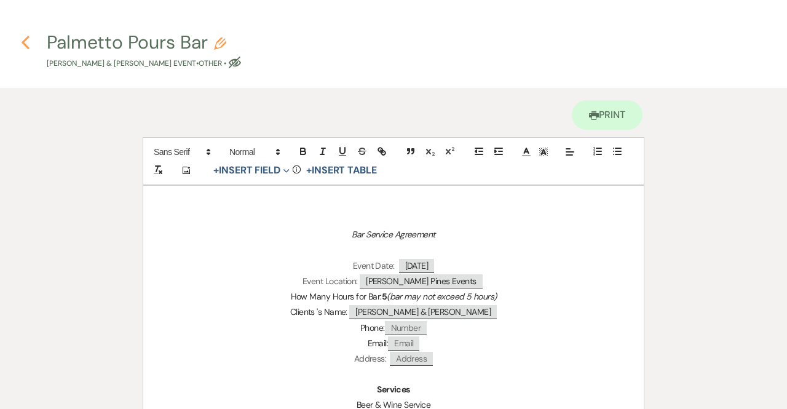
click at [29, 41] on icon "Previous" at bounding box center [25, 42] width 9 height 15
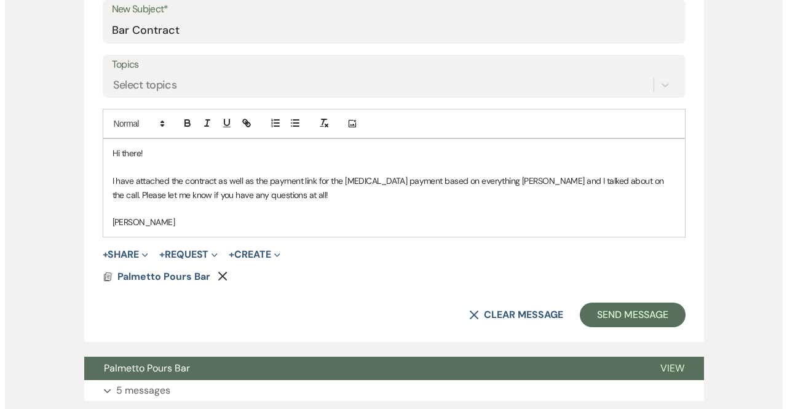
scroll to position [557, 0]
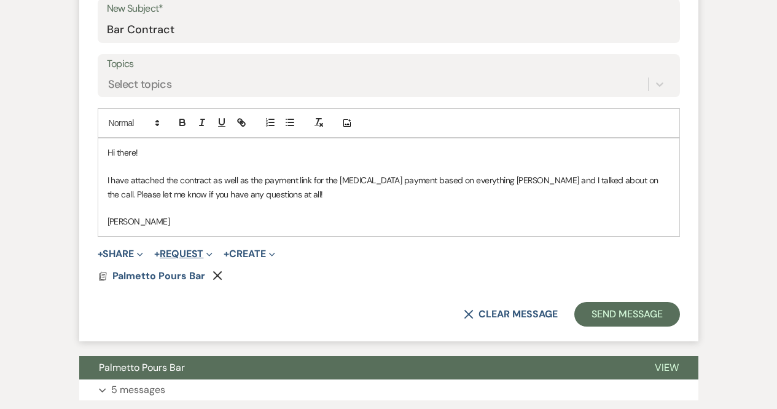
click at [198, 250] on button "+ Request Expand" at bounding box center [183, 254] width 58 height 10
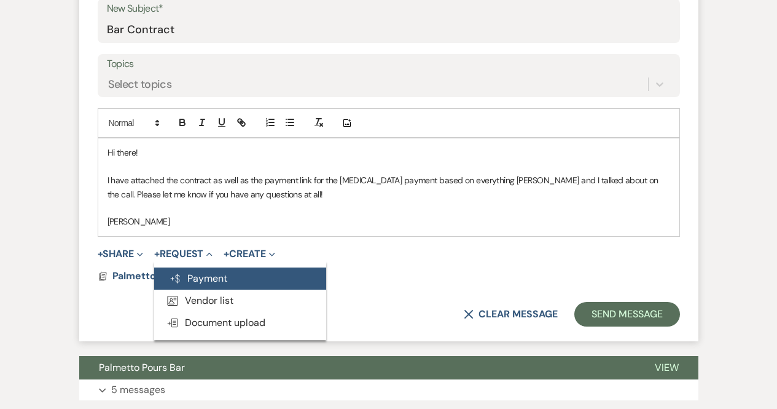
click at [203, 275] on button "Generate Payment Payment" at bounding box center [240, 278] width 172 height 22
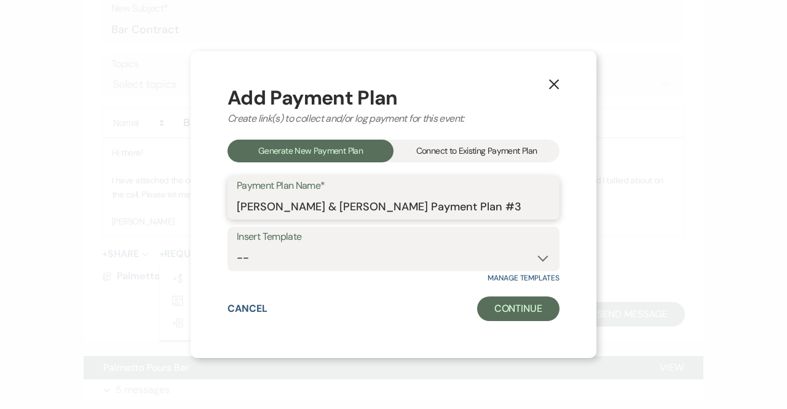
drag, startPoint x: 513, startPoint y: 205, endPoint x: 223, endPoint y: 242, distance: 292.4
click at [223, 242] on div "X Add Payment Plan Create link(s) to collect and/or log payment for this event:…" at bounding box center [394, 204] width 406 height 307
type input "Bar Retainer"
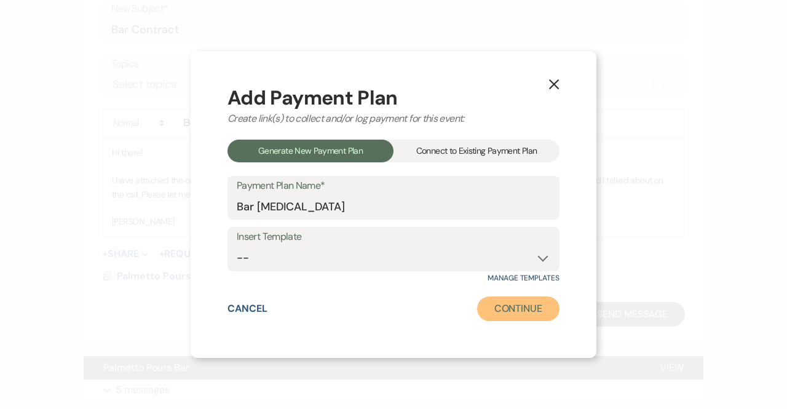
click at [515, 311] on button "Continue" at bounding box center [518, 308] width 82 height 25
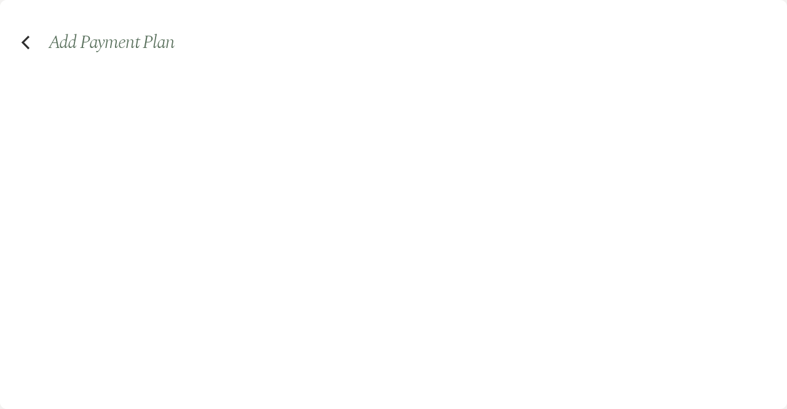
select select "2"
select select "percentage"
select select "true"
select select "client"
select select "weeks"
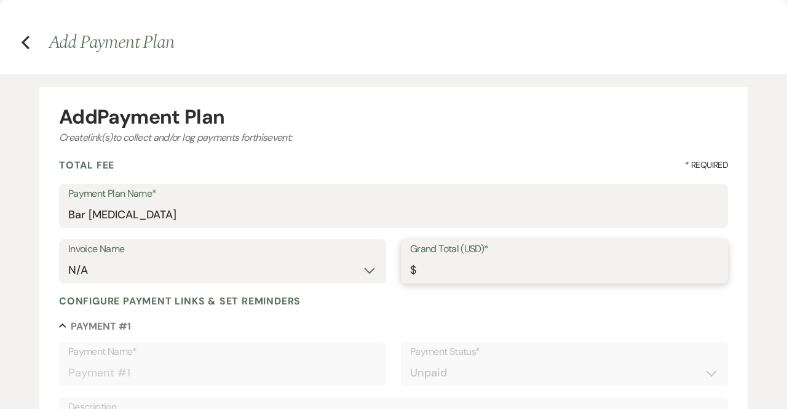
click at [539, 266] on input "Grand Total (USD)*" at bounding box center [564, 270] width 309 height 24
type input "5"
type input "5.00"
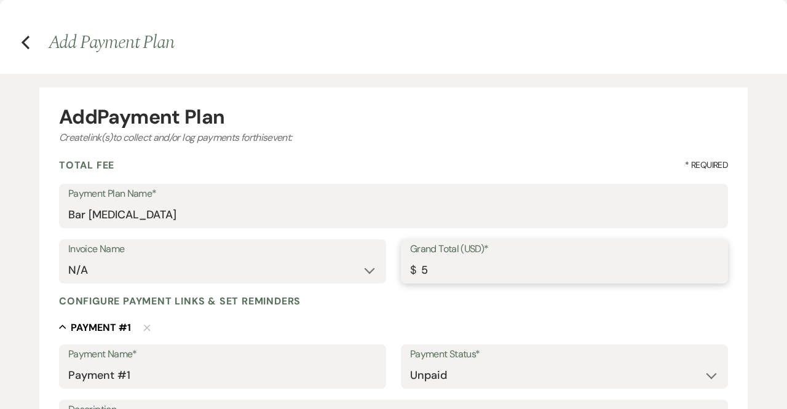
type input "50"
type input "50.00"
type input "500"
type input "500.00"
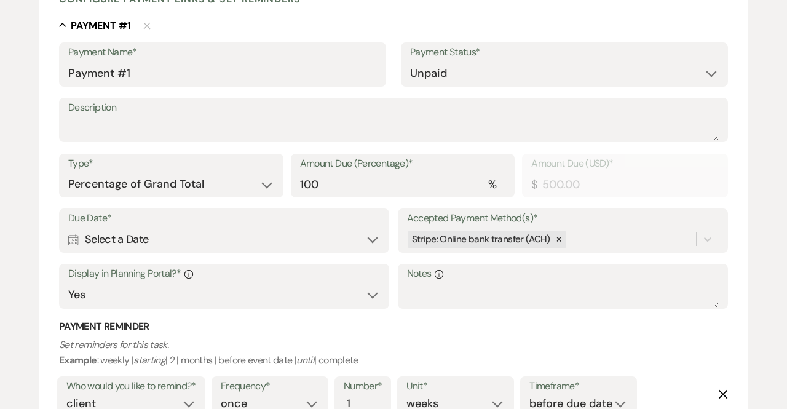
scroll to position [308, 0]
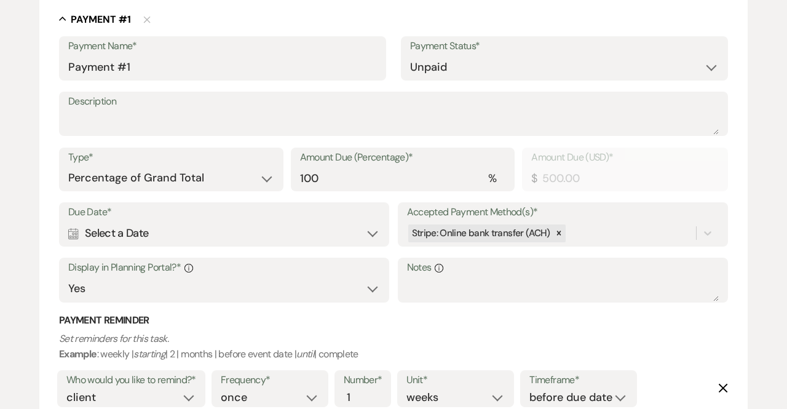
click at [176, 238] on div "Calendar Select a Date Expand" at bounding box center [224, 233] width 312 height 24
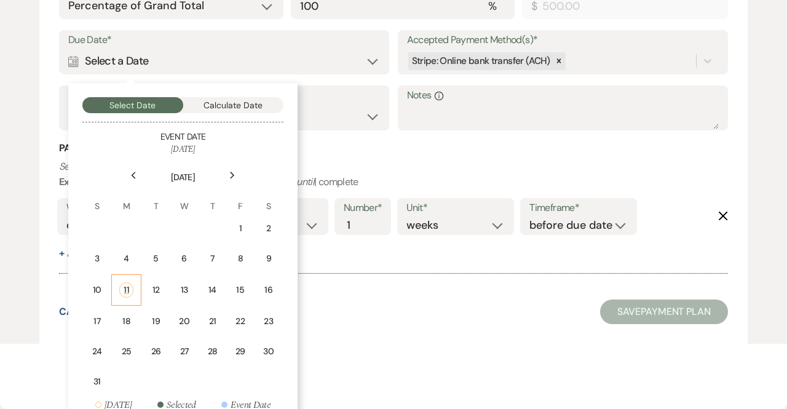
click at [128, 289] on div "11" at bounding box center [126, 289] width 14 height 15
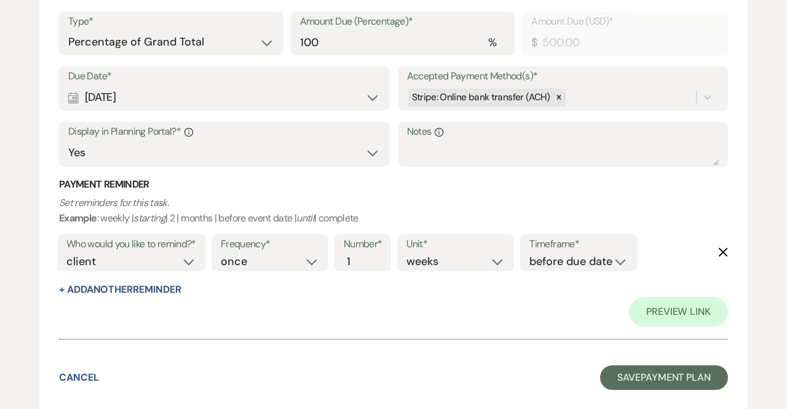
click at [128, 289] on button "+ Add Another Reminder" at bounding box center [120, 290] width 122 height 10
select select "client"
select select "days"
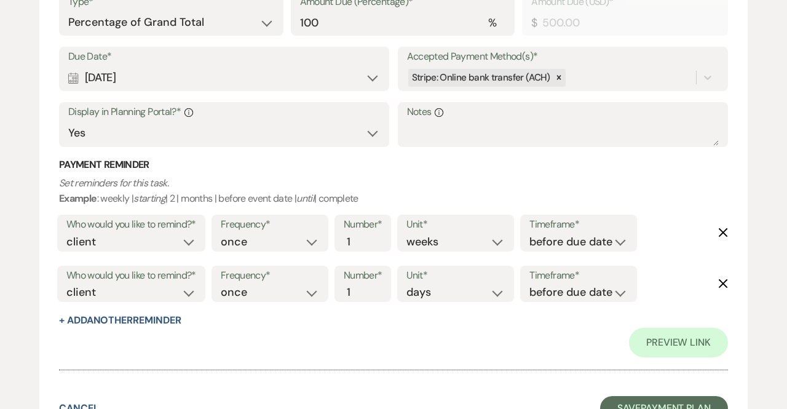
scroll to position [464, 0]
click at [734, 278] on form "Add Payment Plan Create link(s) to collect and/or log payments for this event: …" at bounding box center [393, 31] width 708 height 816
click at [726, 282] on icon "Delete" at bounding box center [723, 283] width 10 height 10
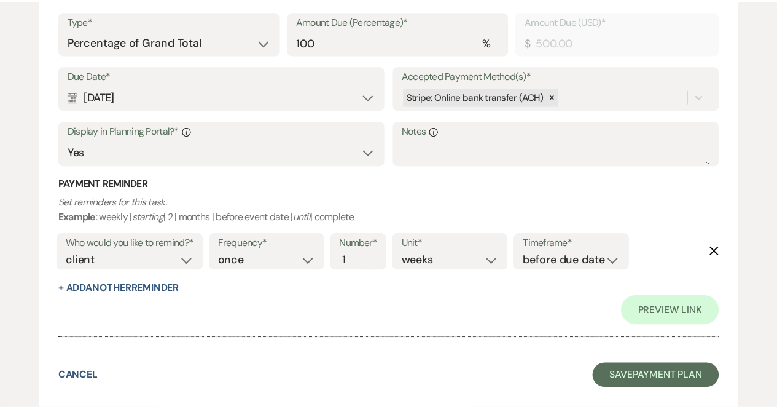
scroll to position [444, 0]
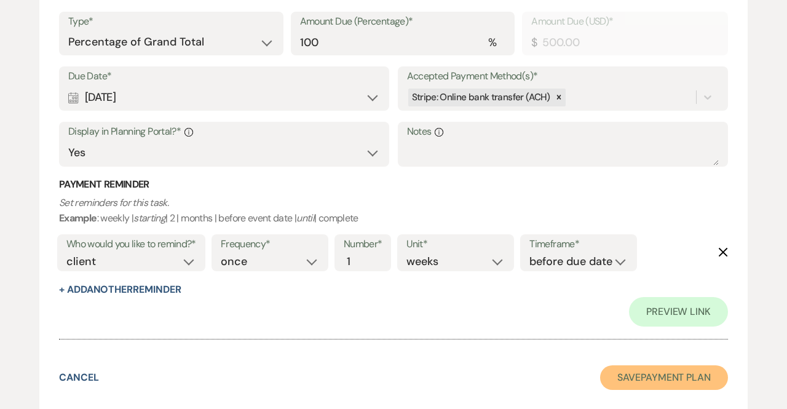
click at [669, 386] on button "Save Payment Plan" at bounding box center [664, 377] width 128 height 25
